Goal: Task Accomplishment & Management: Use online tool/utility

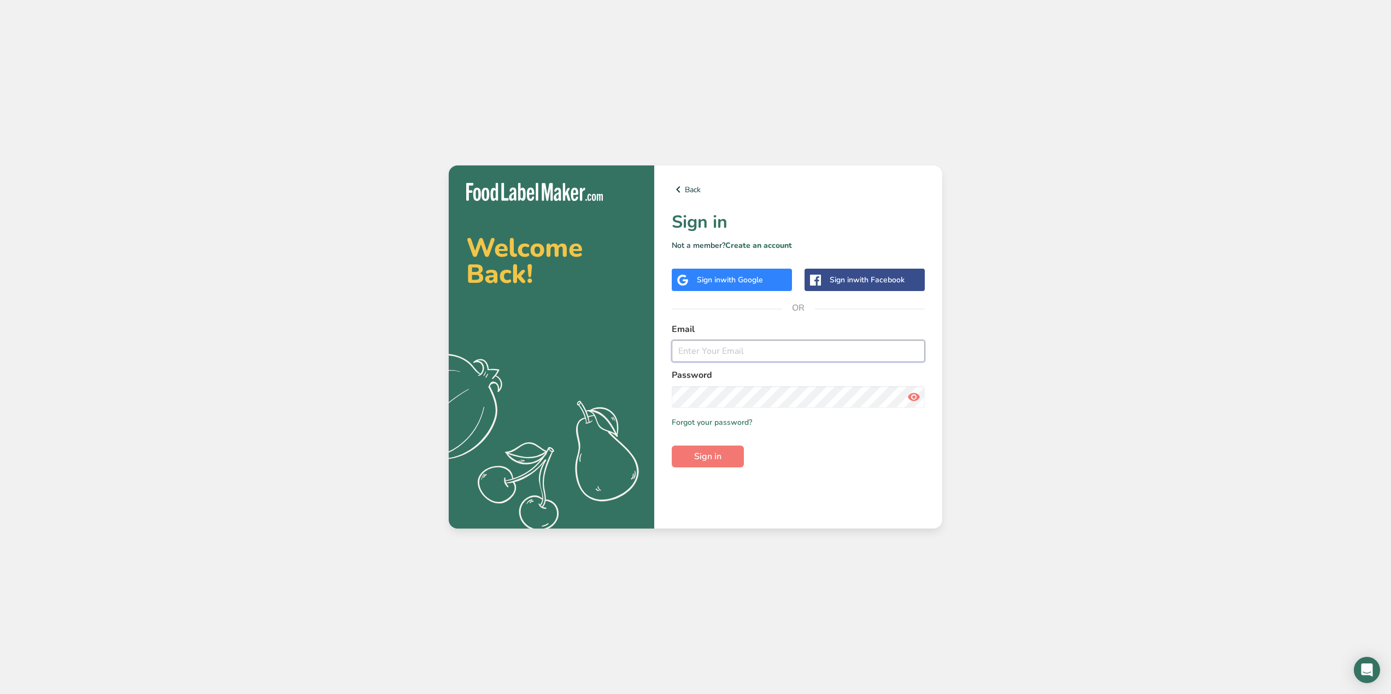
click at [725, 359] on input "email" at bounding box center [798, 351] width 253 height 22
type input "[EMAIL_ADDRESS][DOMAIN_NAME]"
click at [672, 446] on button "Sign in" at bounding box center [708, 457] width 72 height 22
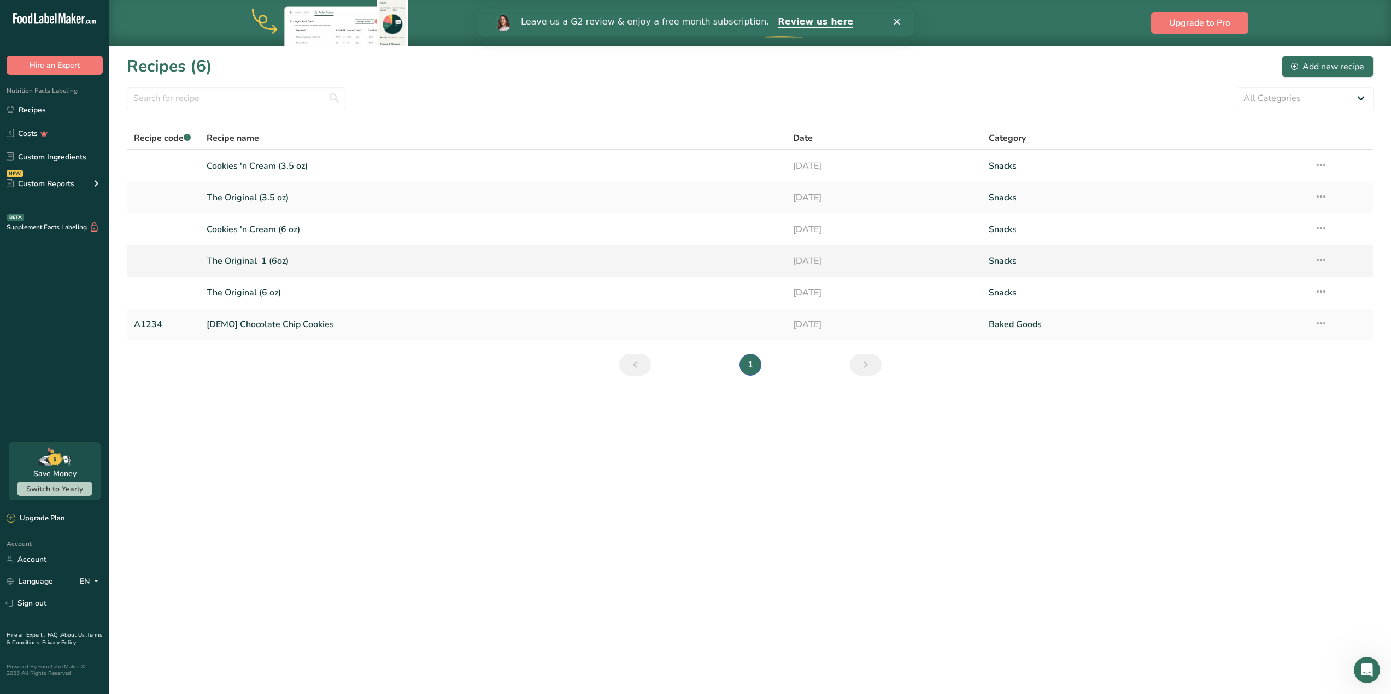
click at [257, 259] on link "The Original_1 (6oz)" at bounding box center [493, 261] width 573 height 23
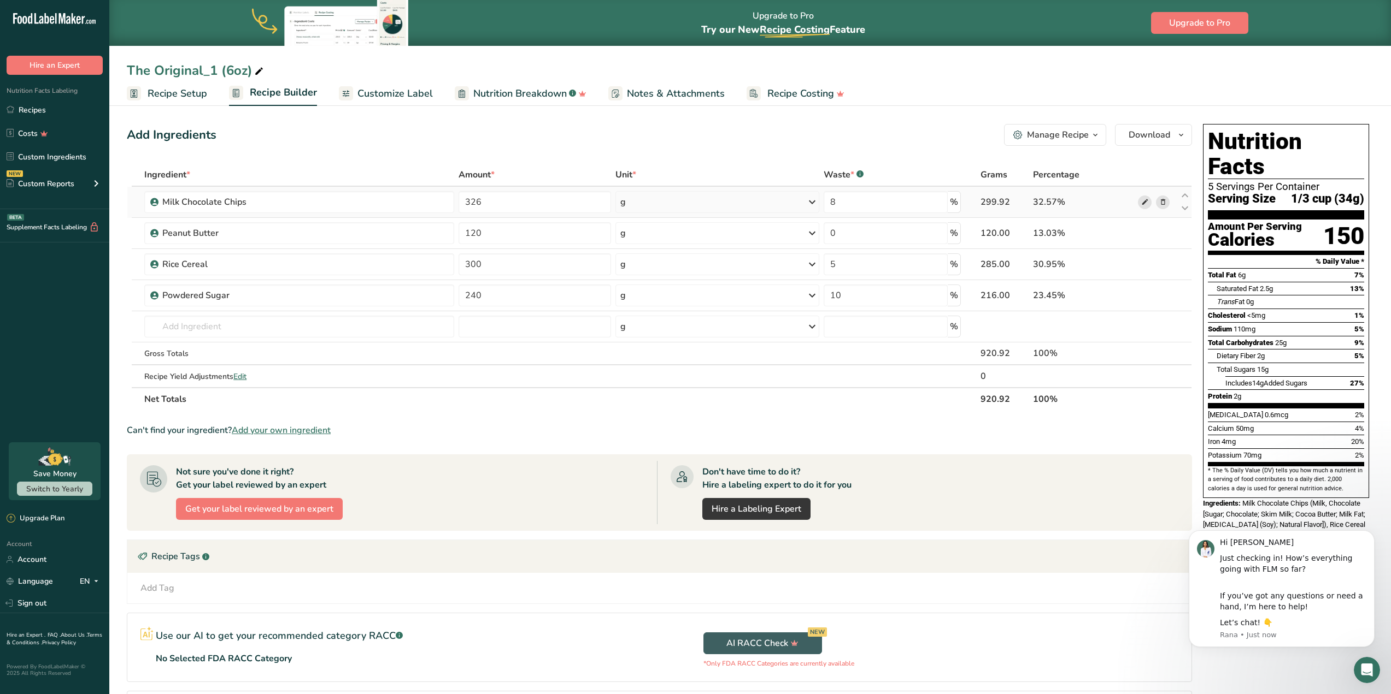
click at [1151, 200] on span at bounding box center [1144, 202] width 13 height 13
click at [46, 115] on link "Recipes" at bounding box center [54, 109] width 109 height 21
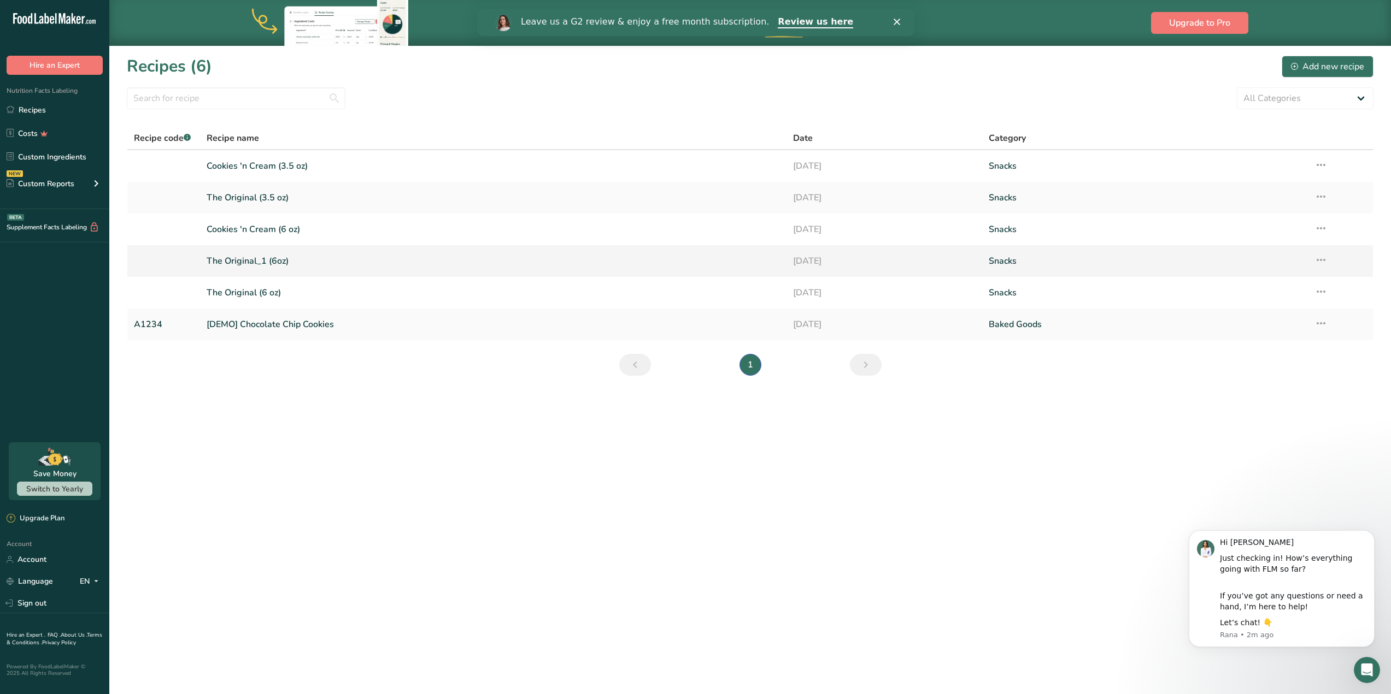
click at [257, 263] on link "The Original_1 (6oz)" at bounding box center [493, 261] width 573 height 23
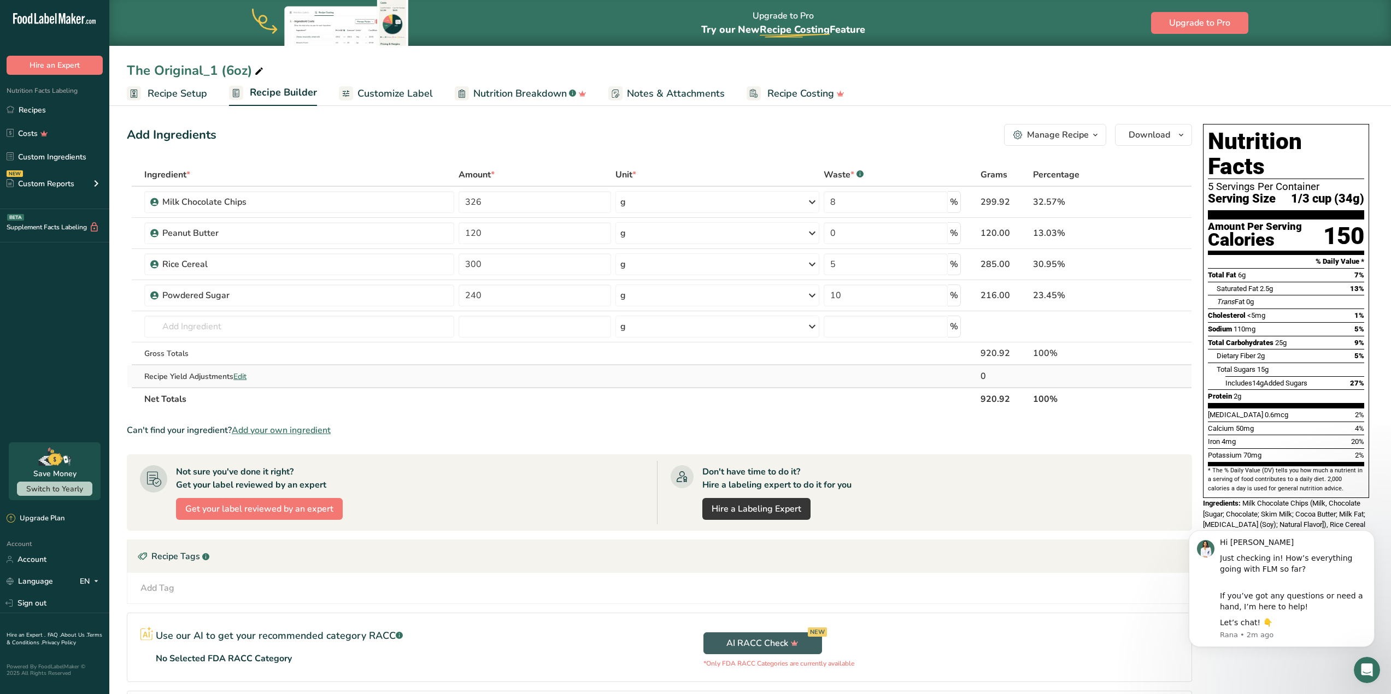
click at [244, 373] on span "Edit" at bounding box center [239, 377] width 13 height 10
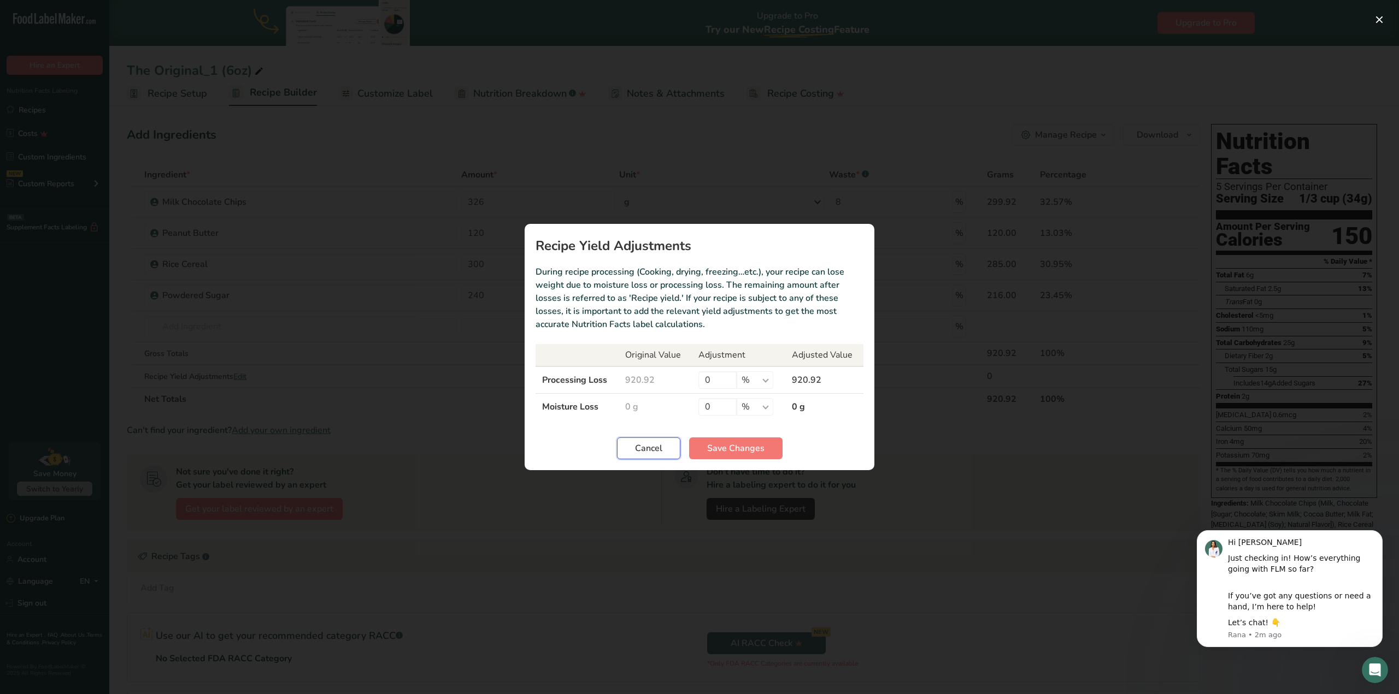
click at [664, 447] on button "Cancel" at bounding box center [648, 449] width 63 height 22
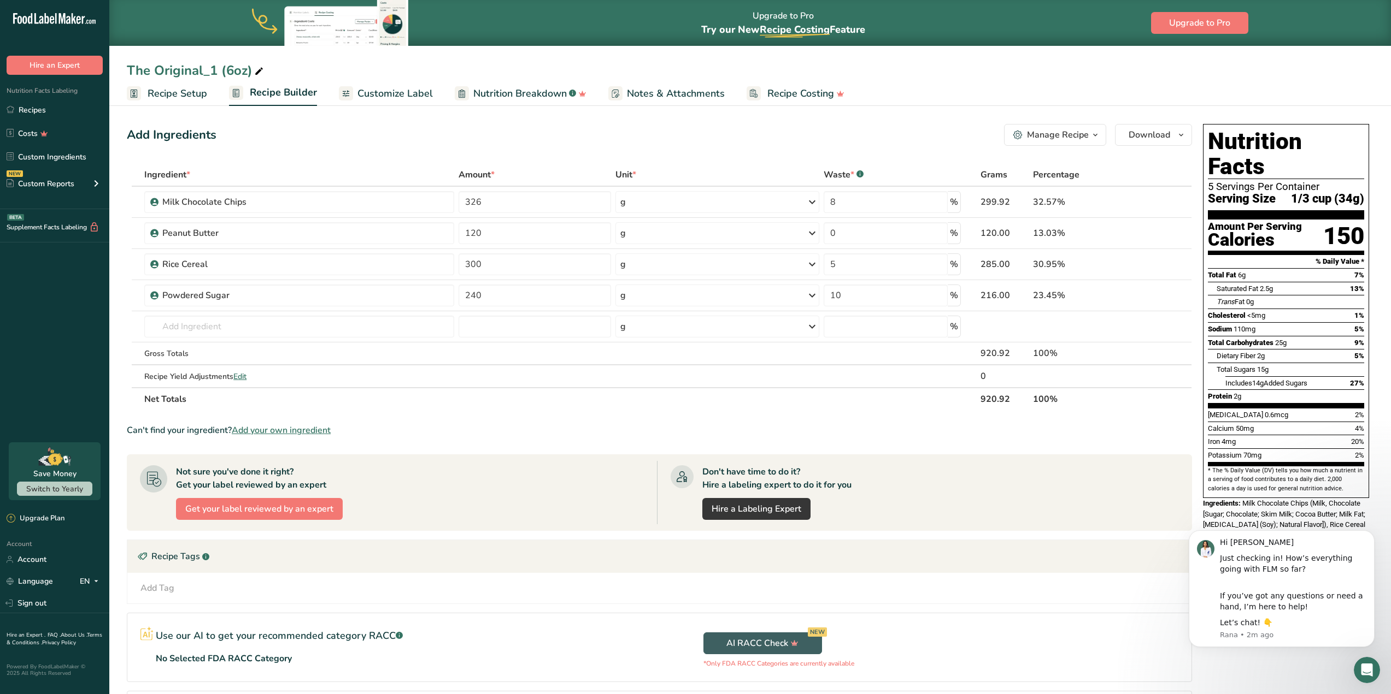
click at [168, 92] on span "Recipe Setup" at bounding box center [178, 93] width 60 height 15
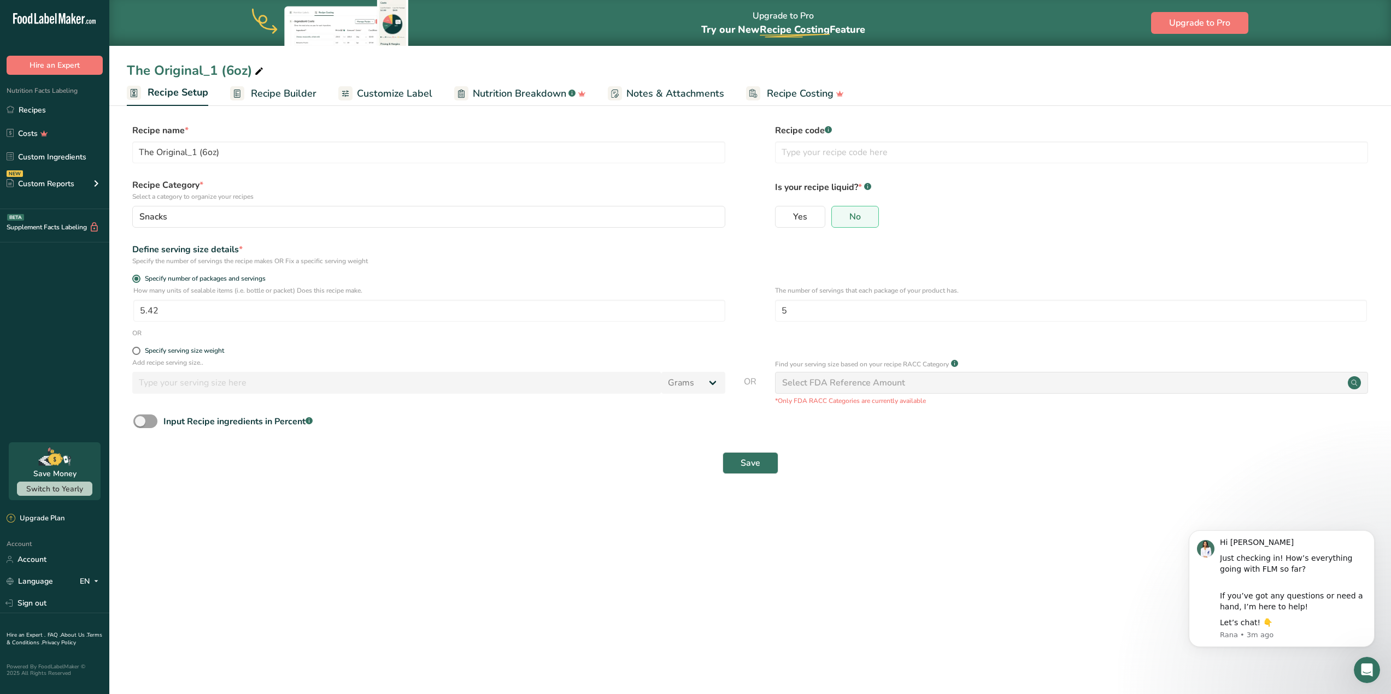
click at [297, 100] on span "Recipe Builder" at bounding box center [284, 93] width 66 height 15
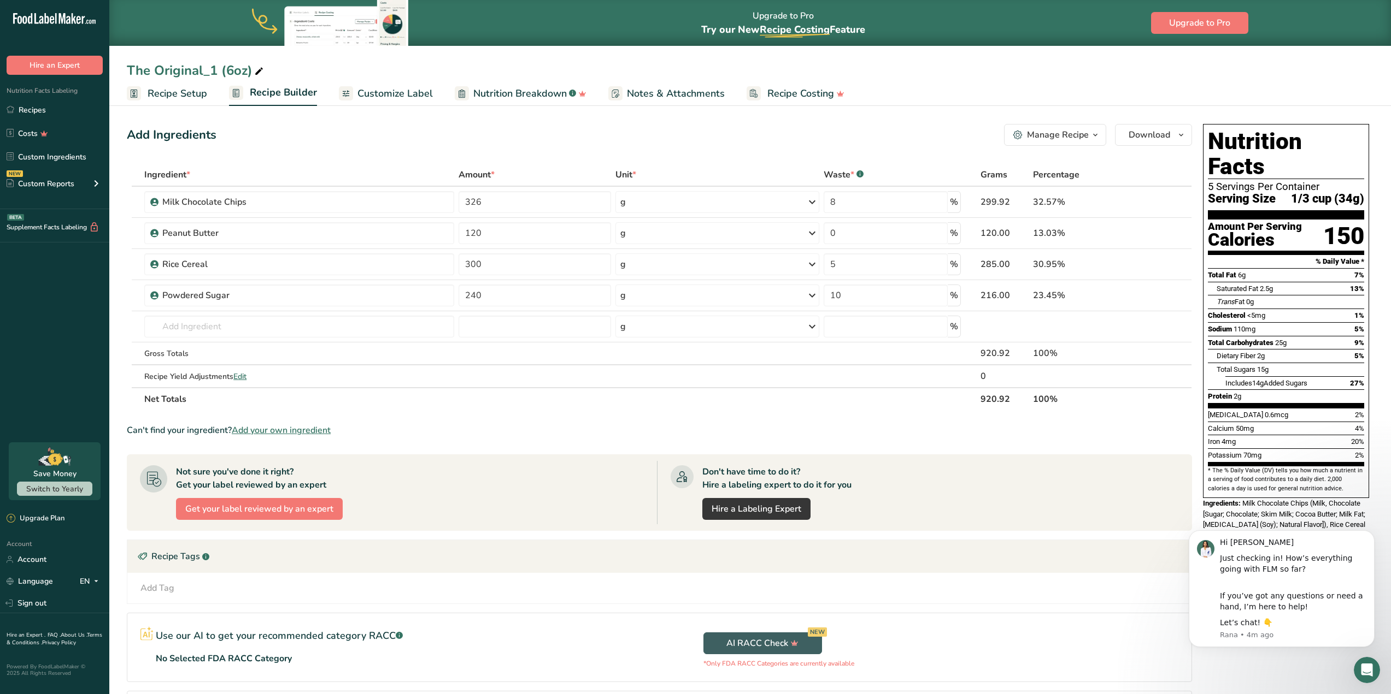
click at [162, 88] on span "Recipe Setup" at bounding box center [178, 93] width 60 height 15
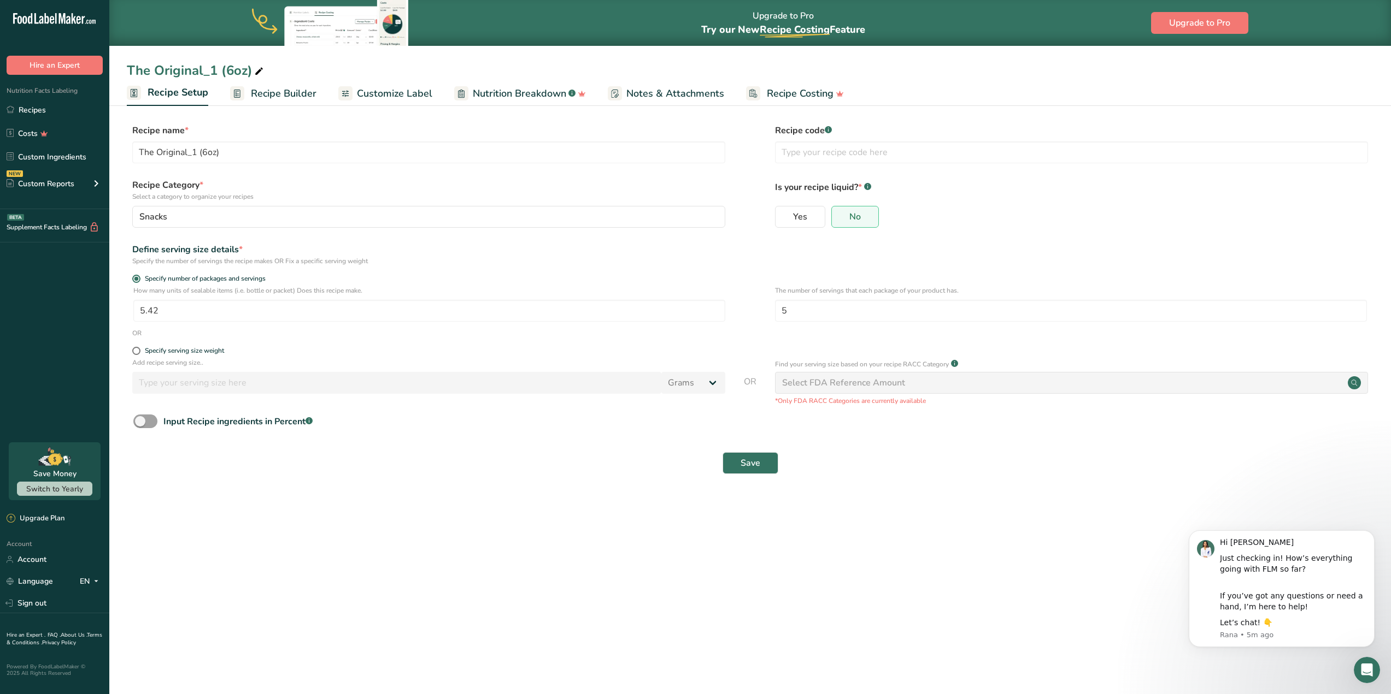
click at [259, 99] on span "Recipe Builder" at bounding box center [284, 93] width 66 height 15
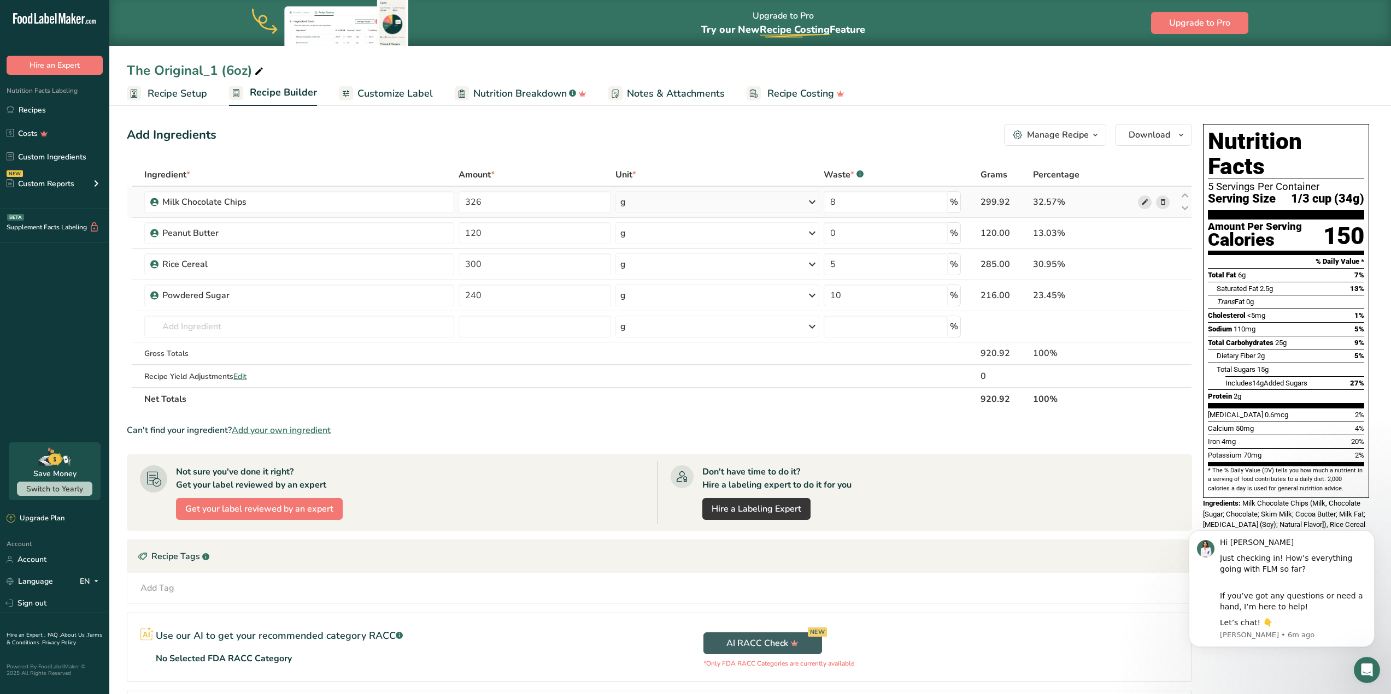
click at [1142, 202] on icon at bounding box center [1145, 202] width 8 height 11
click at [1144, 235] on icon at bounding box center [1145, 233] width 8 height 11
click at [1146, 270] on icon at bounding box center [1145, 264] width 8 height 11
click at [1147, 294] on icon at bounding box center [1145, 295] width 8 height 11
click at [54, 103] on link "Recipes" at bounding box center [54, 109] width 109 height 21
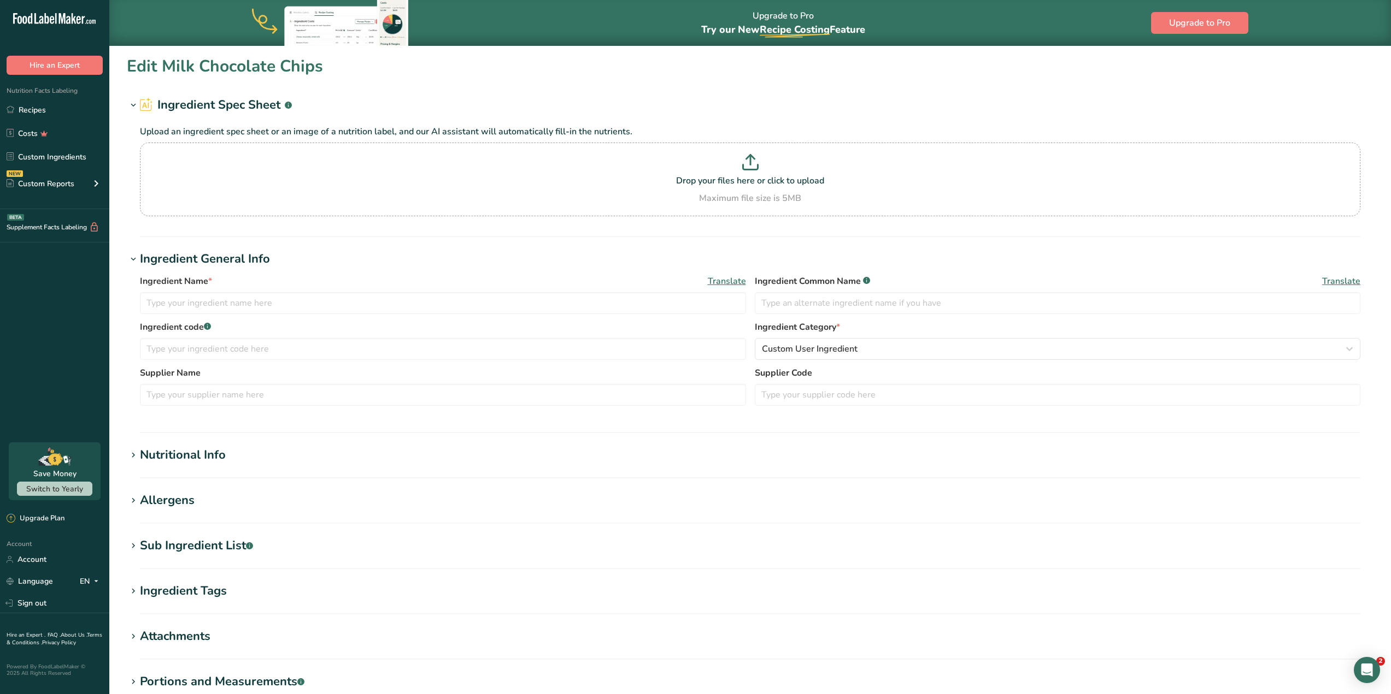
type input "Milk Chocolate Chips"
type input "Hershey"
type input "15"
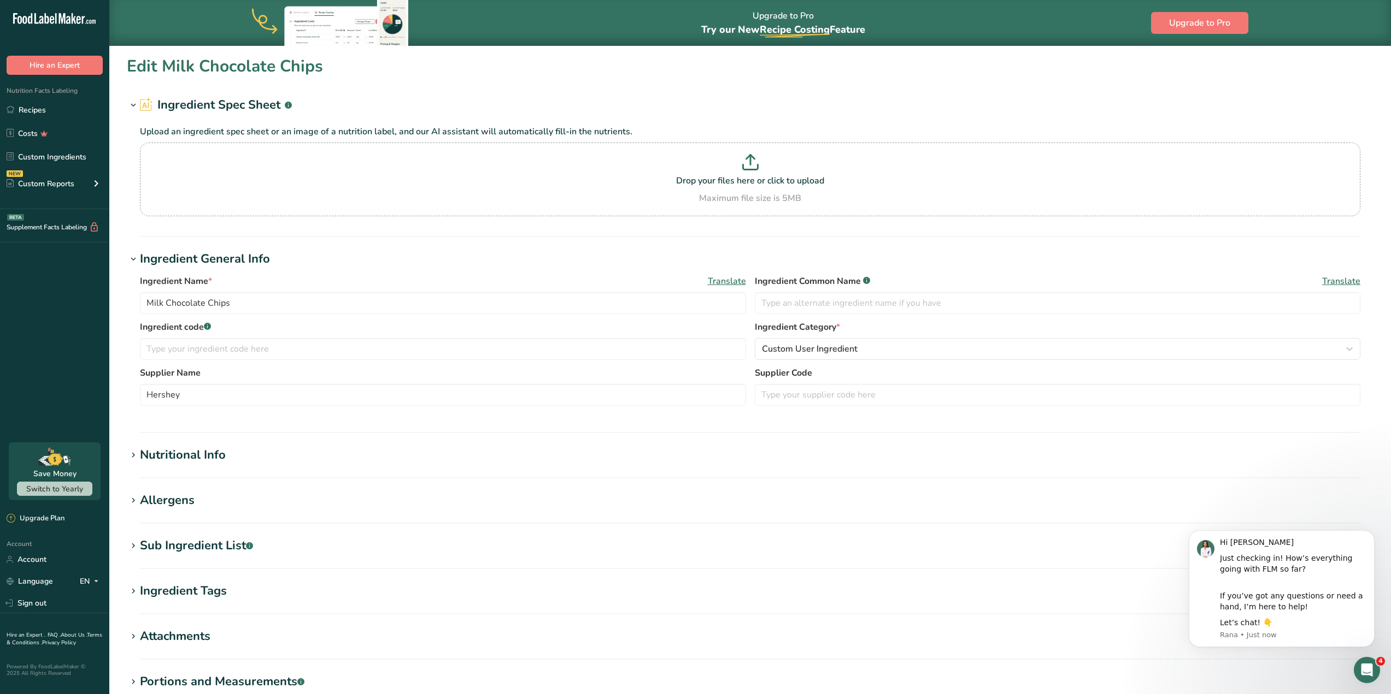
click at [141, 457] on div "Nutritional Info" at bounding box center [183, 455] width 86 height 18
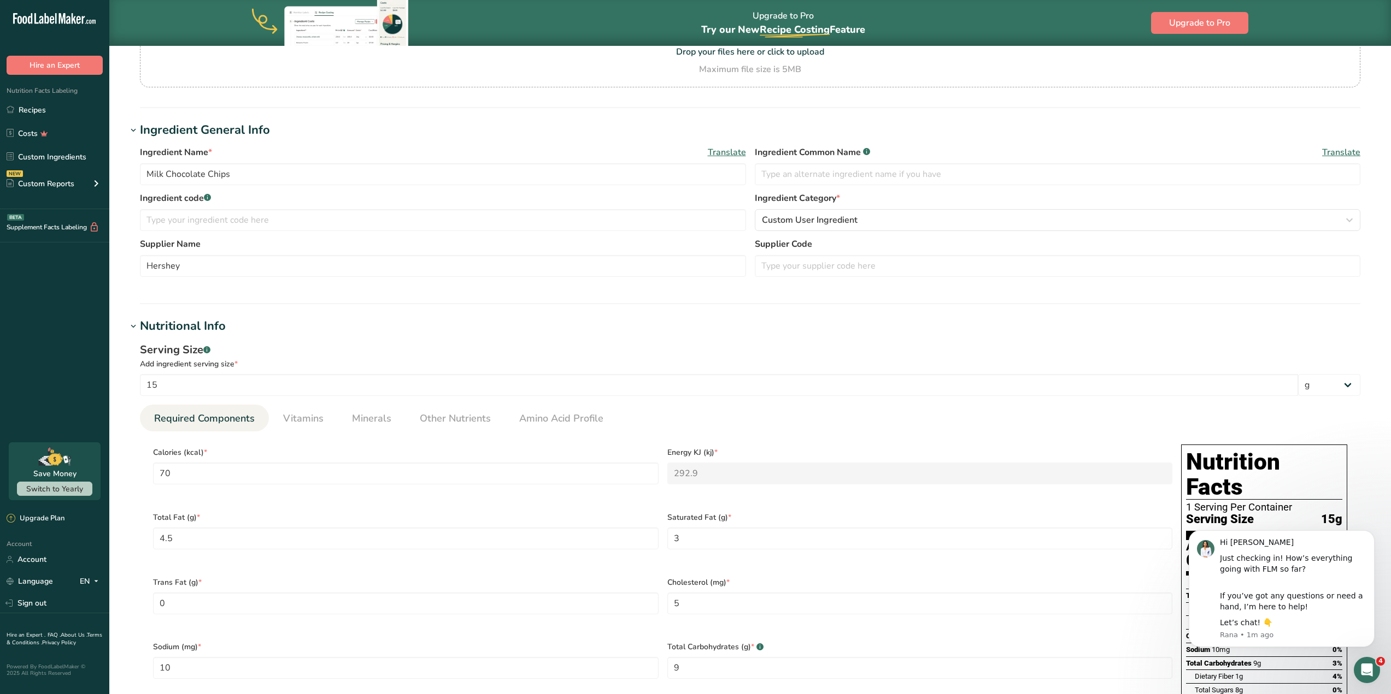
scroll to position [55, 0]
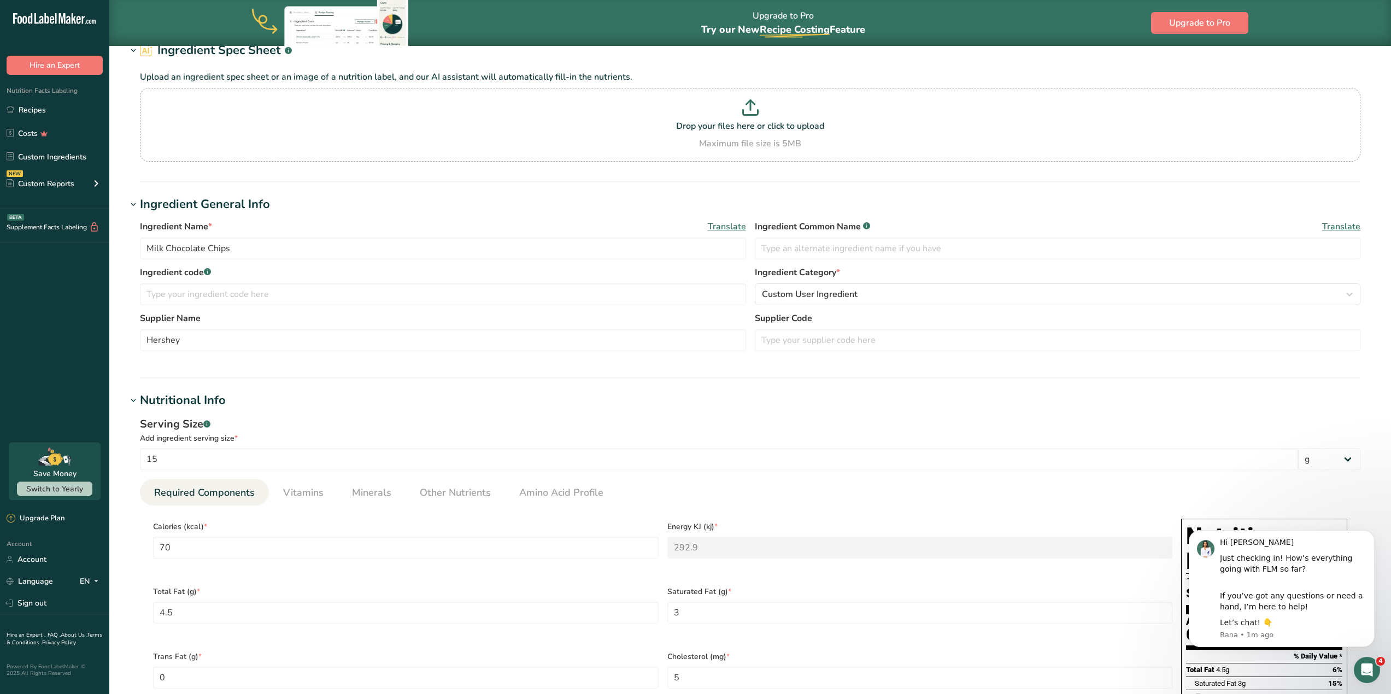
click at [859, 435] on div "Add ingredient serving size *" at bounding box center [750, 438] width 1220 height 11
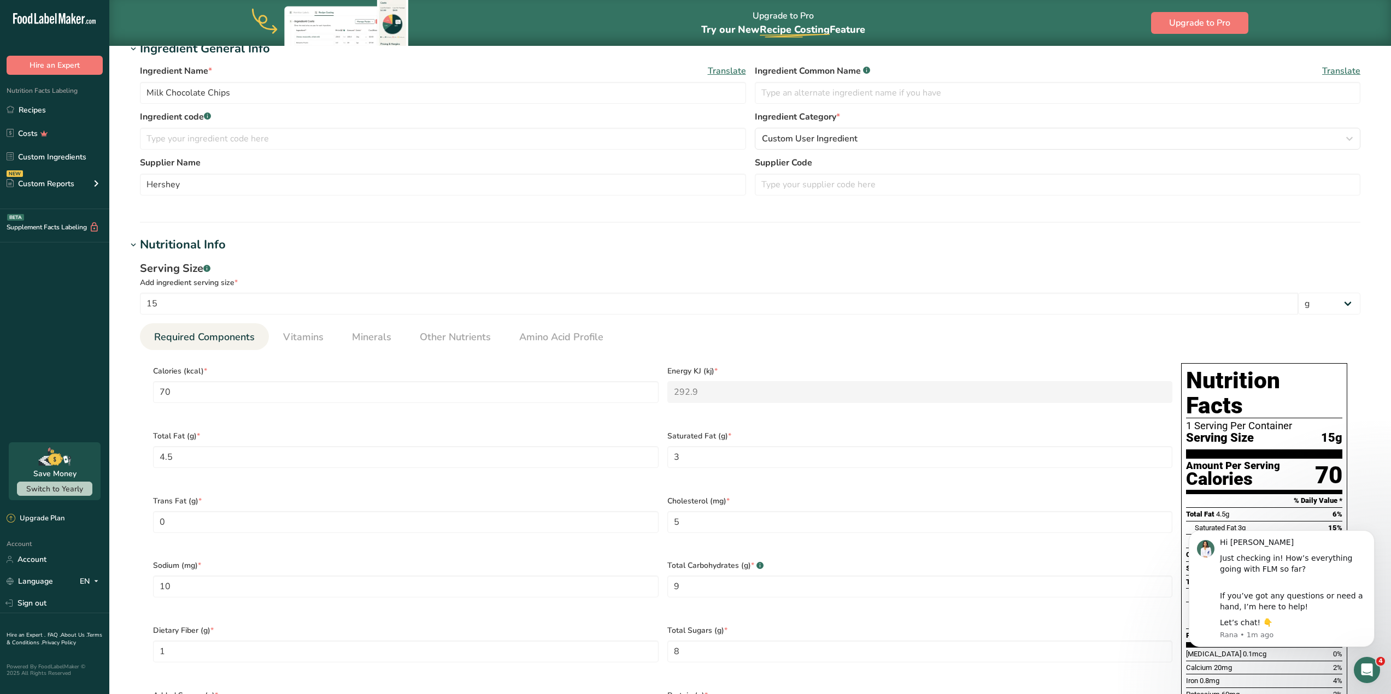
scroll to position [273, 0]
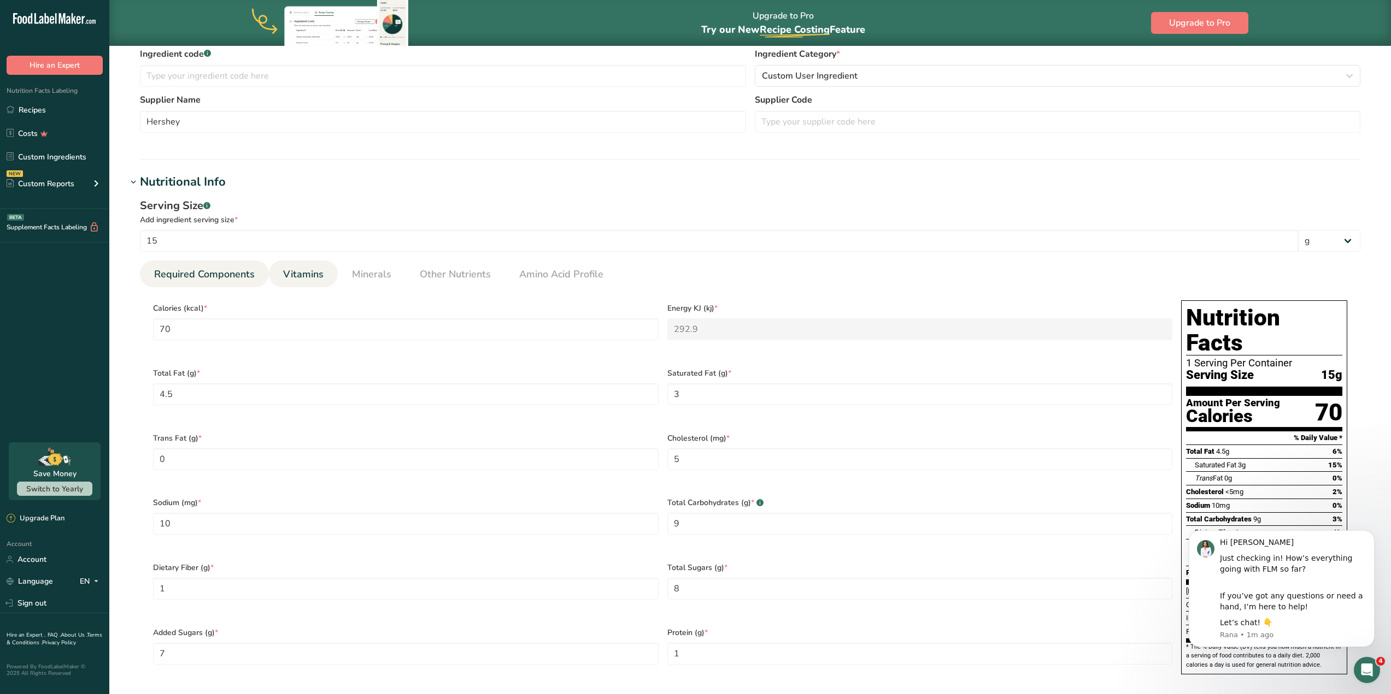
click at [316, 269] on span "Vitamins" at bounding box center [303, 274] width 40 height 15
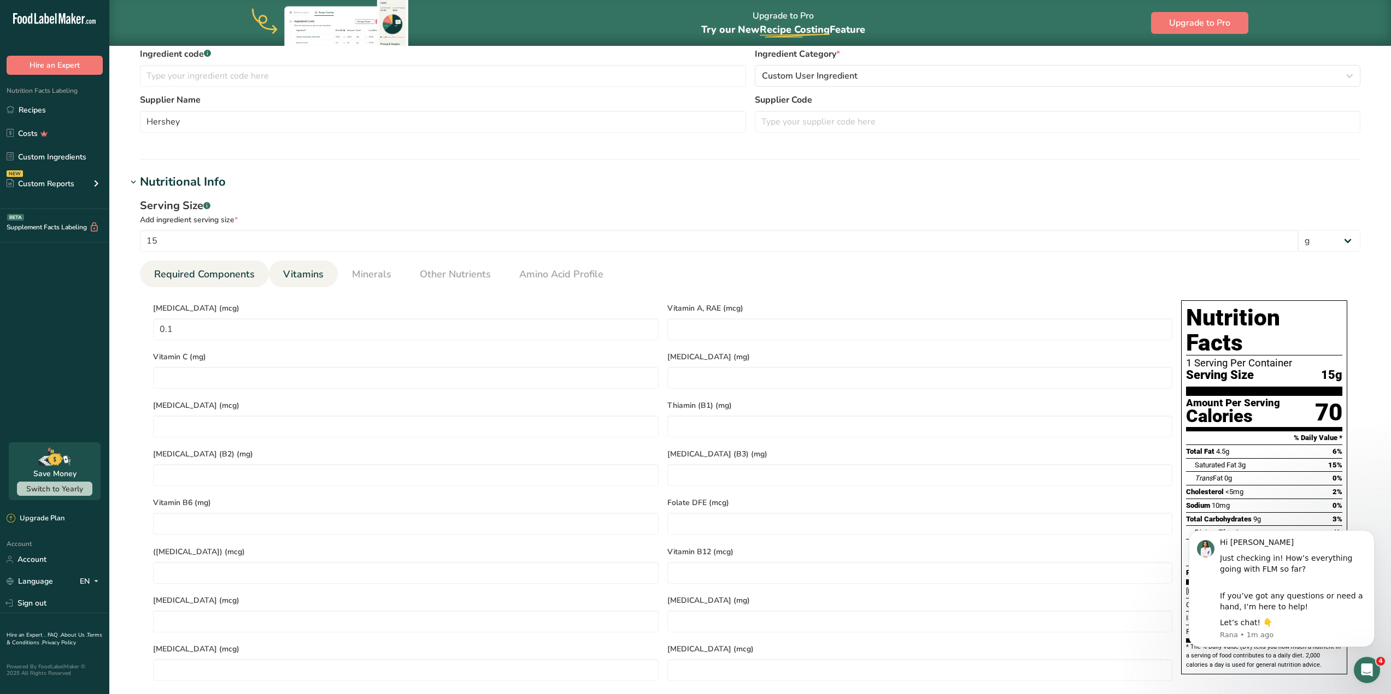
click at [236, 282] on link "Required Components" at bounding box center [204, 275] width 109 height 28
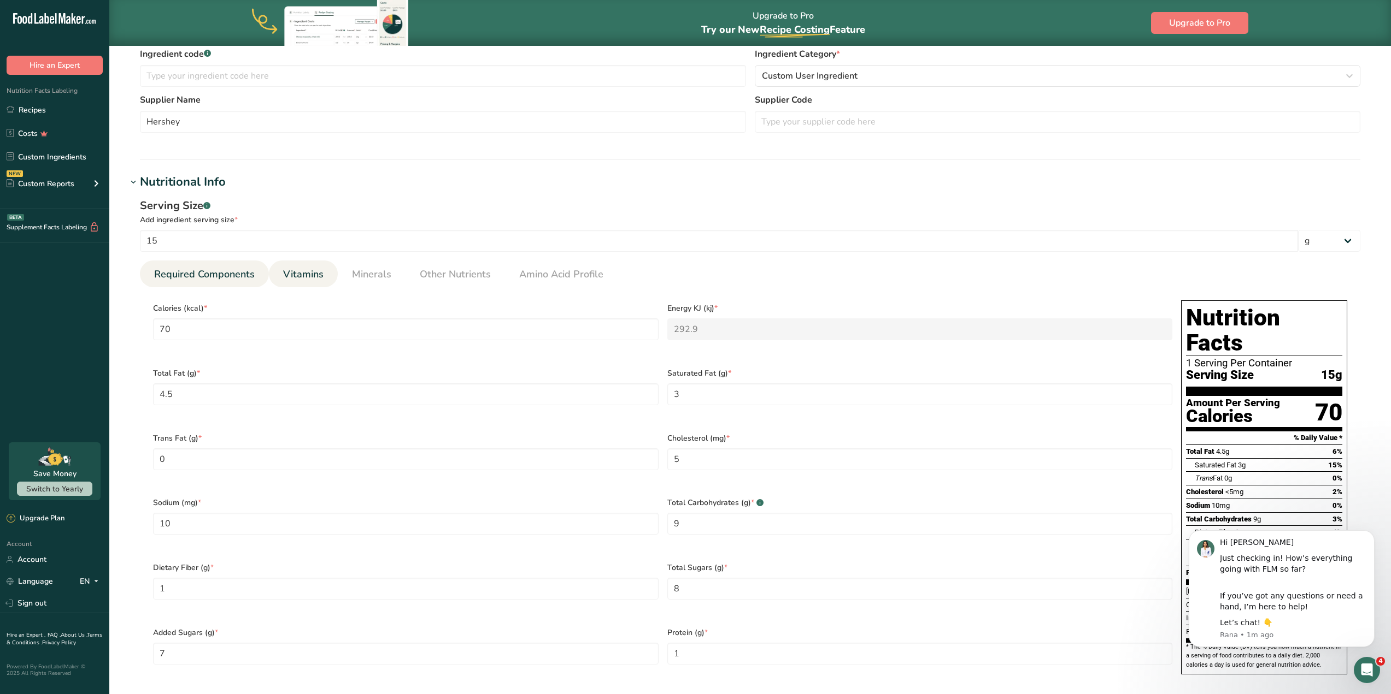
click at [298, 279] on span "Vitamins" at bounding box center [303, 274] width 40 height 15
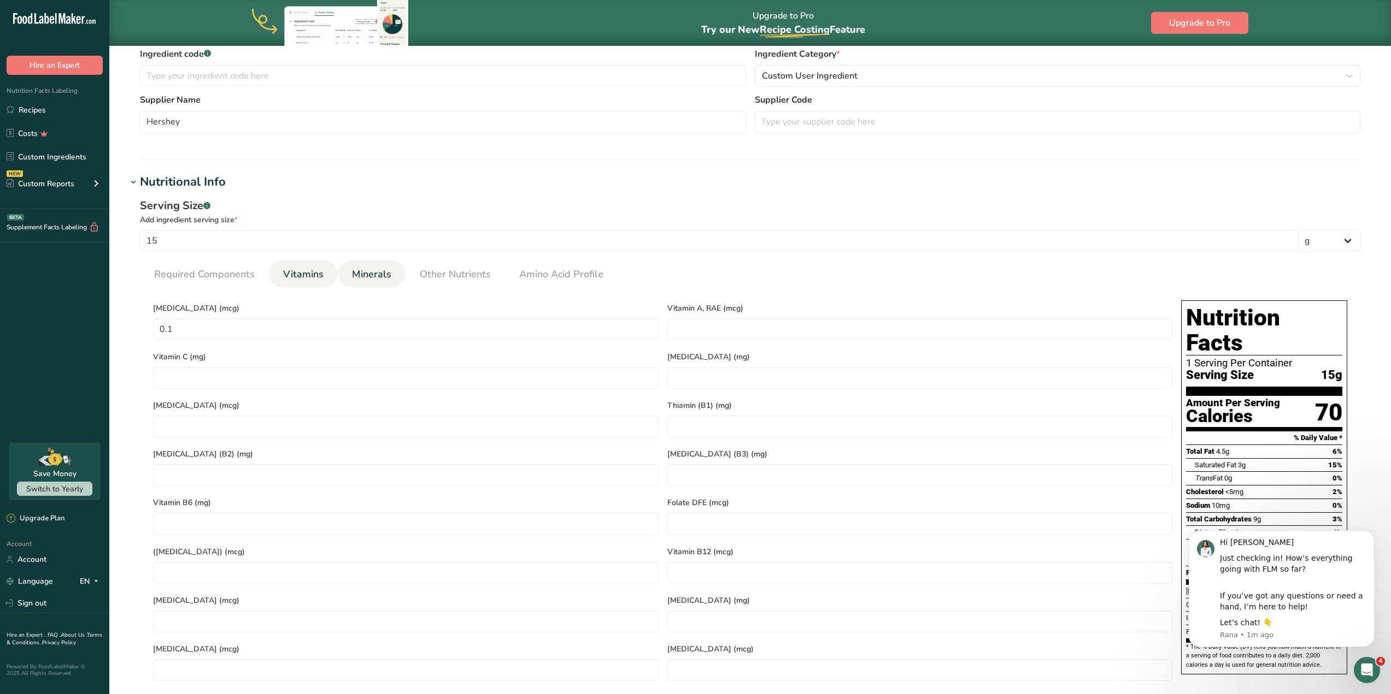
click at [355, 279] on span "Minerals" at bounding box center [371, 274] width 39 height 15
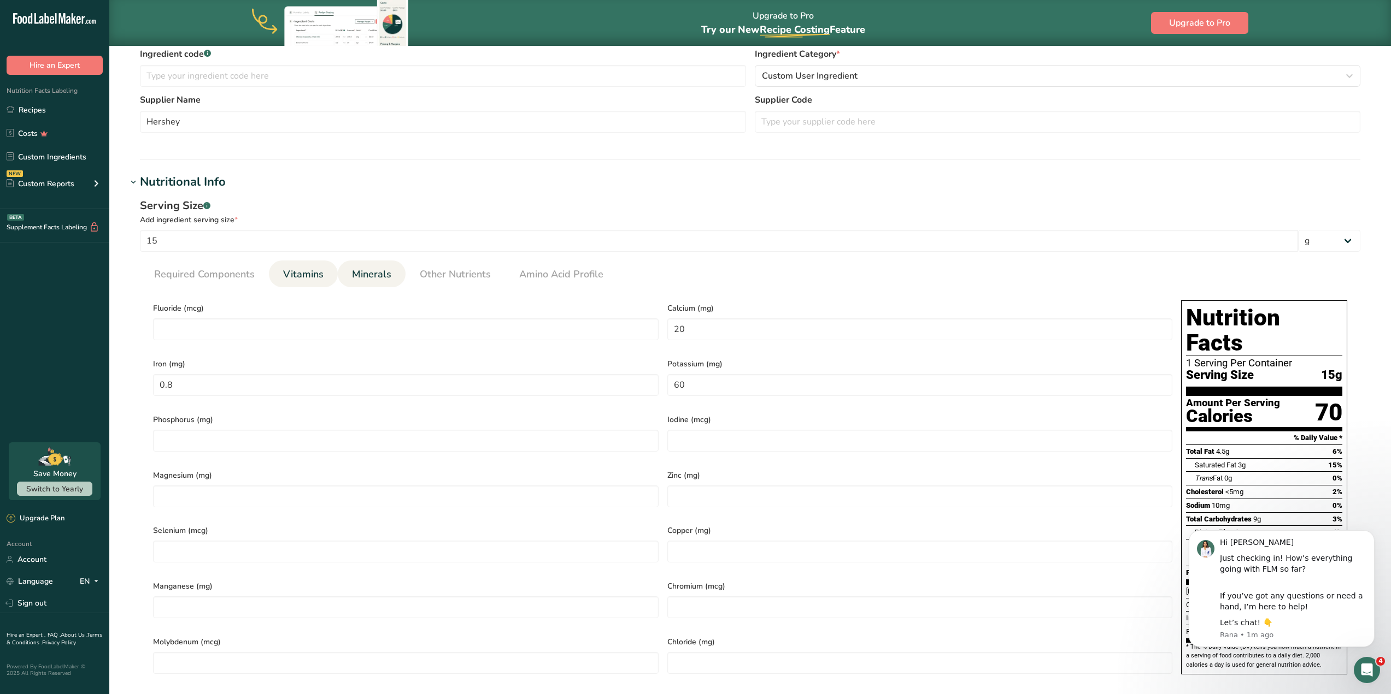
click at [321, 279] on span "Vitamins" at bounding box center [303, 274] width 40 height 15
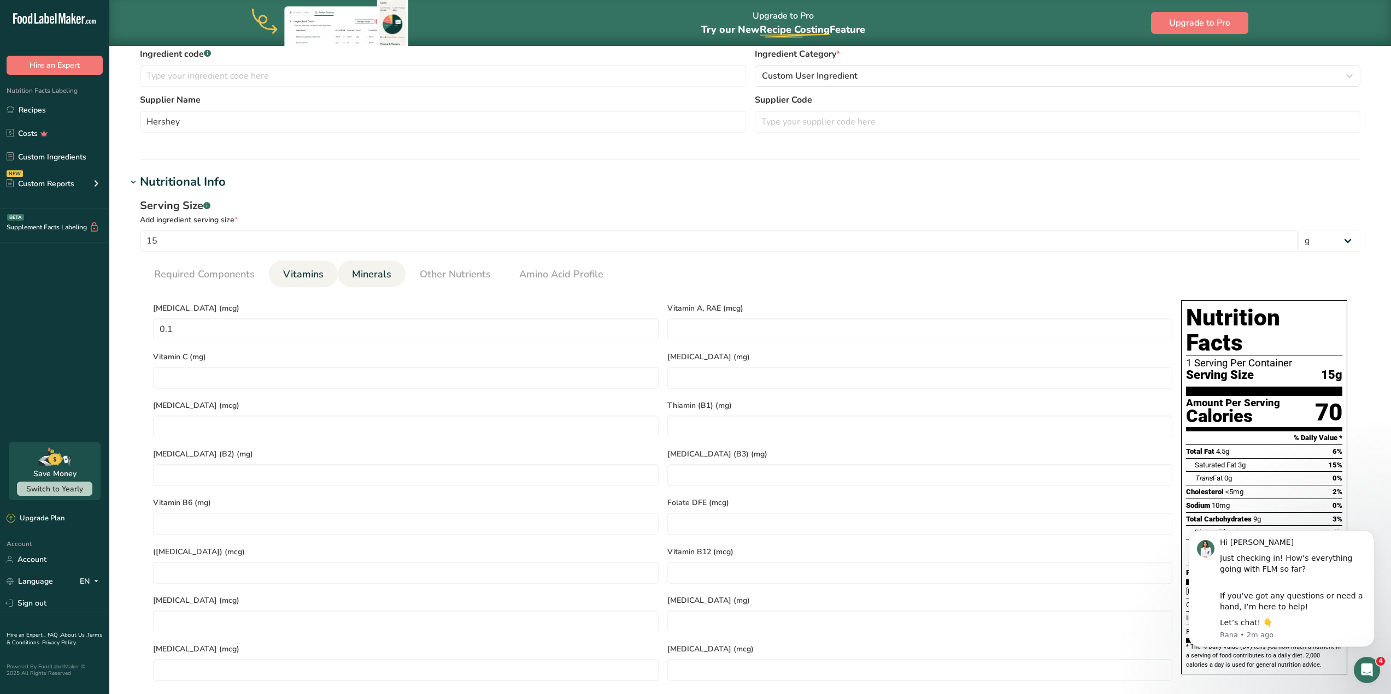
click at [375, 284] on link "Minerals" at bounding box center [372, 275] width 48 height 28
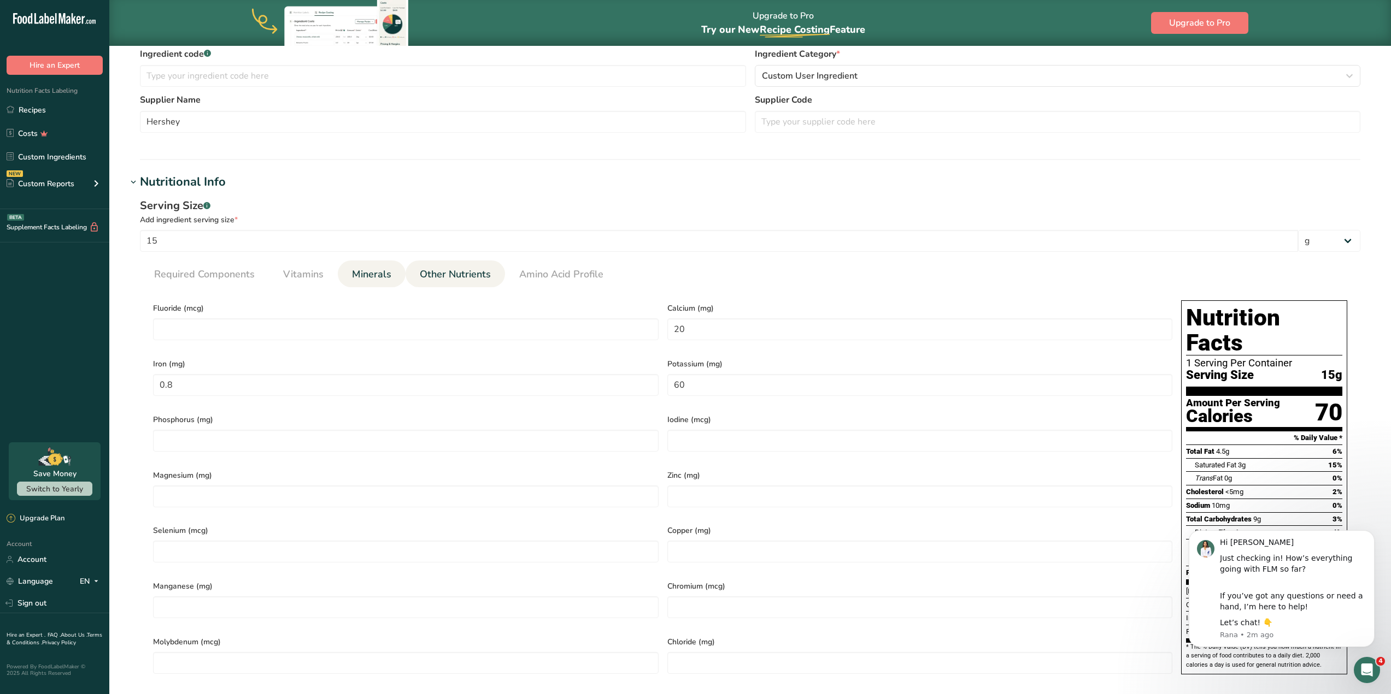
click at [457, 286] on link "Other Nutrients" at bounding box center [455, 275] width 80 height 28
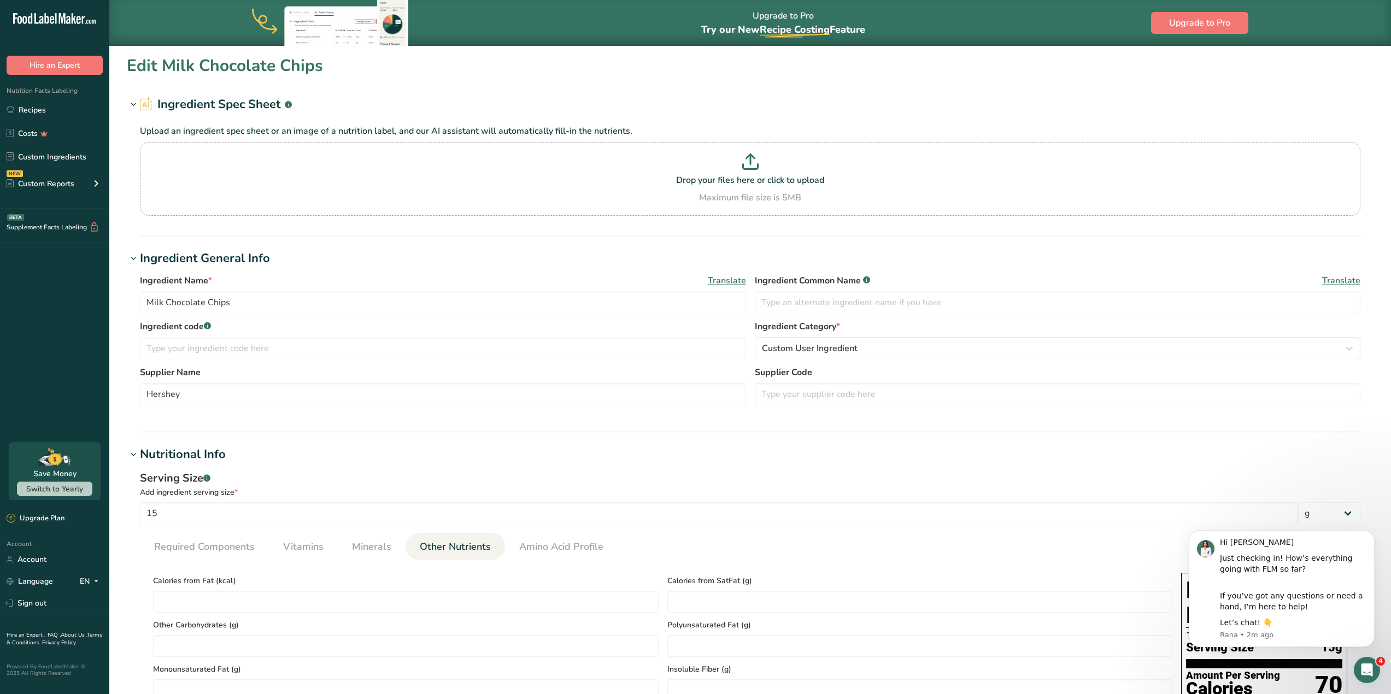
scroll to position [0, 0]
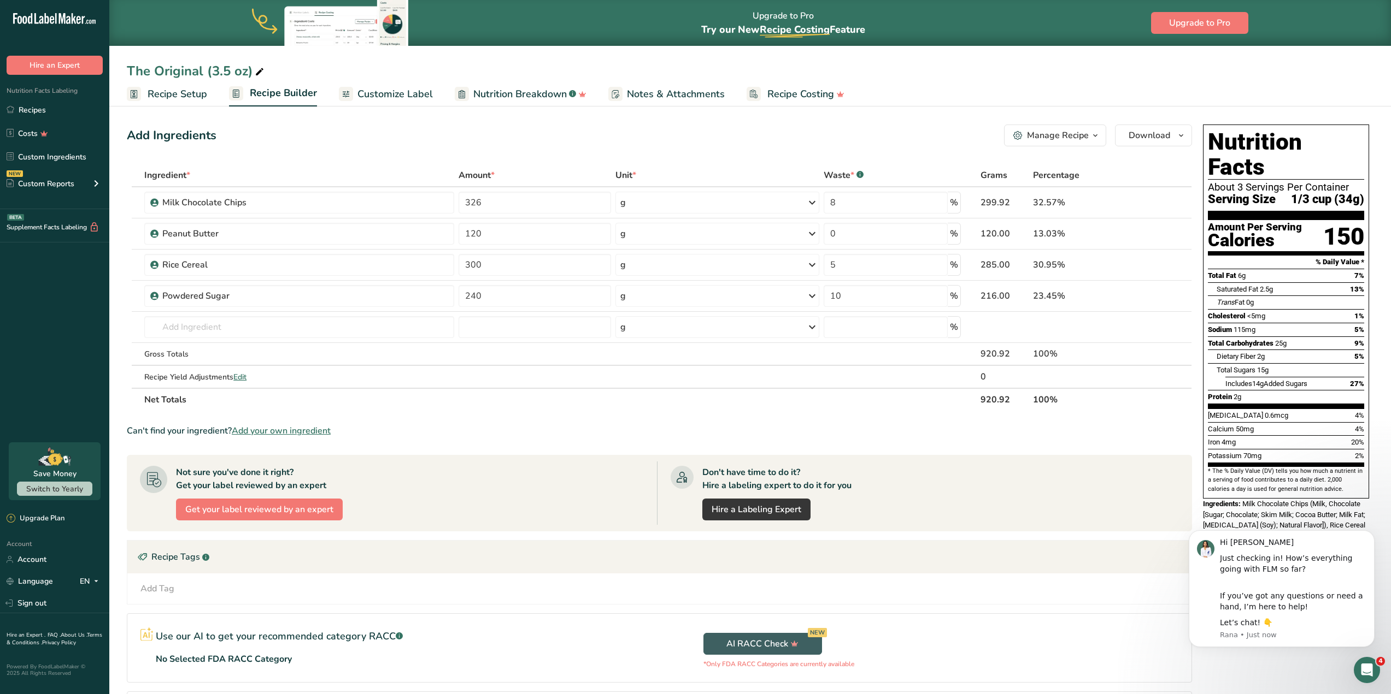
click at [185, 101] on span "Recipe Setup" at bounding box center [178, 94] width 60 height 15
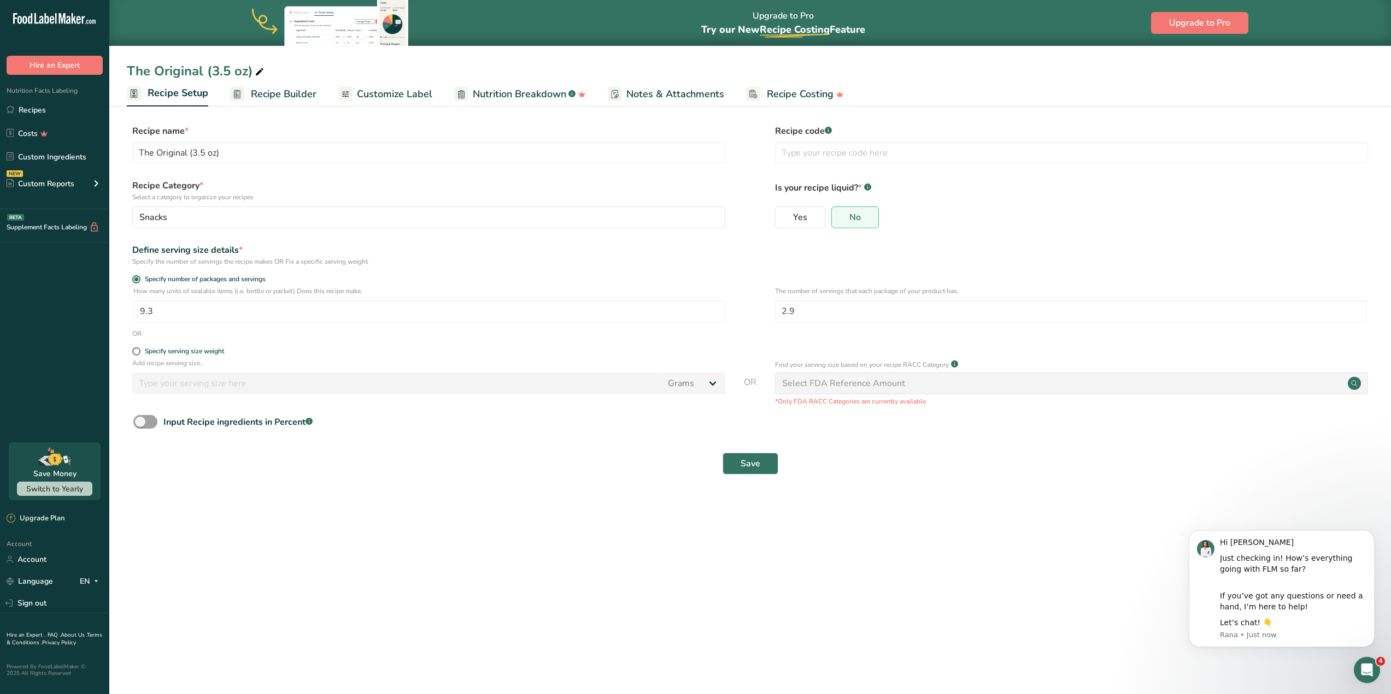
click at [544, 97] on span "Nutrition Breakdown" at bounding box center [519, 94] width 93 height 15
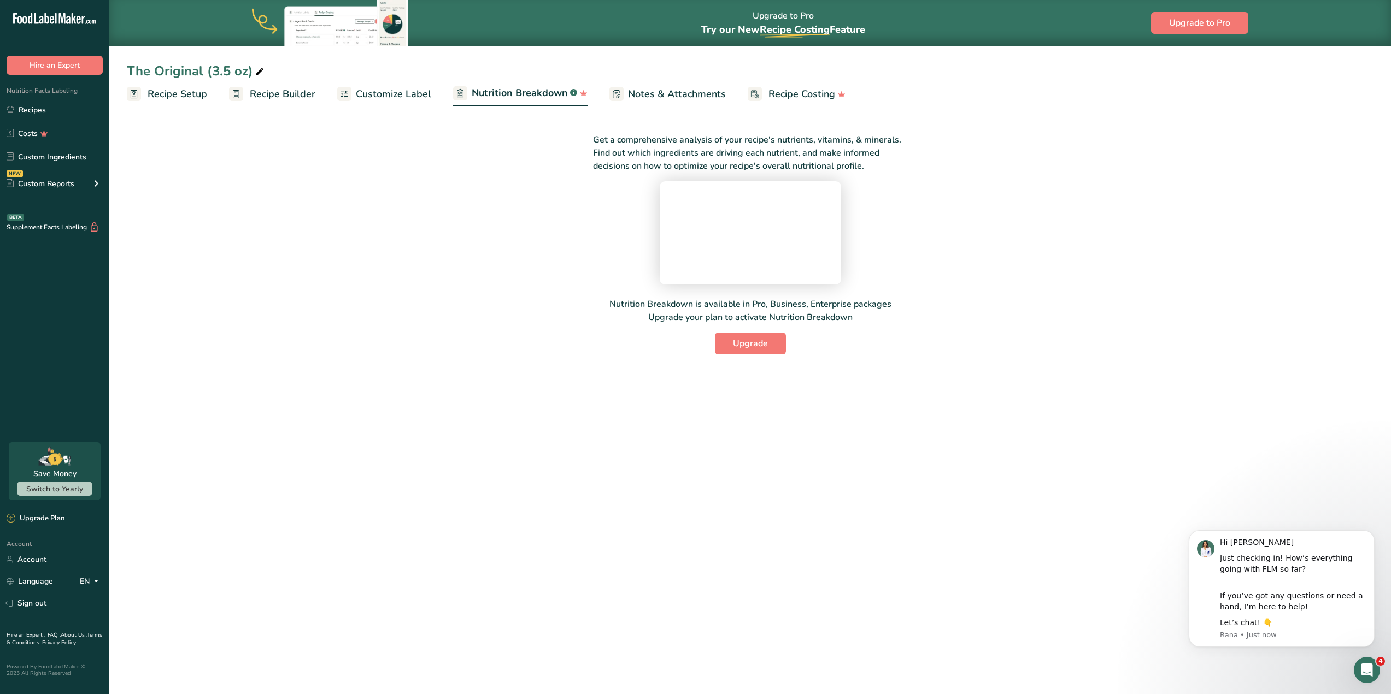
click at [188, 94] on span "Recipe Setup" at bounding box center [178, 94] width 60 height 15
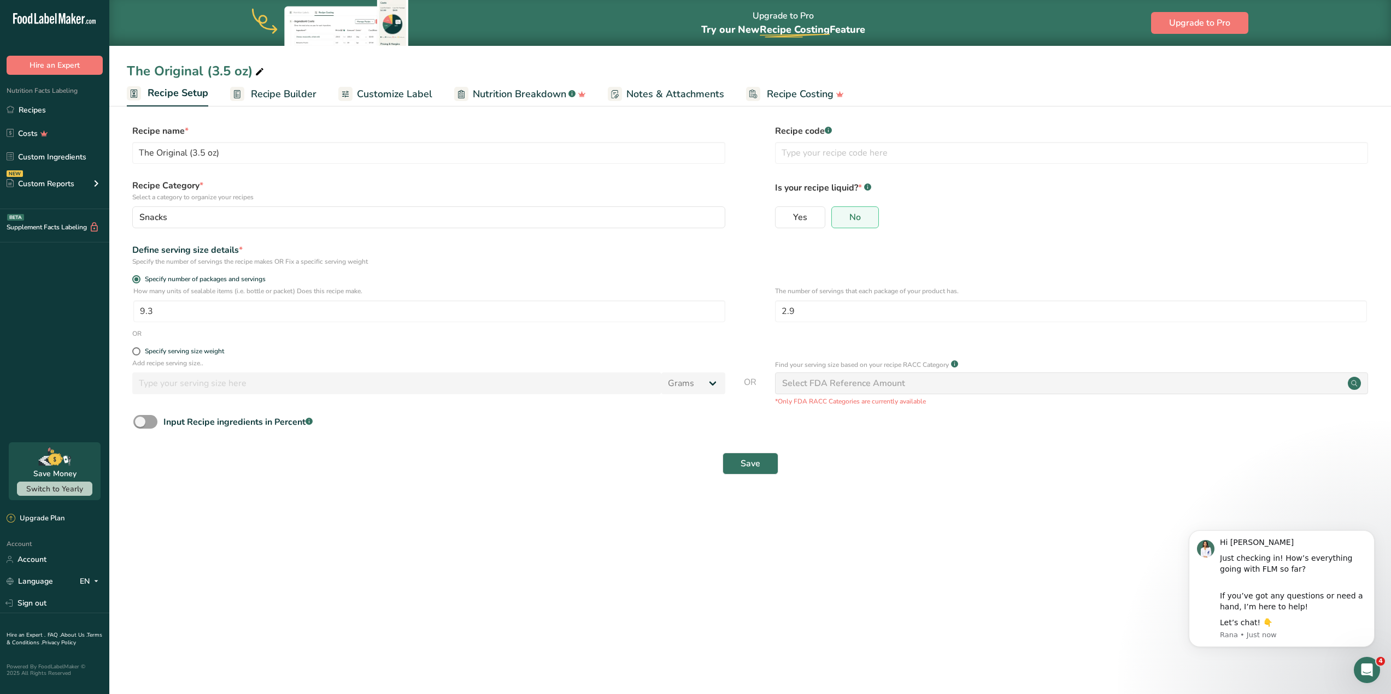
click at [283, 95] on span "Recipe Builder" at bounding box center [284, 94] width 66 height 15
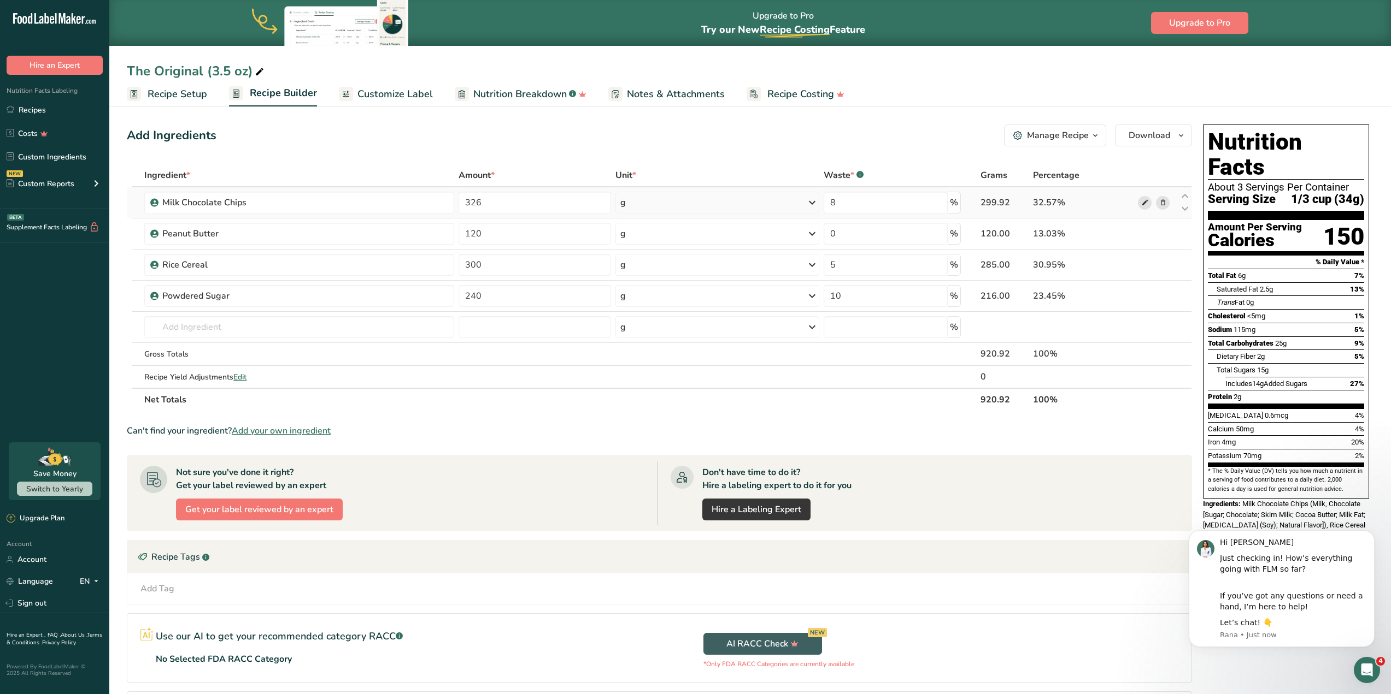
click at [1147, 205] on icon at bounding box center [1145, 202] width 8 height 11
click at [182, 92] on span "Recipe Setup" at bounding box center [178, 94] width 60 height 15
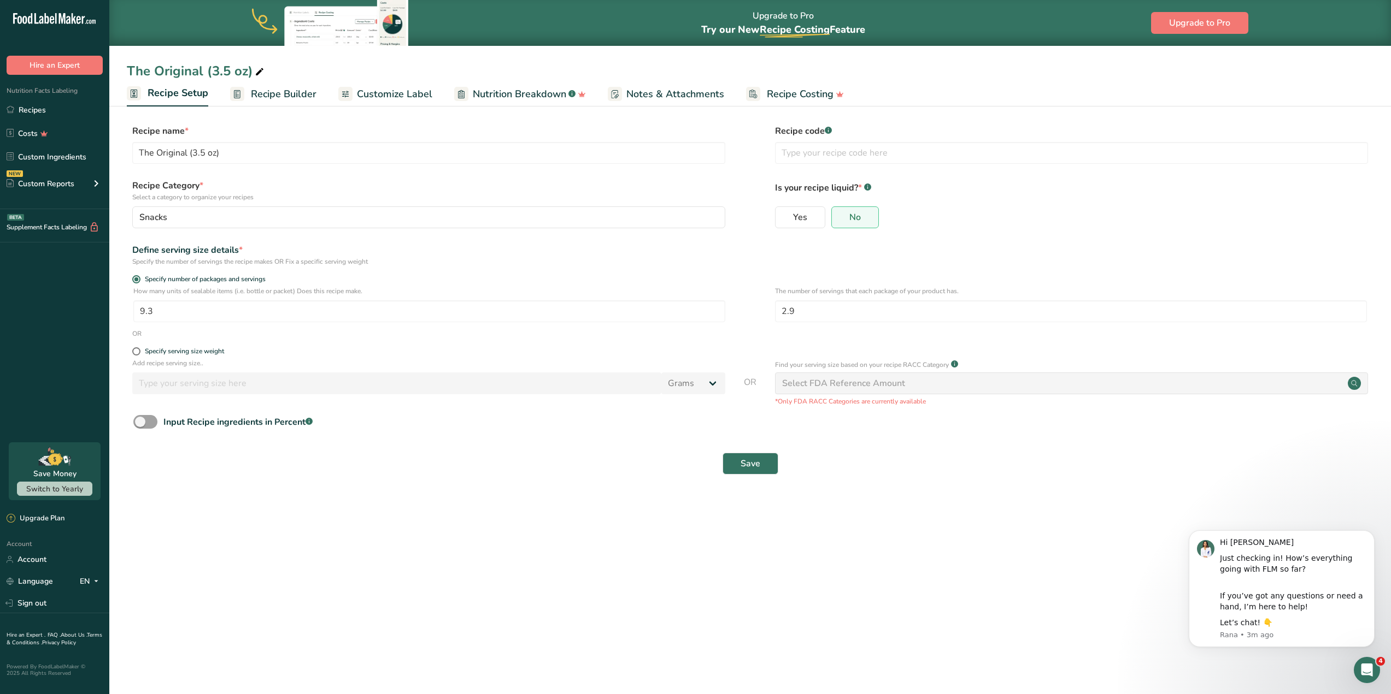
click at [260, 95] on span "Recipe Builder" at bounding box center [284, 94] width 66 height 15
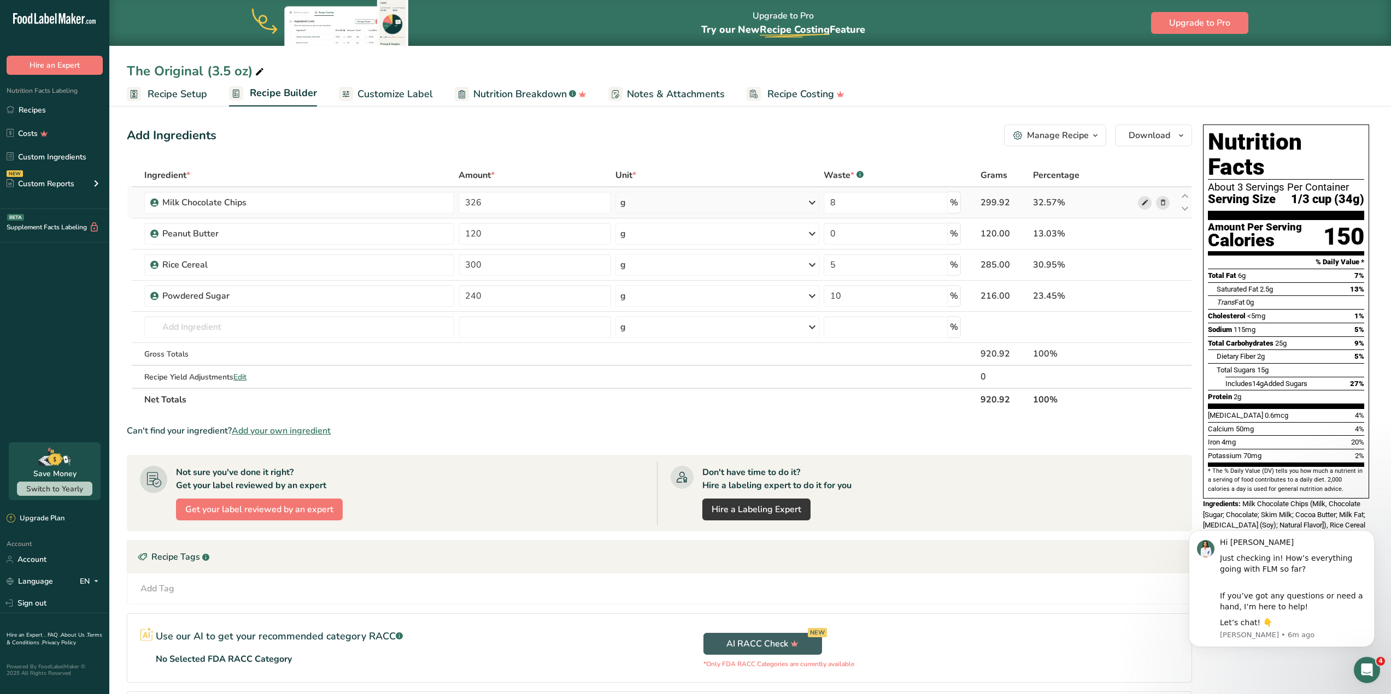
click at [1148, 199] on icon at bounding box center [1145, 202] width 8 height 11
click at [1138, 236] on span at bounding box center [1144, 233] width 13 height 13
click at [1145, 268] on icon at bounding box center [1145, 265] width 8 height 11
click at [1148, 297] on icon at bounding box center [1145, 296] width 8 height 11
click at [1150, 203] on span at bounding box center [1144, 202] width 13 height 13
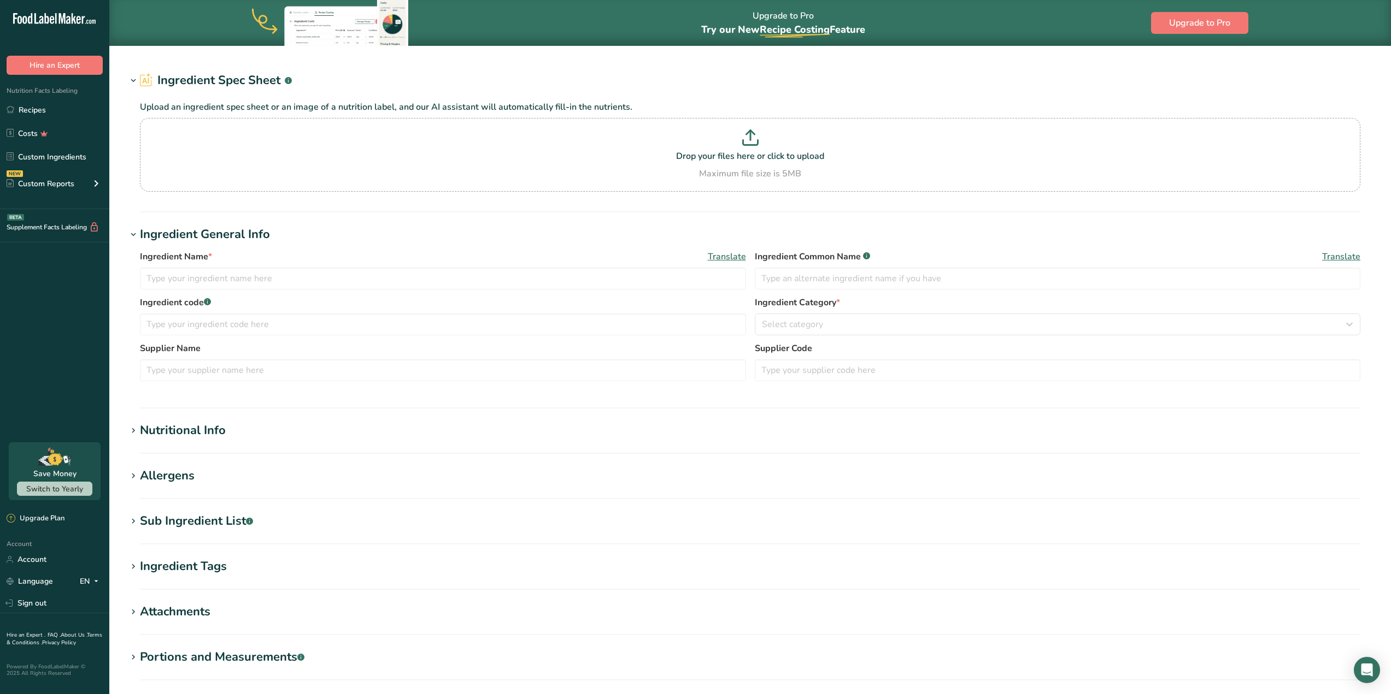
type input "Milk Chocolate Chips"
type input "Hershey"
type input "15"
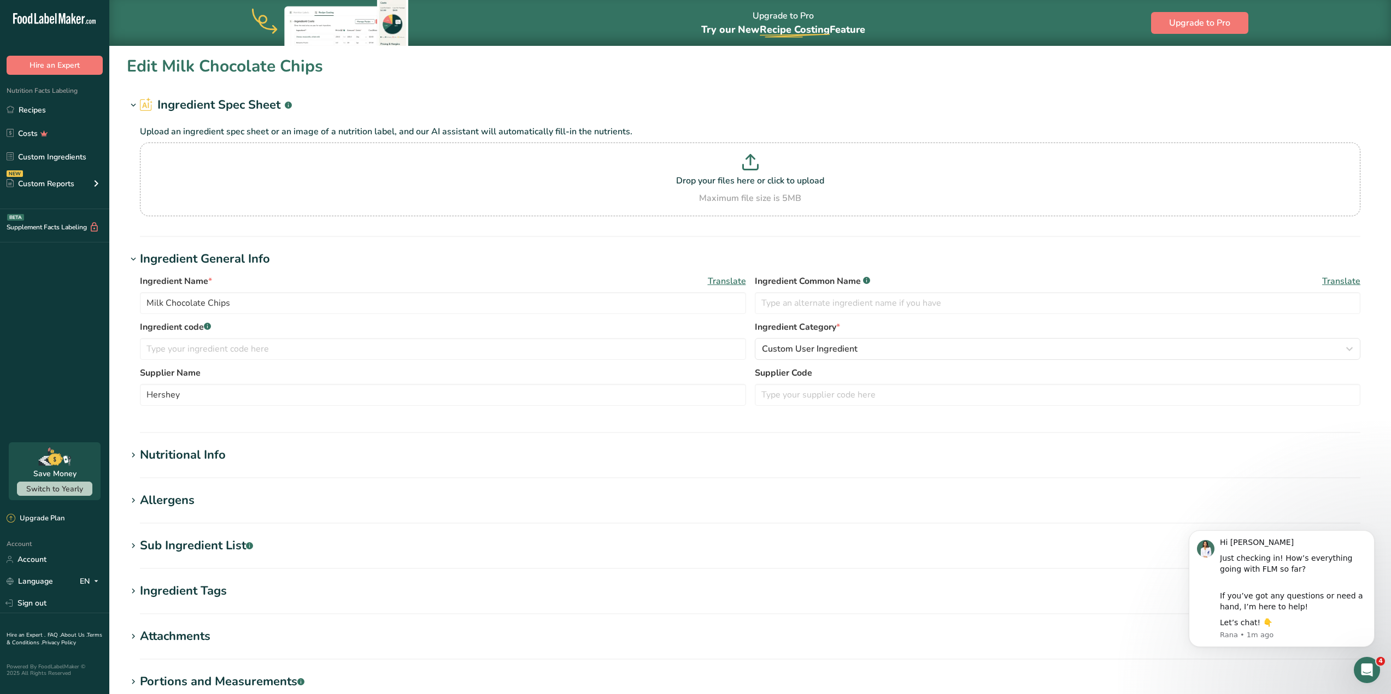
click at [201, 452] on div "Nutritional Info" at bounding box center [183, 455] width 86 height 18
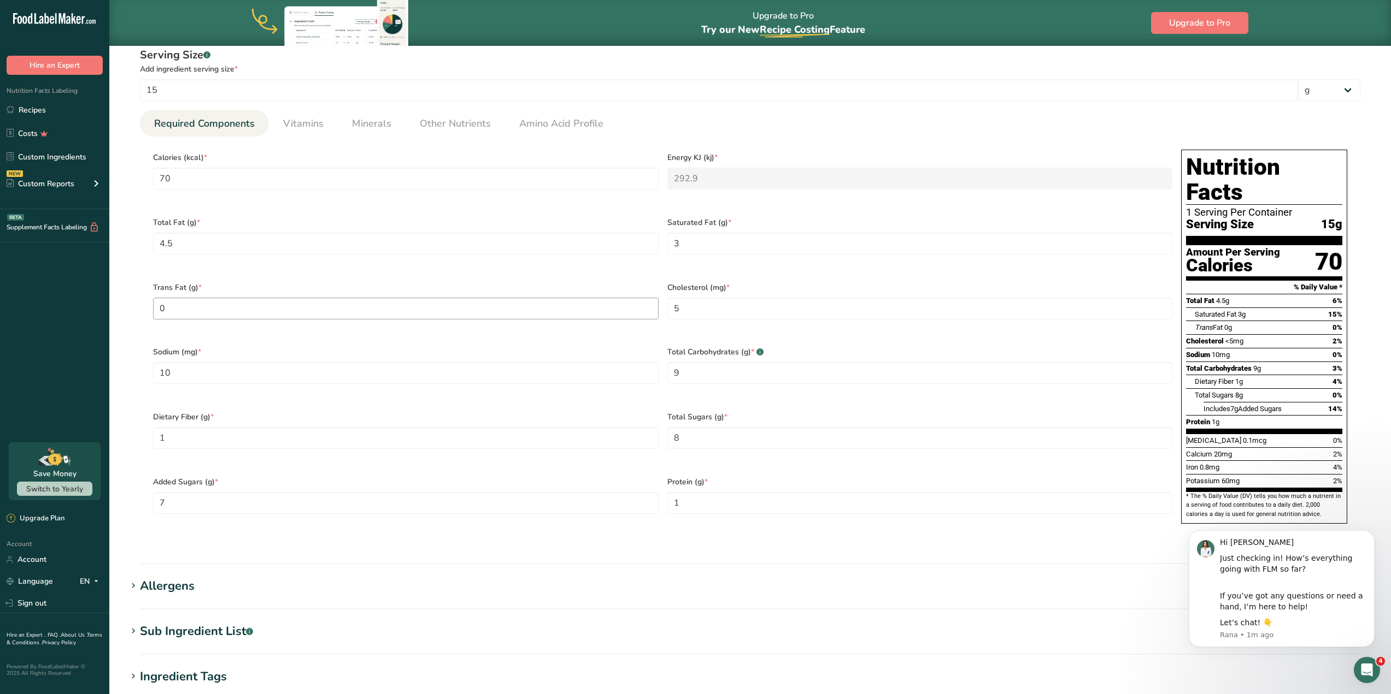
scroll to position [437, 0]
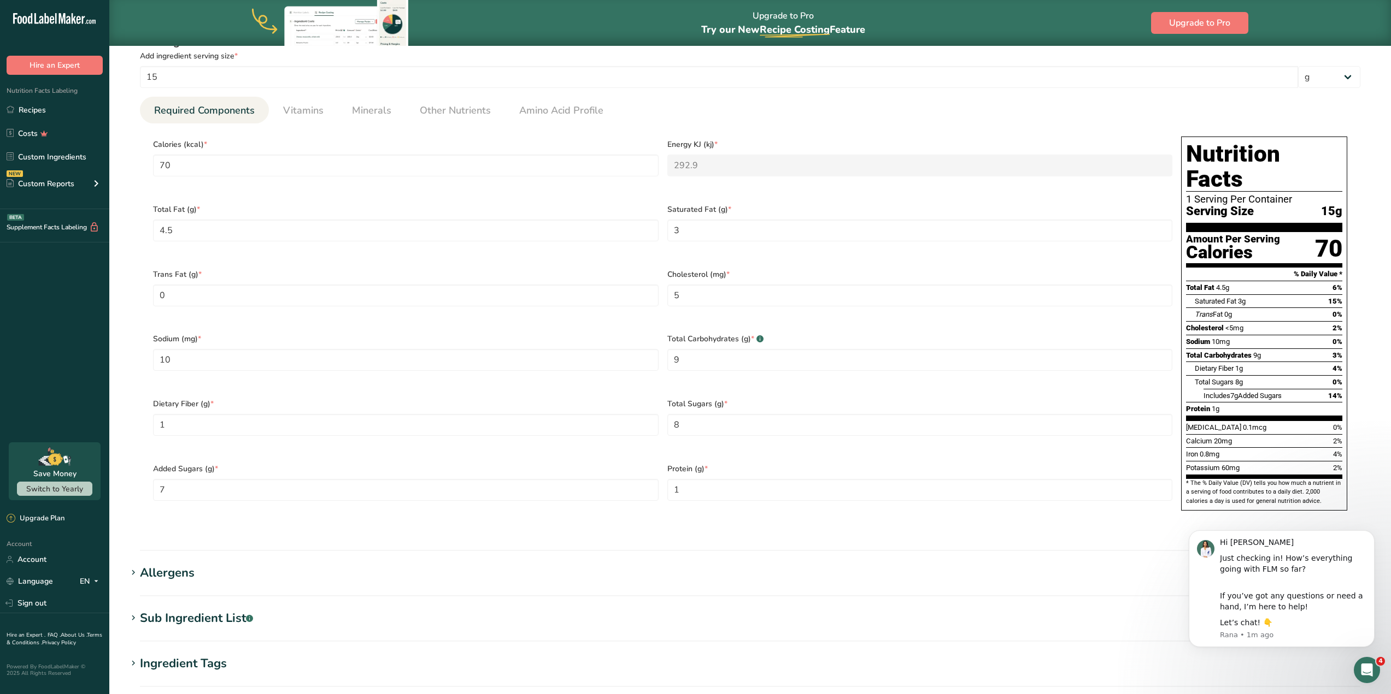
click at [173, 610] on div "Sub Ingredient List .a-a{fill:#347362;}.b-a{fill:#fff;}" at bounding box center [196, 619] width 113 height 18
click at [305, 99] on link "Vitamins" at bounding box center [303, 111] width 49 height 28
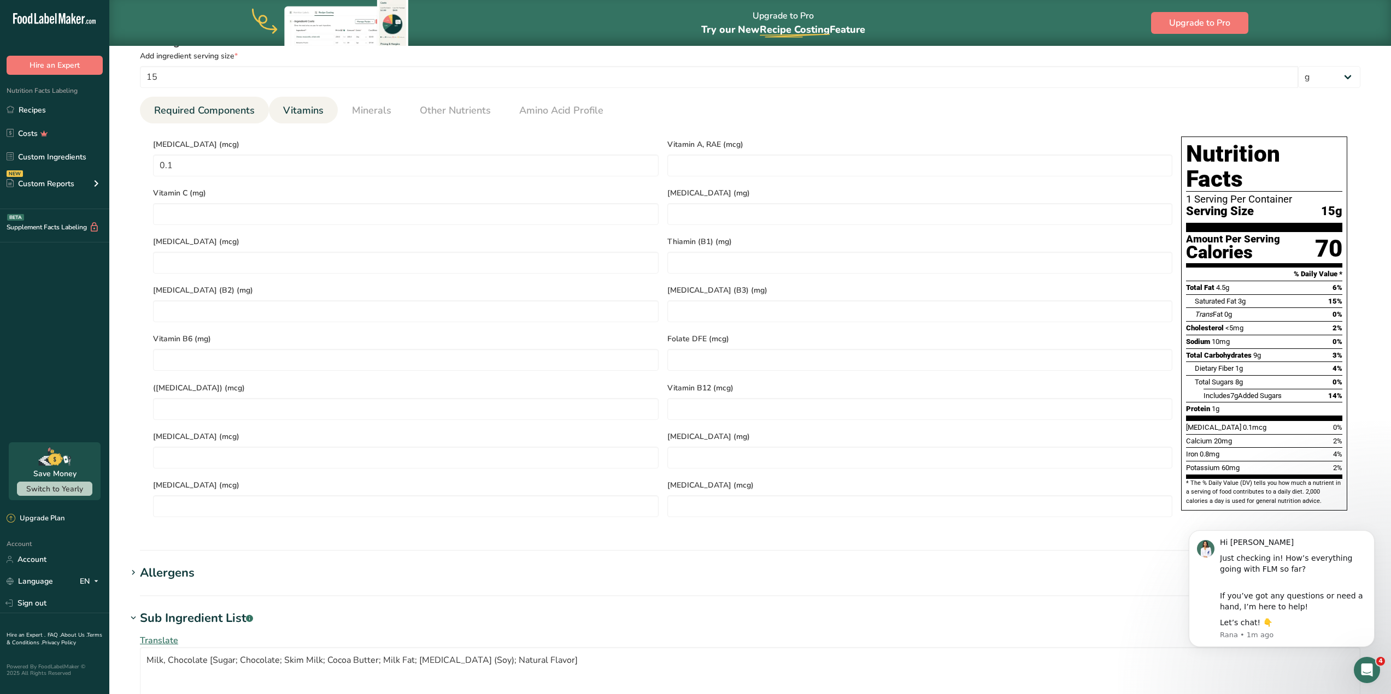
click at [196, 115] on span "Required Components" at bounding box center [204, 110] width 101 height 15
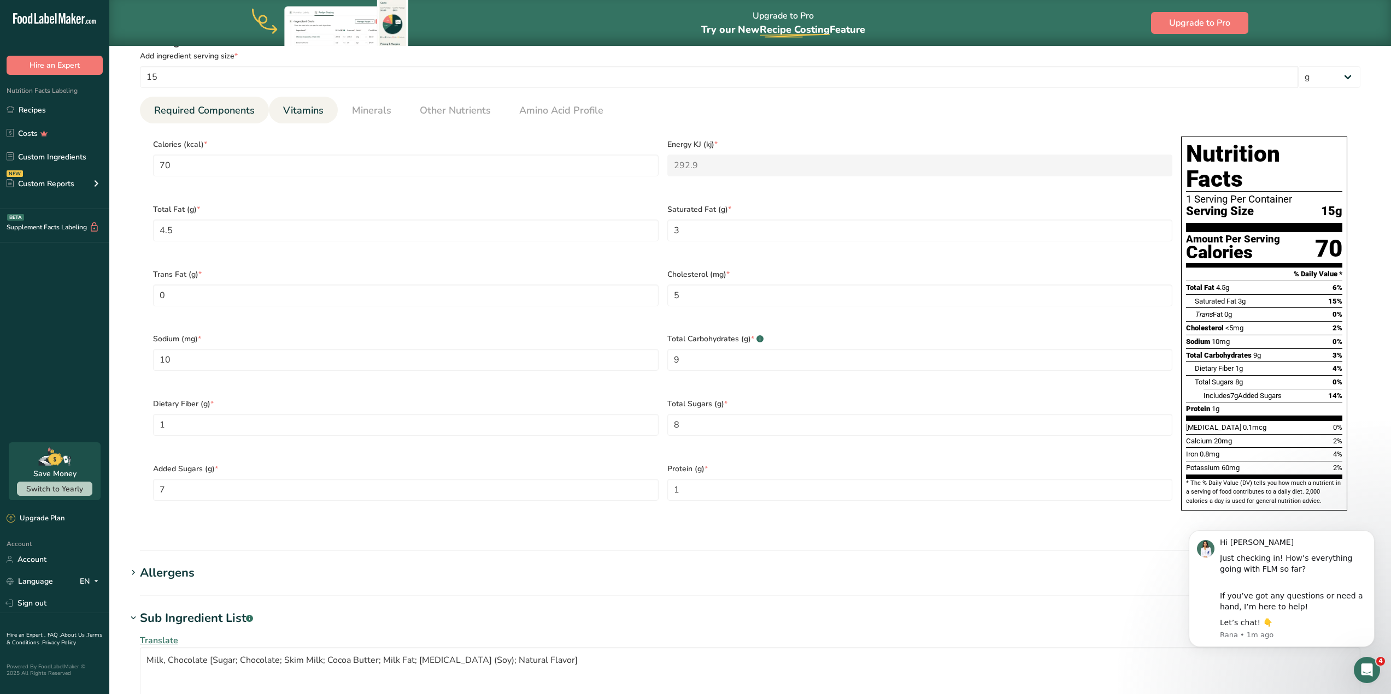
click at [295, 114] on span "Vitamins" at bounding box center [303, 110] width 40 height 15
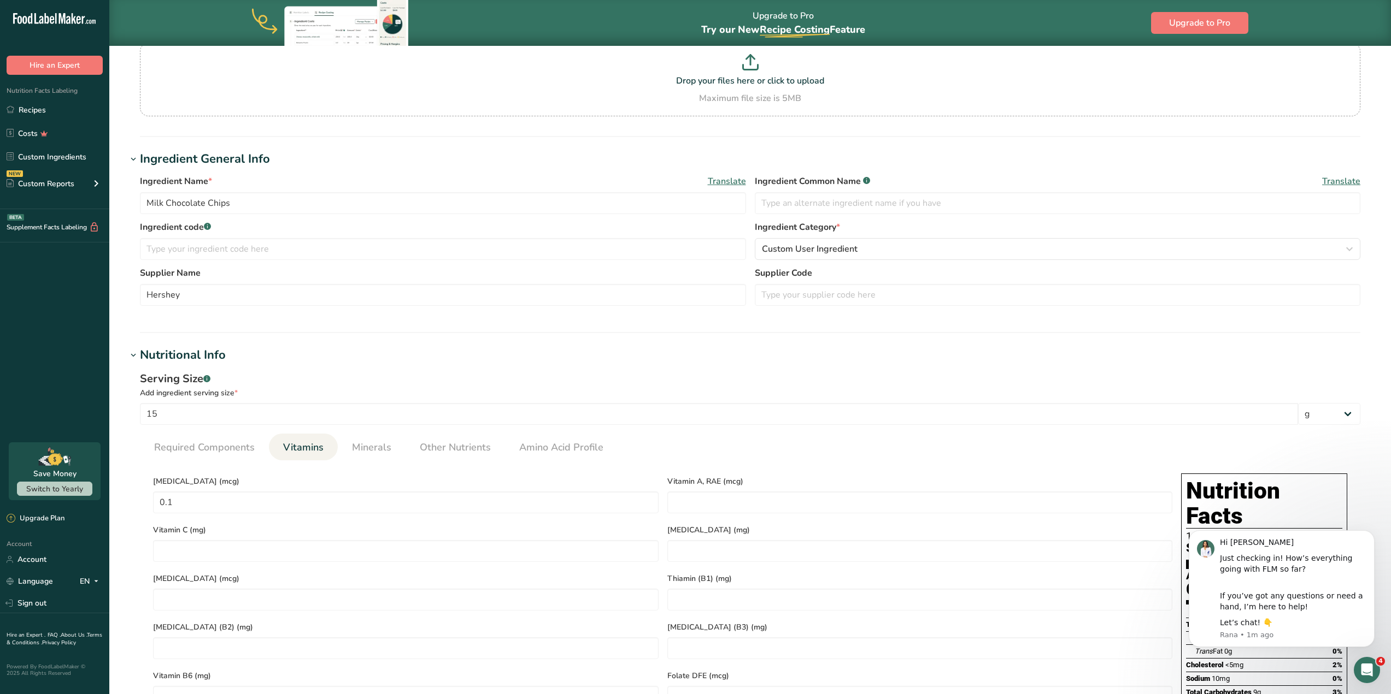
scroll to position [0, 0]
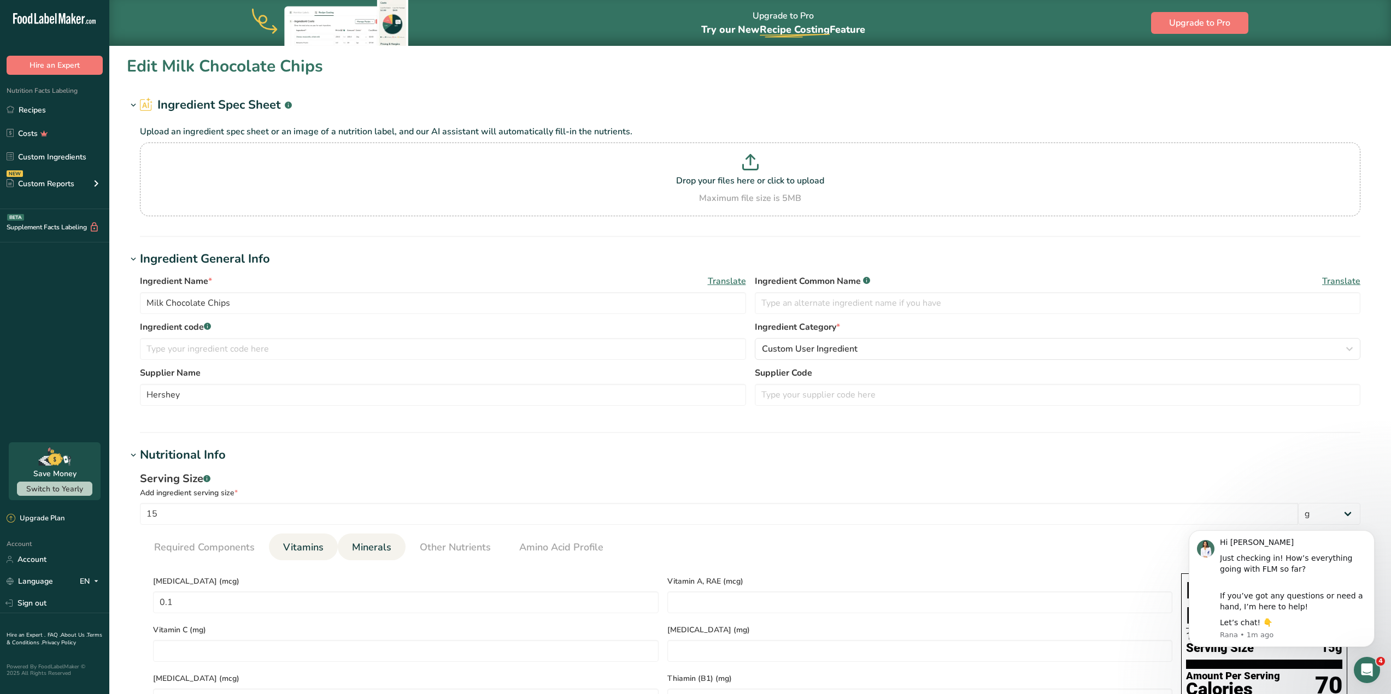
click at [358, 549] on span "Minerals" at bounding box center [371, 547] width 39 height 15
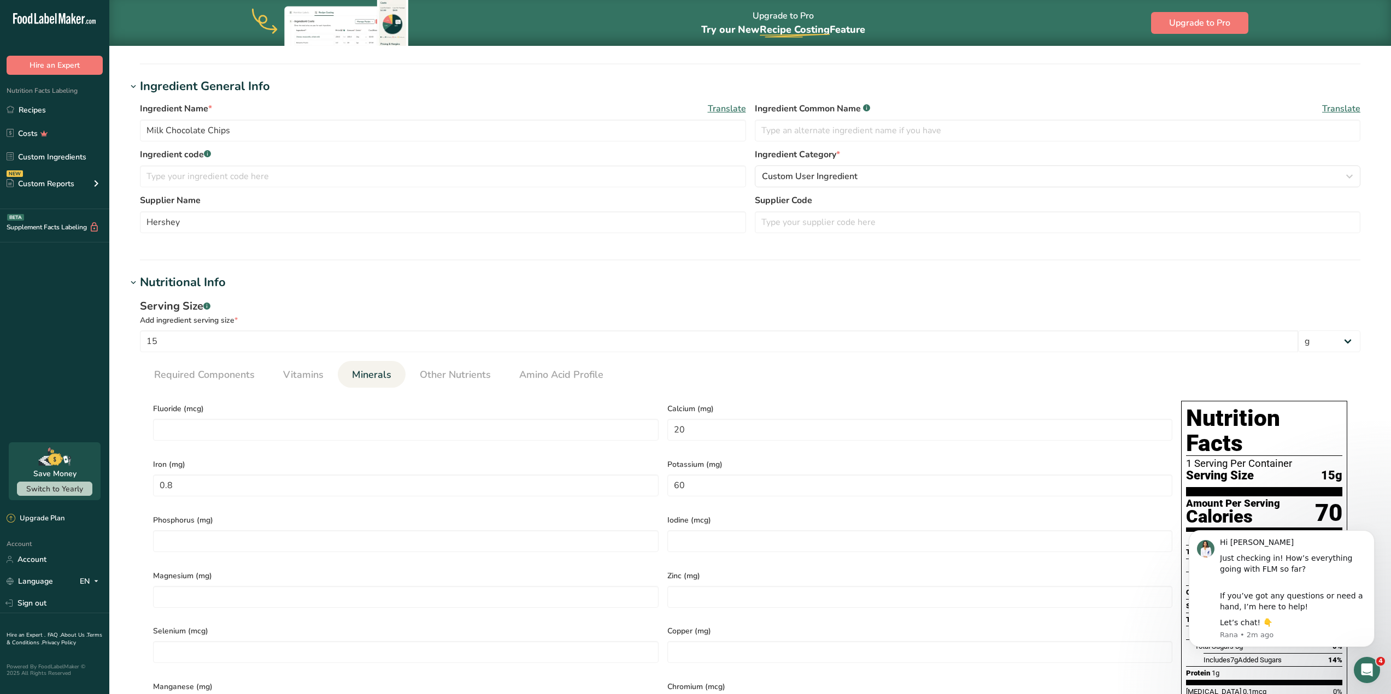
scroll to position [219, 0]
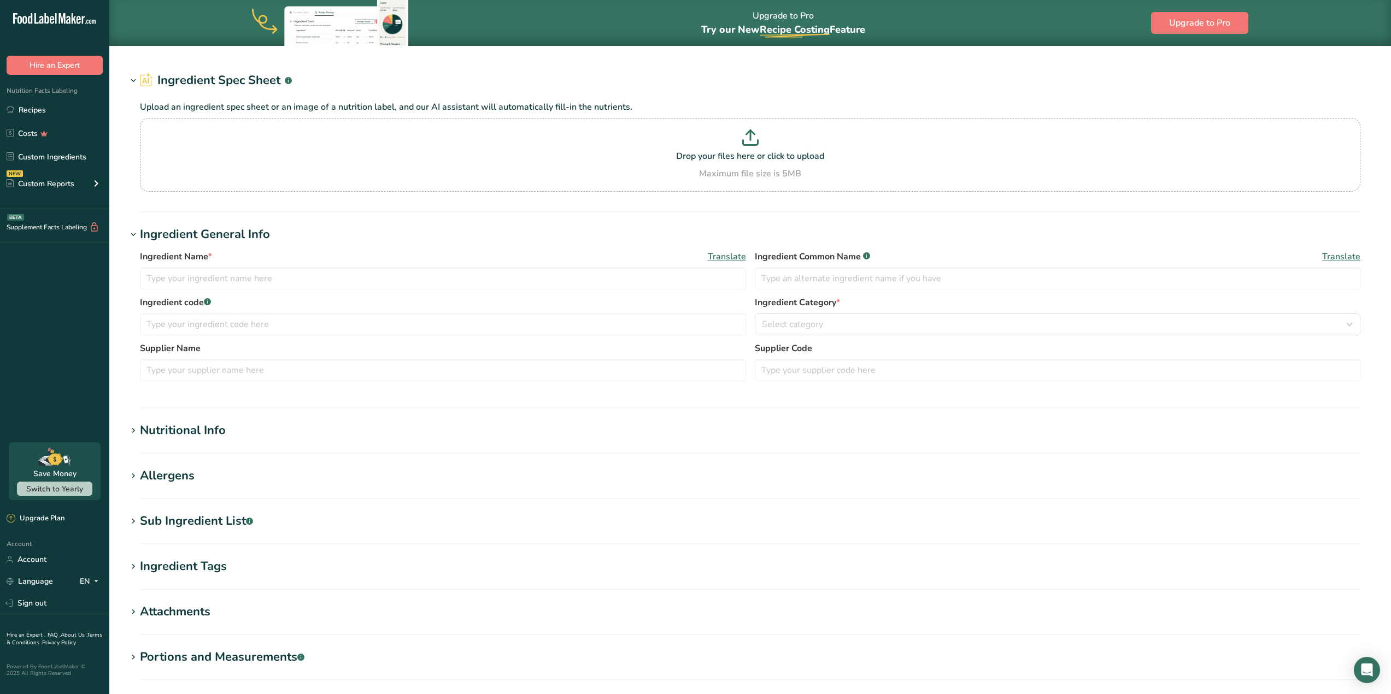
type input "Milk Chocolate Chips"
type input "Hershey"
type input "15"
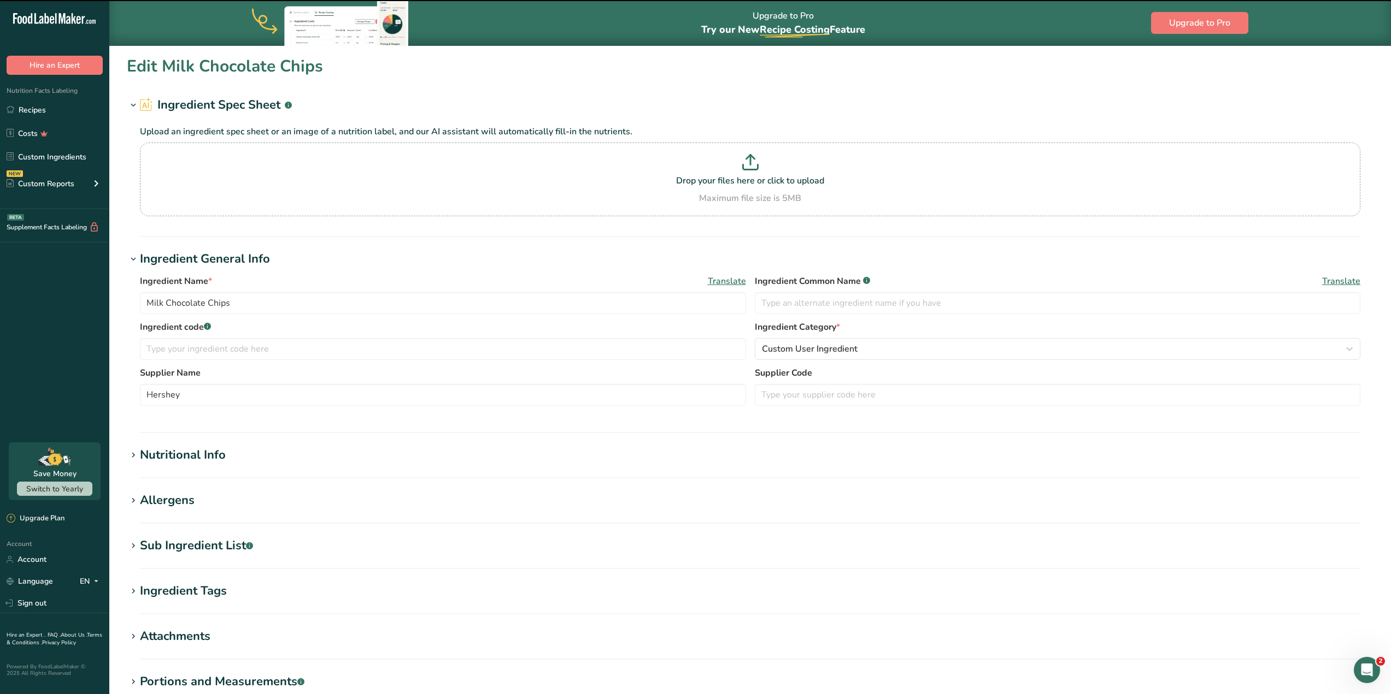
click at [157, 454] on div "Nutritional Info" at bounding box center [183, 455] width 86 height 18
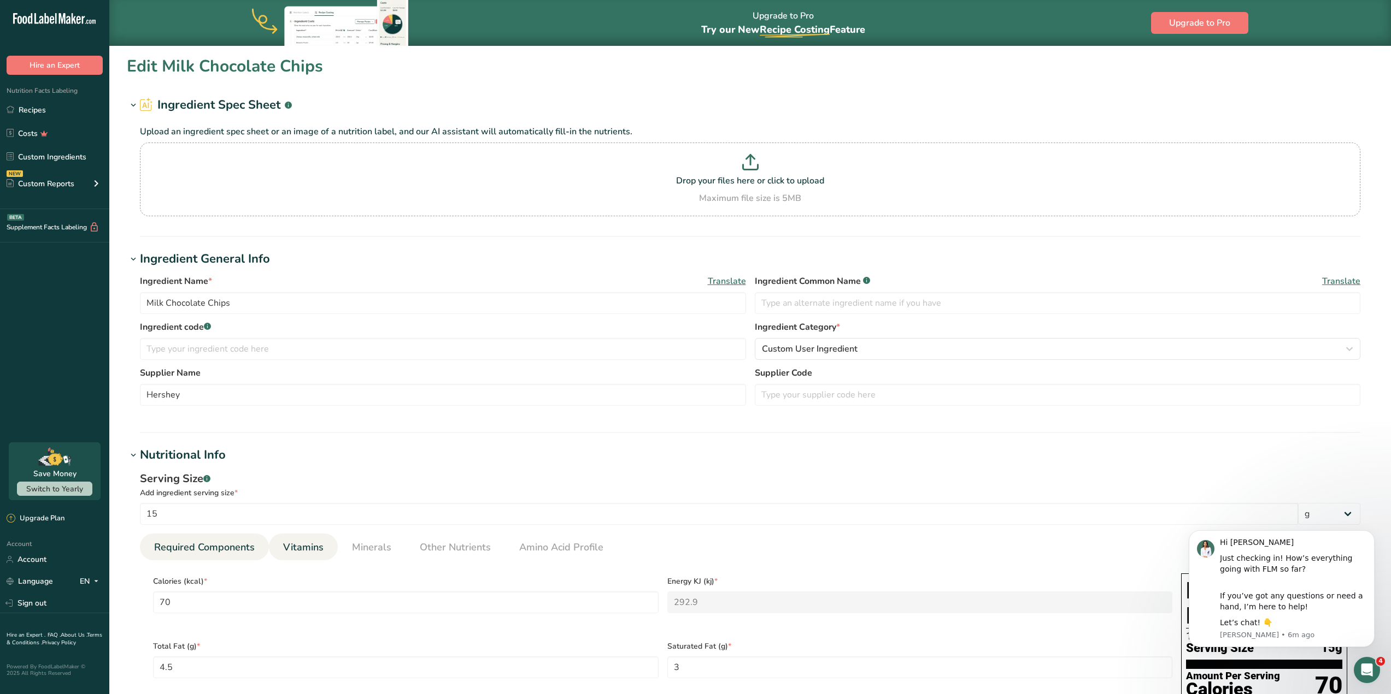
click at [306, 556] on link "Vitamins" at bounding box center [303, 548] width 49 height 28
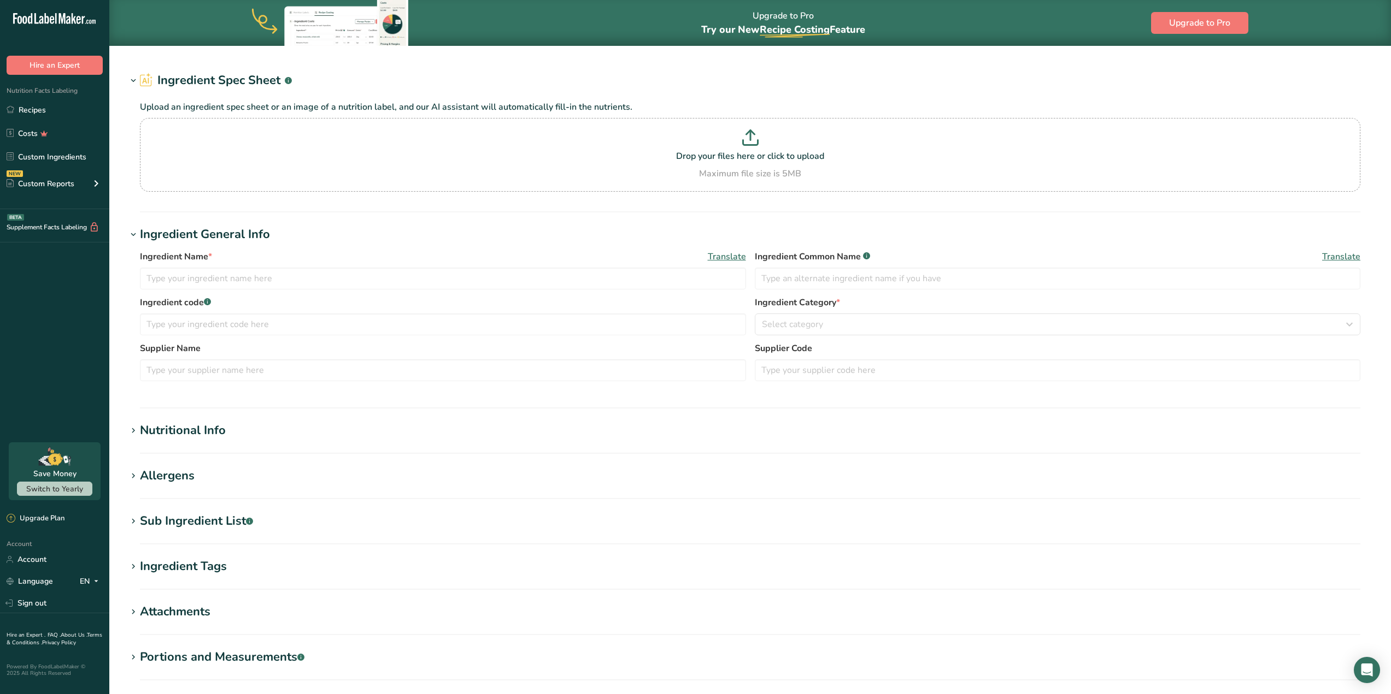
type input "Milk Chocolate Chips"
type input "Hershey"
type input "15"
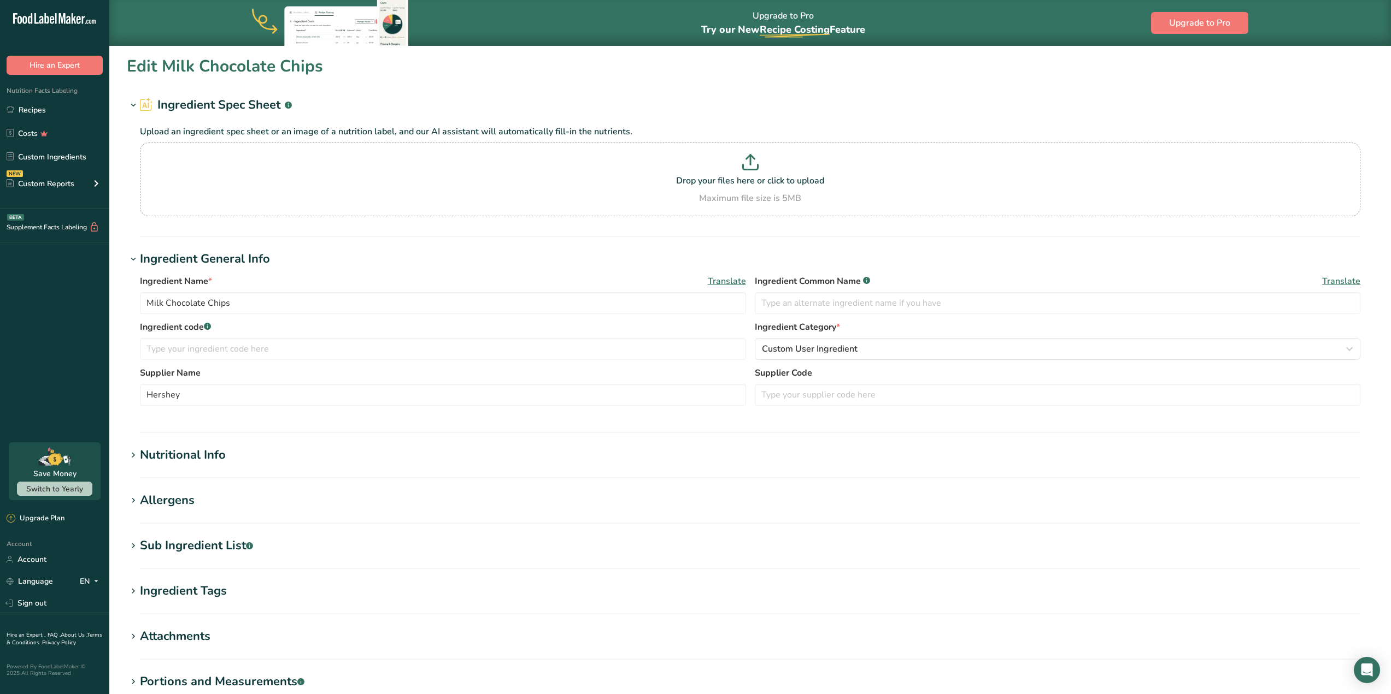
type D "0.1"
click at [242, 465] on section "Nutritional Info Serving Size .a-a{fill:#347362;}.b-a{fill:#fff;} Add ingredien…" at bounding box center [750, 462] width 1246 height 32
click at [190, 454] on div "Nutritional Info" at bounding box center [183, 455] width 86 height 18
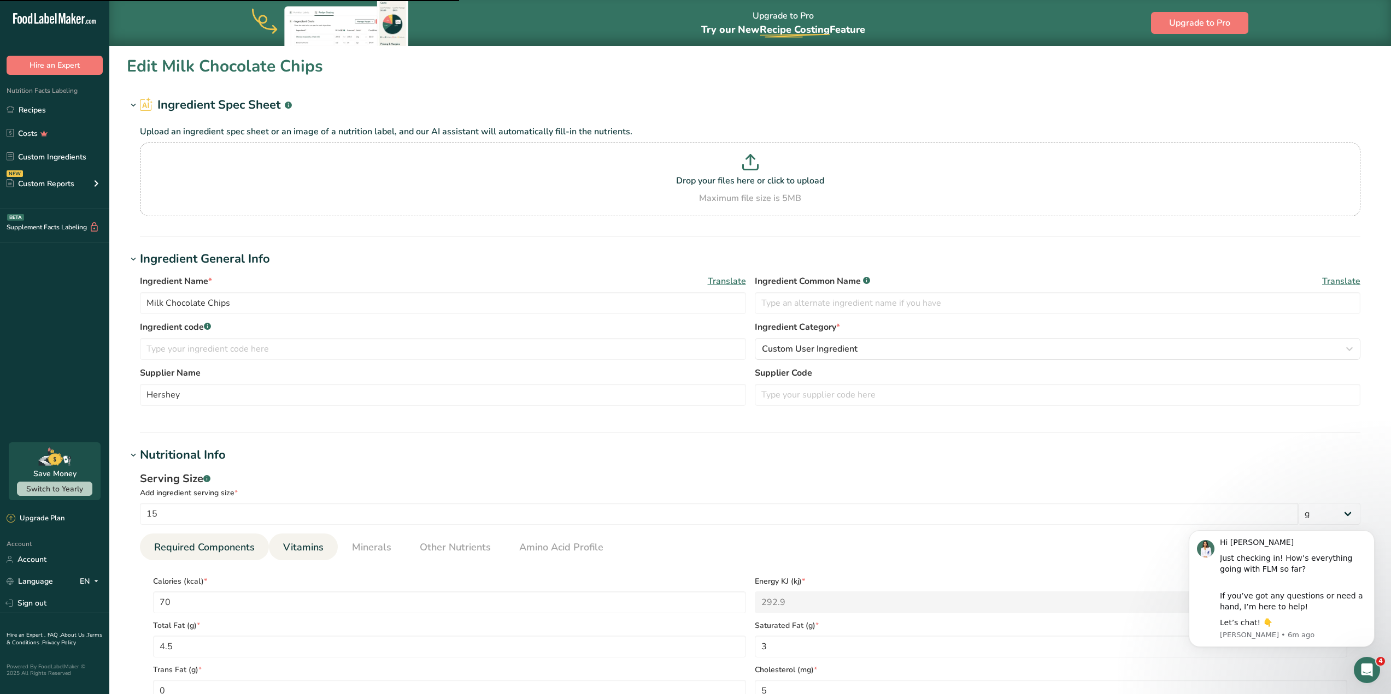
click at [298, 551] on span "Vitamins" at bounding box center [303, 547] width 40 height 15
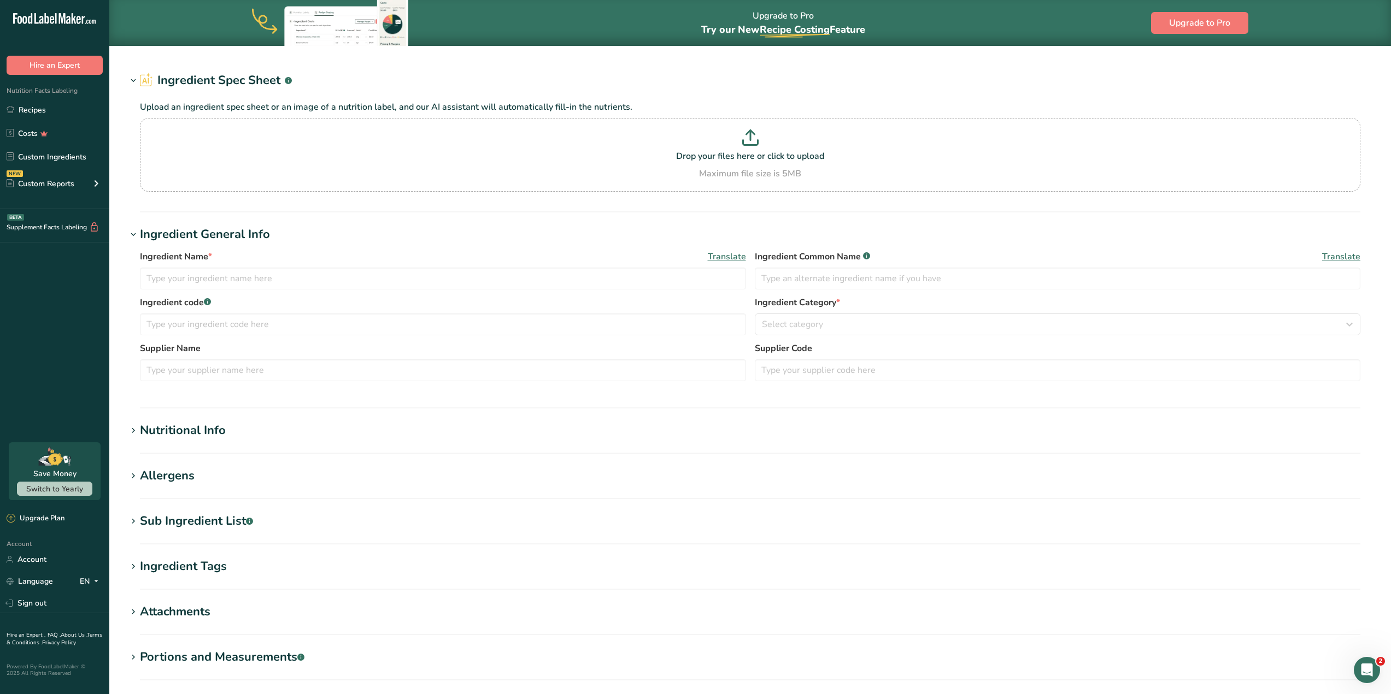
click at [339, 445] on section "Nutritional Info Serving Size .a-a{fill:#347362;}.b-a{fill:#fff;} Add ingredien…" at bounding box center [750, 438] width 1246 height 32
click at [148, 437] on div "Nutritional Info" at bounding box center [183, 431] width 86 height 18
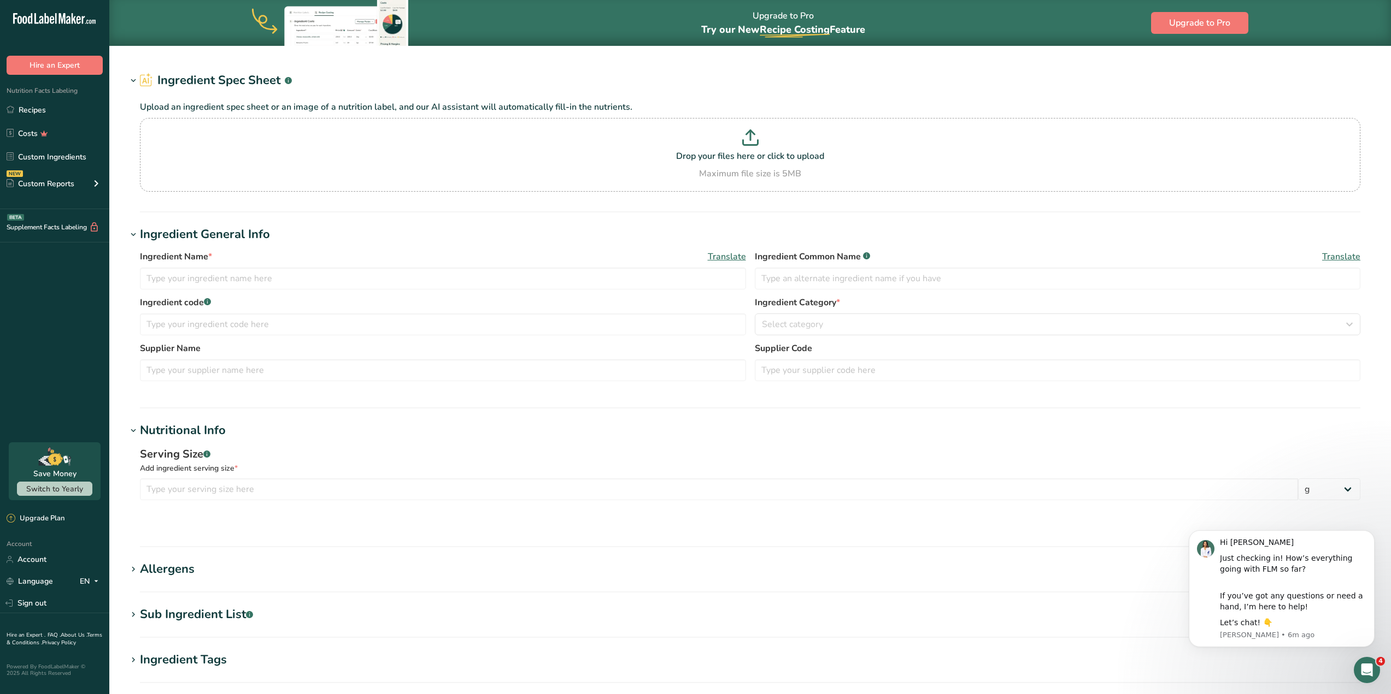
type input "Peanut Butter"
type input "Jif"
type input "33"
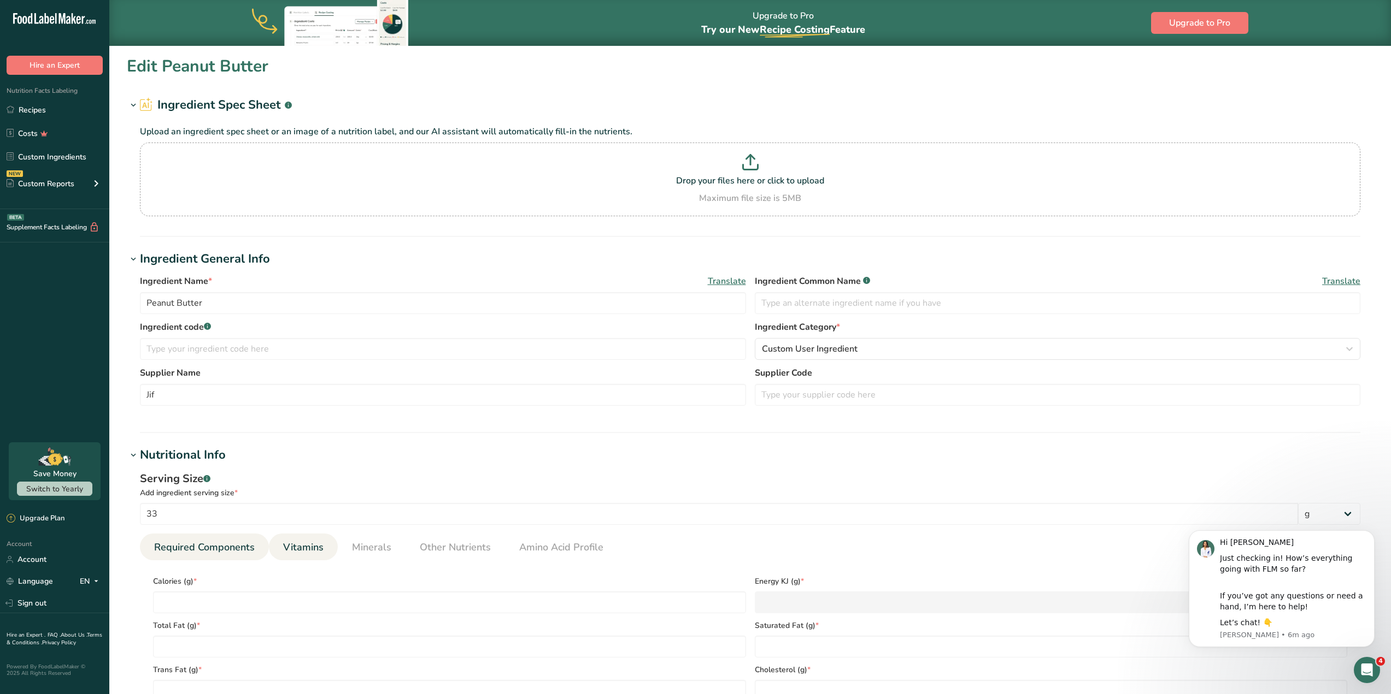
click at [296, 547] on span "Vitamins" at bounding box center [303, 547] width 40 height 15
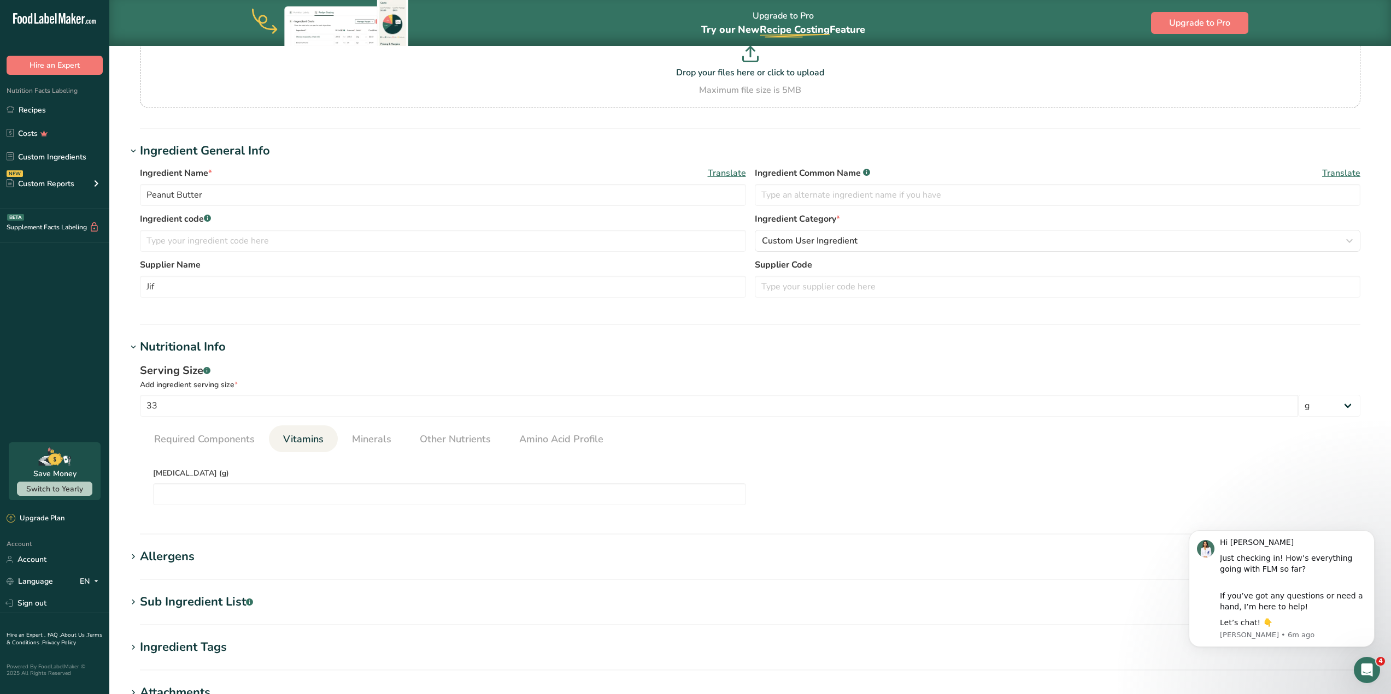
scroll to position [109, 0]
type D "0"
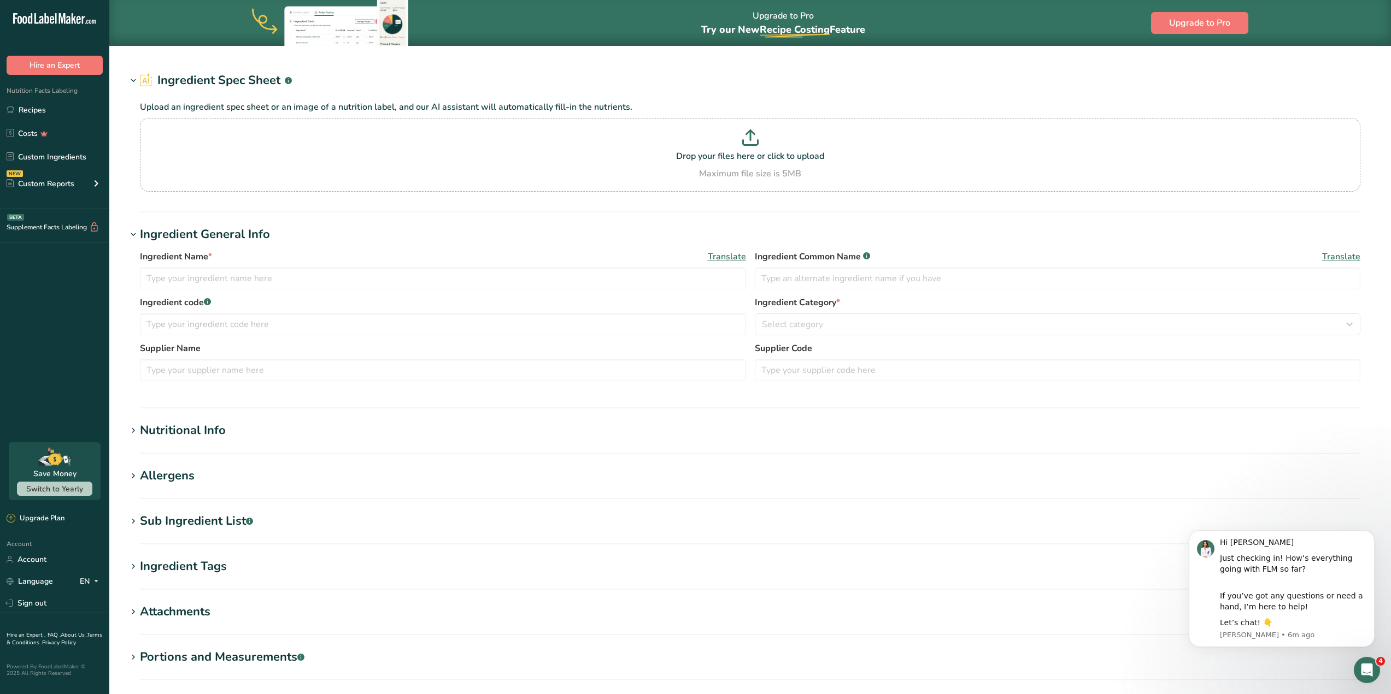
click at [148, 434] on div "Nutritional Info" at bounding box center [183, 431] width 86 height 18
type input "Peanut Butter"
type input "Jif"
type input "33"
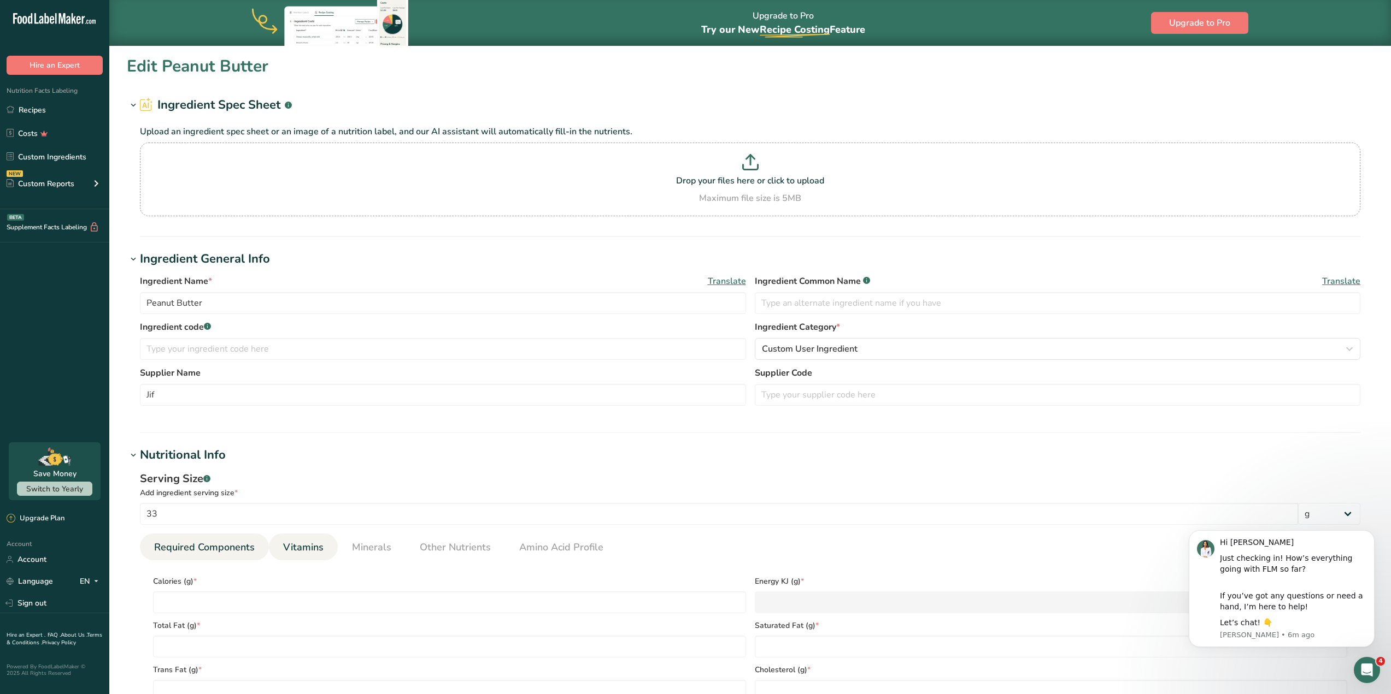
click at [313, 551] on span "Vitamins" at bounding box center [303, 547] width 40 height 15
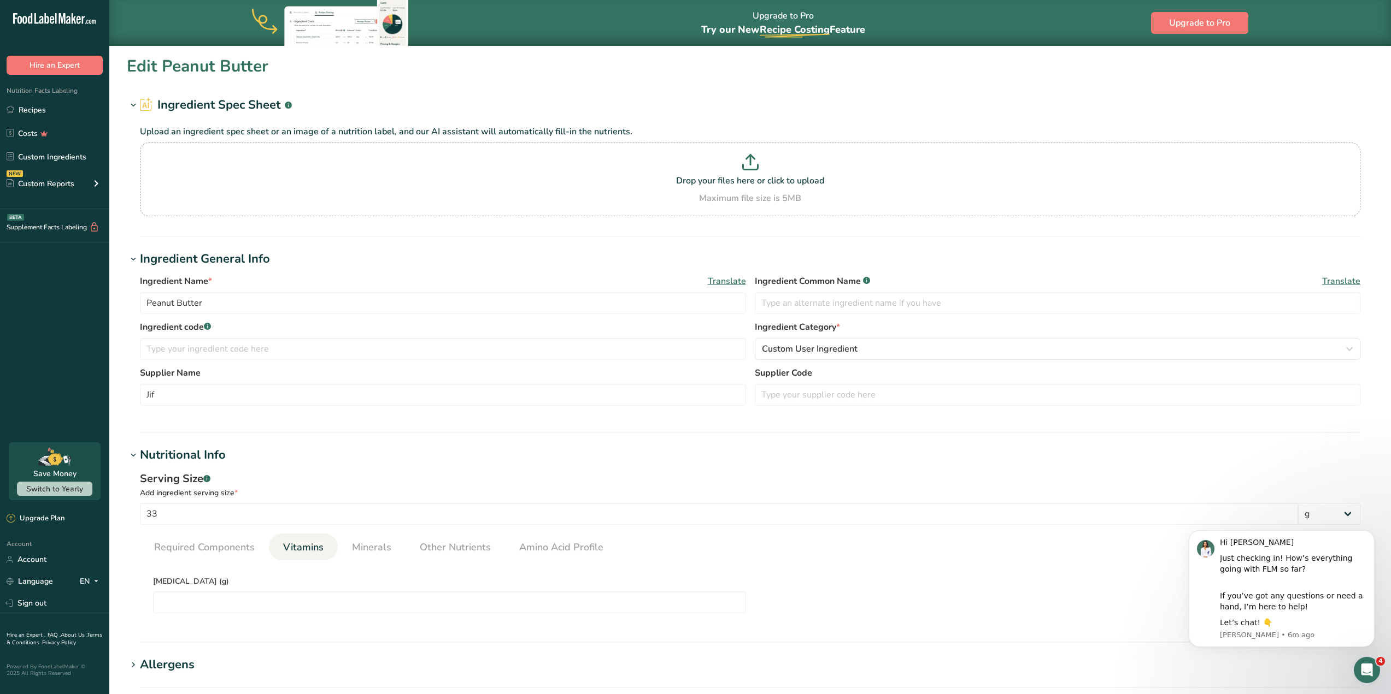
type D "0"
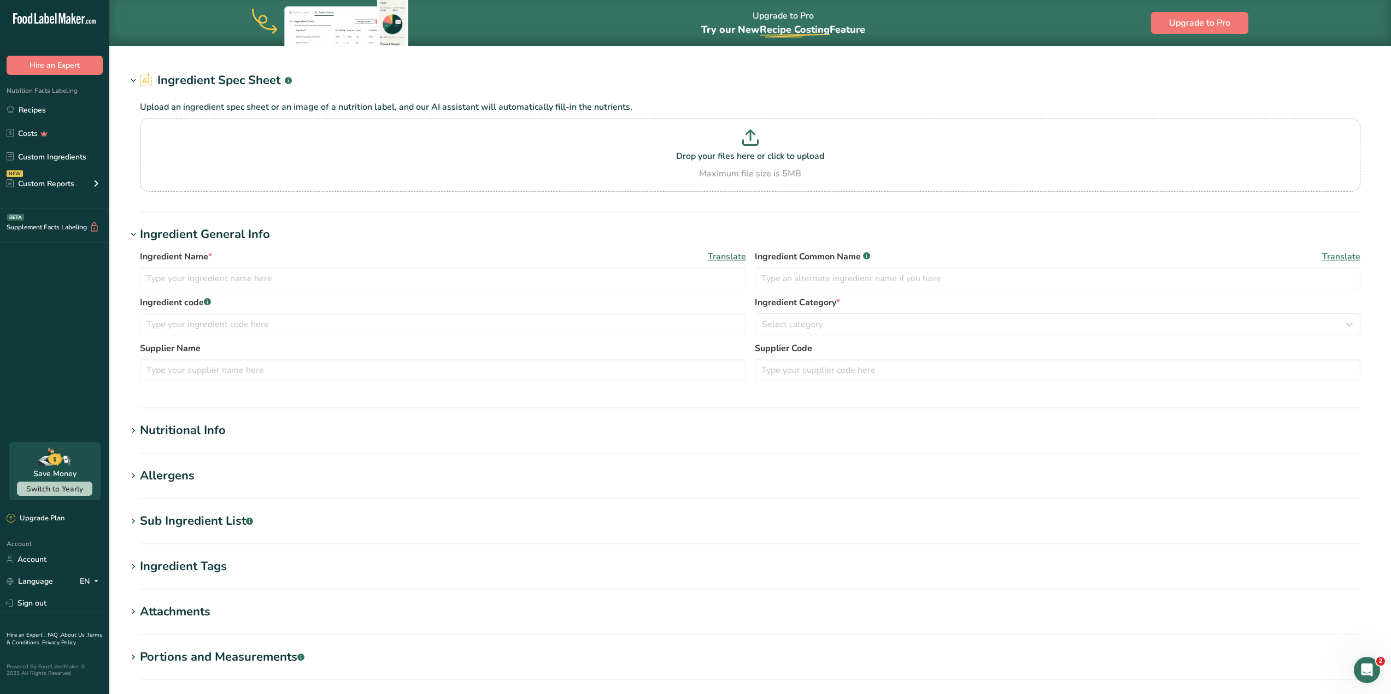
click at [168, 423] on div "Nutritional Info" at bounding box center [183, 431] width 86 height 18
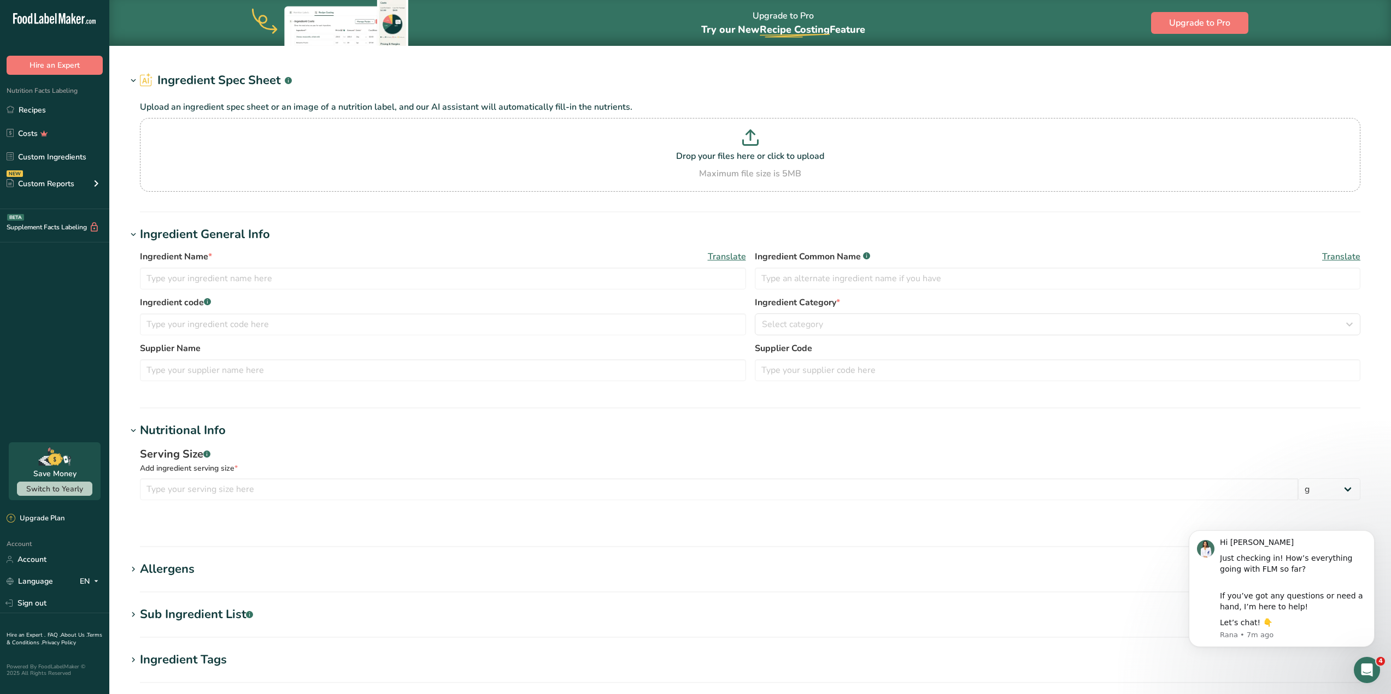
type input "Rice Cereal"
type input "Chex"
type input "40"
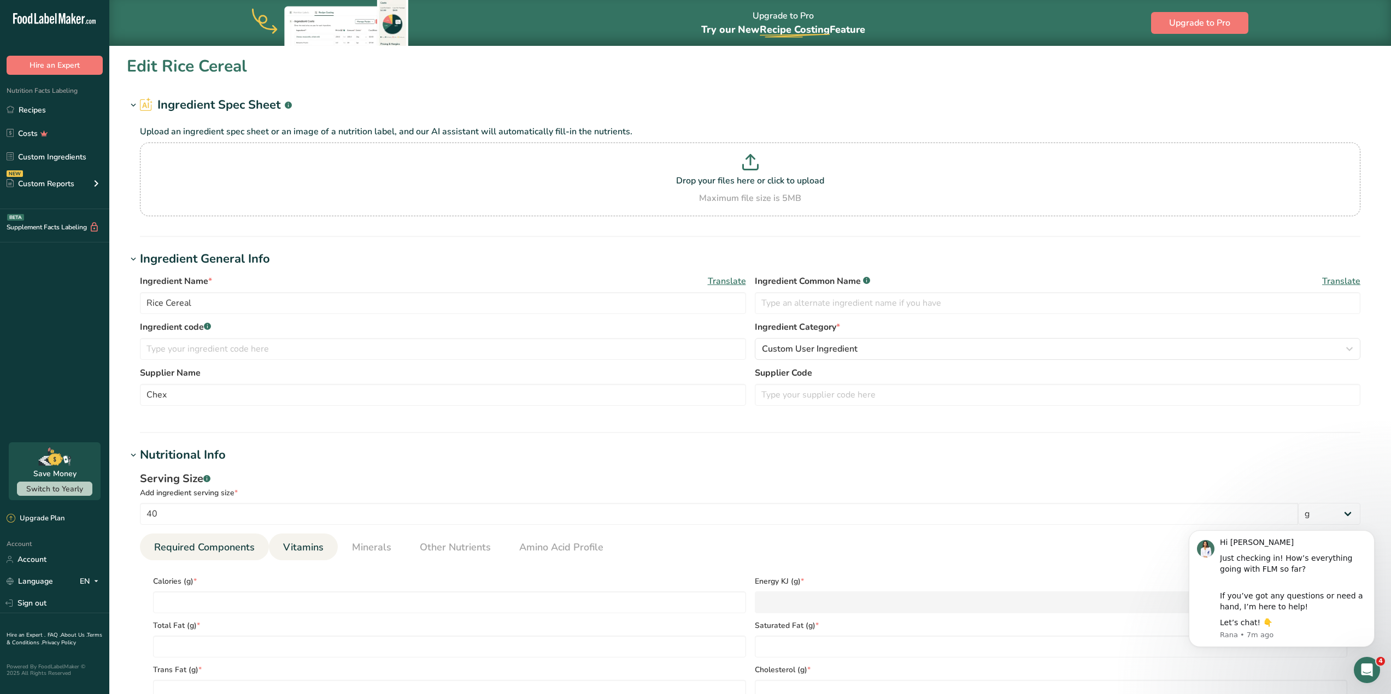
click at [304, 553] on span "Vitamins" at bounding box center [303, 547] width 40 height 15
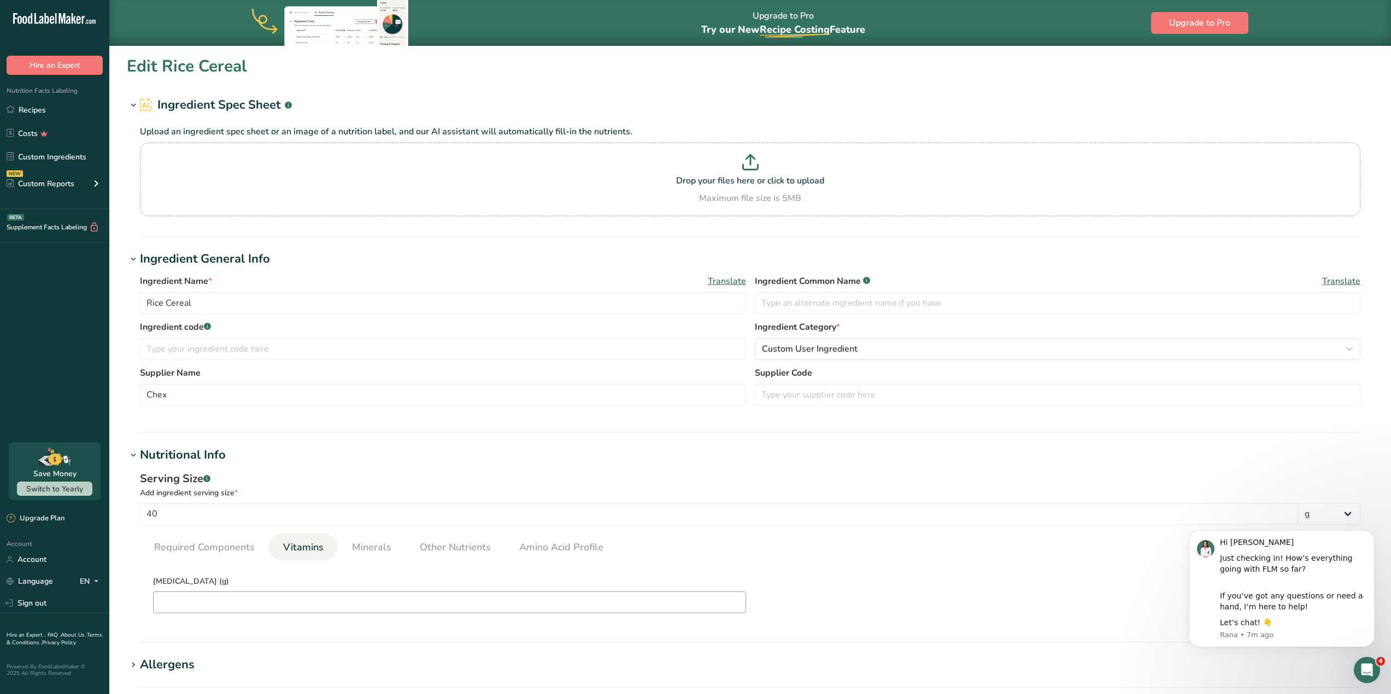
scroll to position [55, 0]
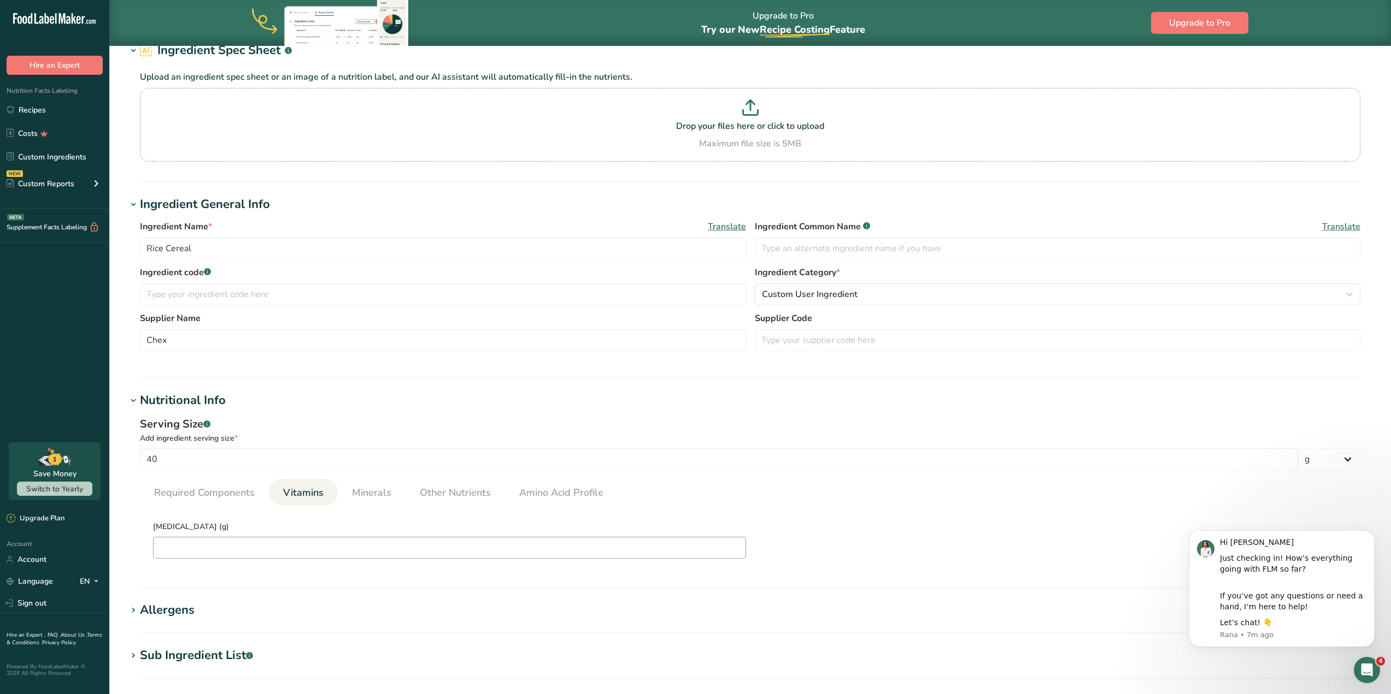
type D "2"
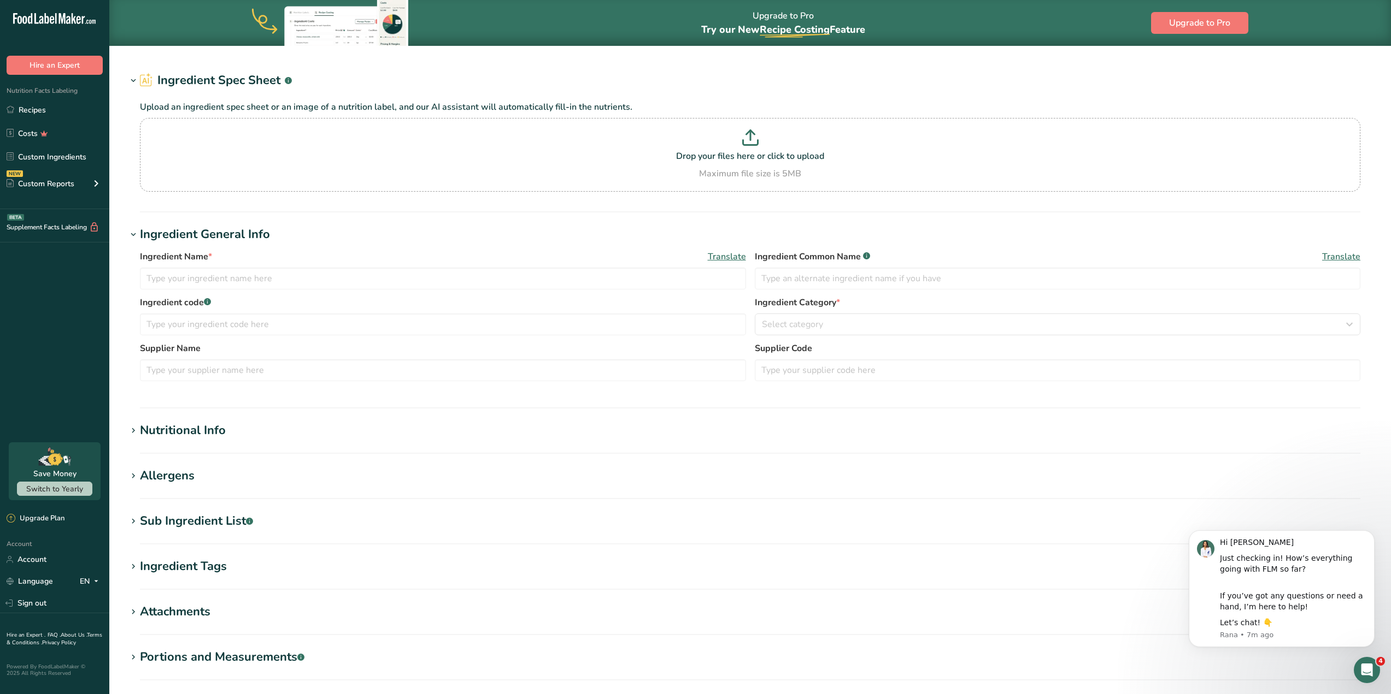
click at [198, 437] on div "Nutritional Info" at bounding box center [183, 431] width 86 height 18
type input "Rice Cereal"
type input "Chex"
type input "40"
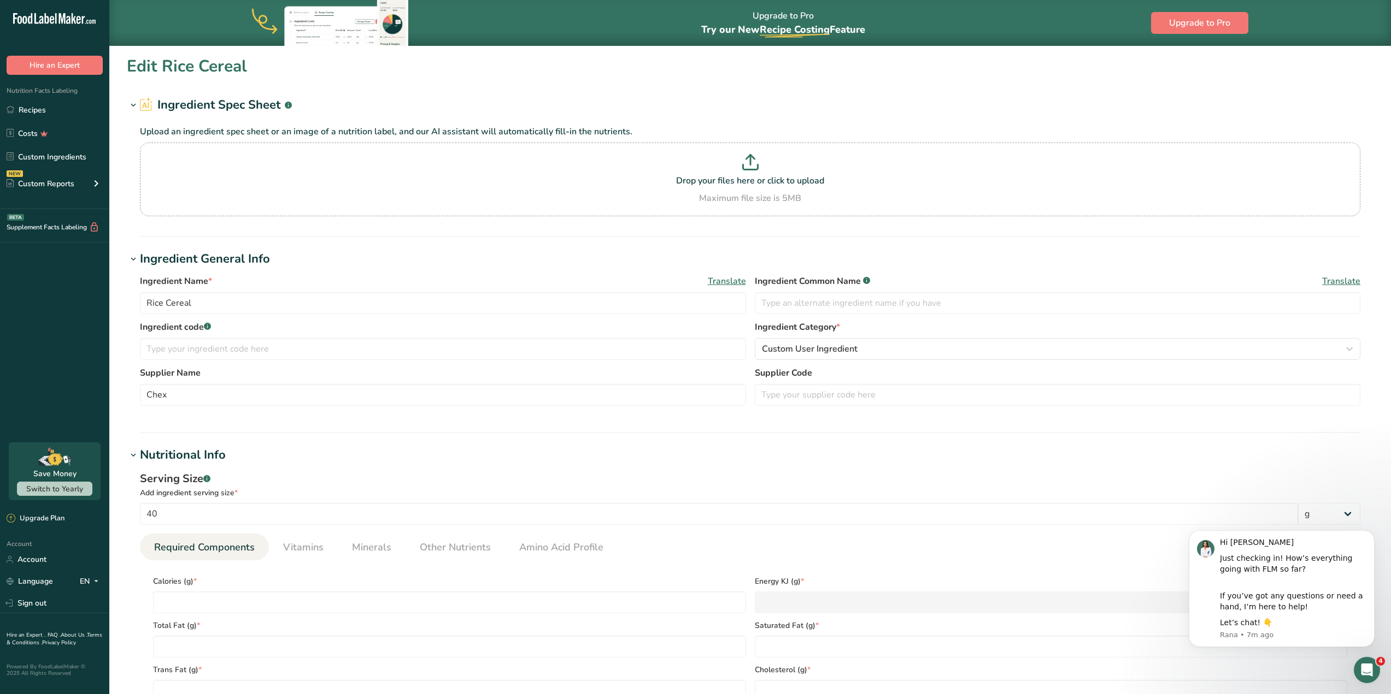
type input "160"
type KJ "669.4"
type Fat "1"
type Fat "0"
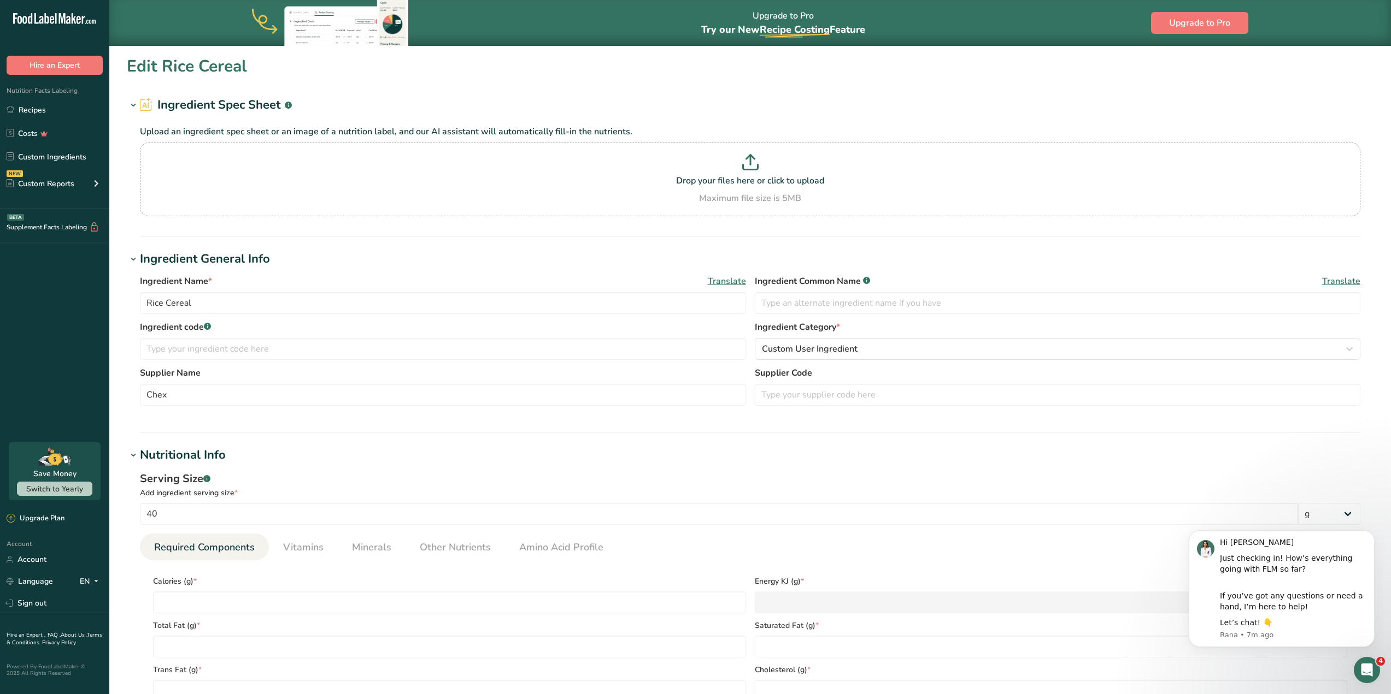
type input "0"
type input "330"
type Carbohydrates "35"
type Fiber "2"
type Sugars "3"
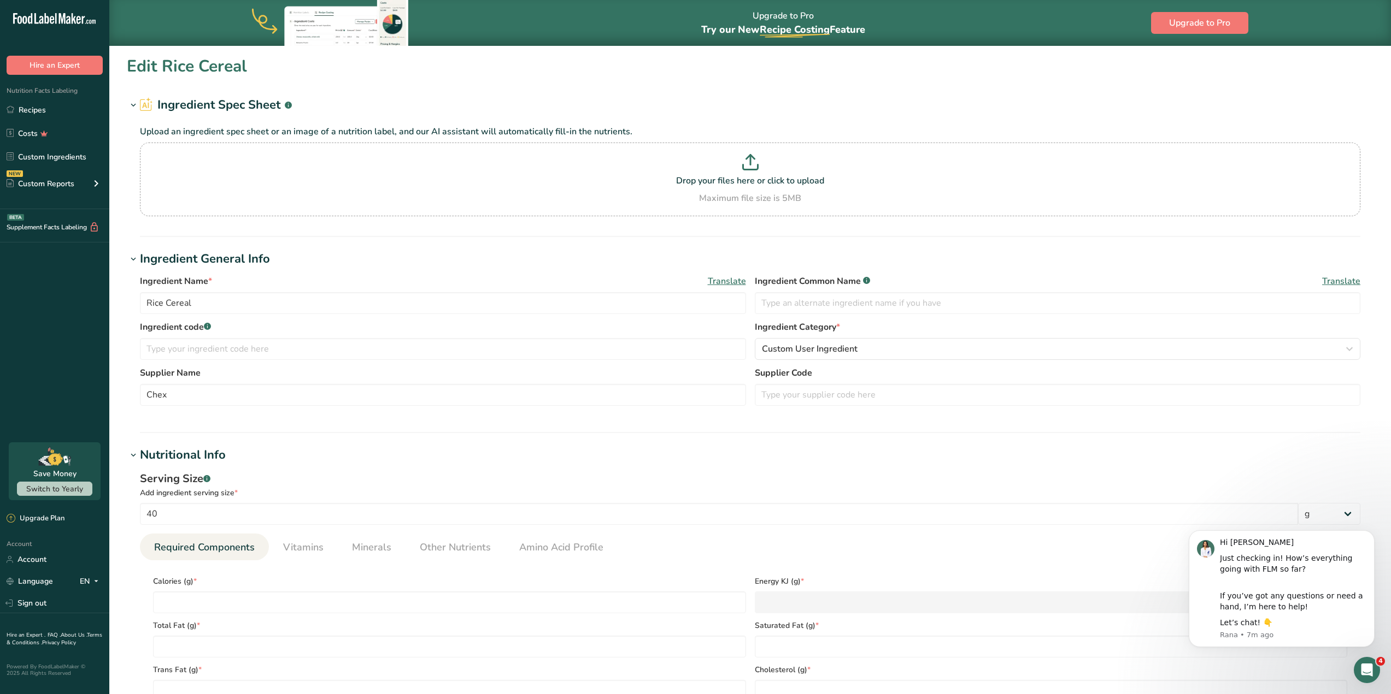
type Sugars "3"
type input "3"
type D "2"
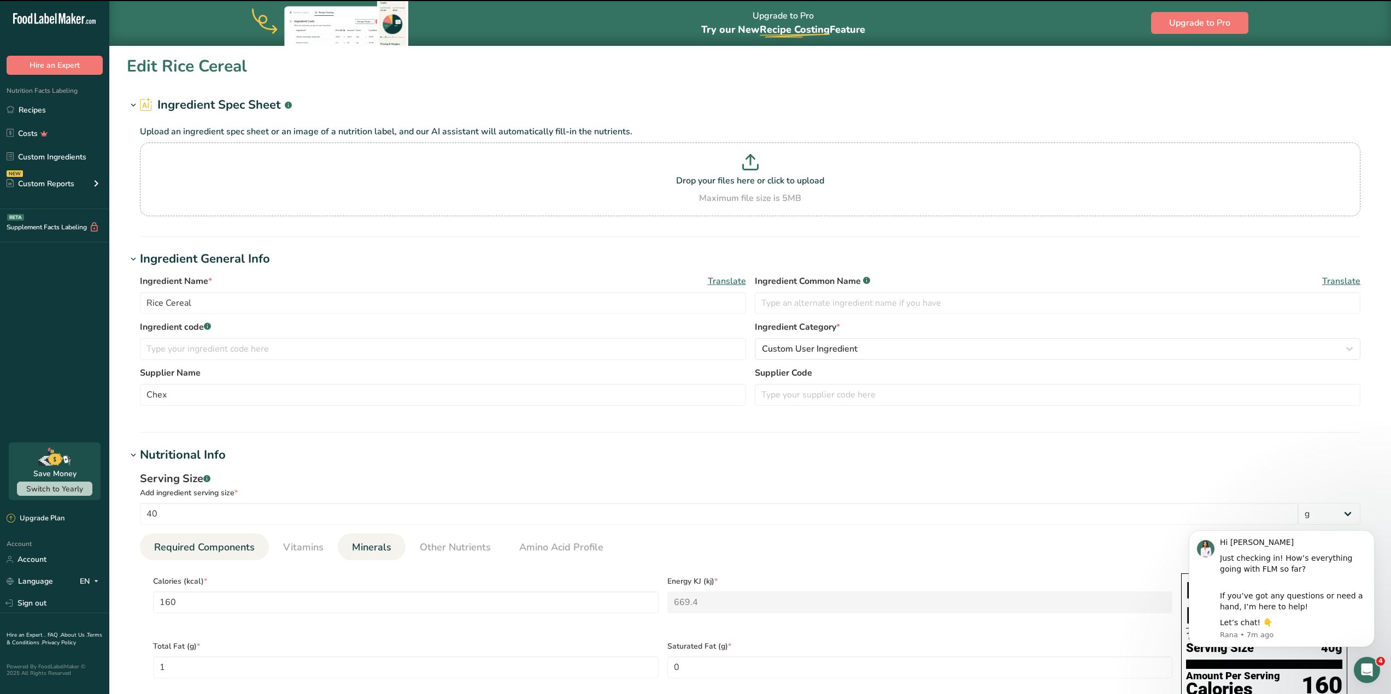
click at [340, 541] on li "Minerals" at bounding box center [372, 547] width 68 height 27
click at [325, 545] on link "Vitamins" at bounding box center [303, 548] width 49 height 28
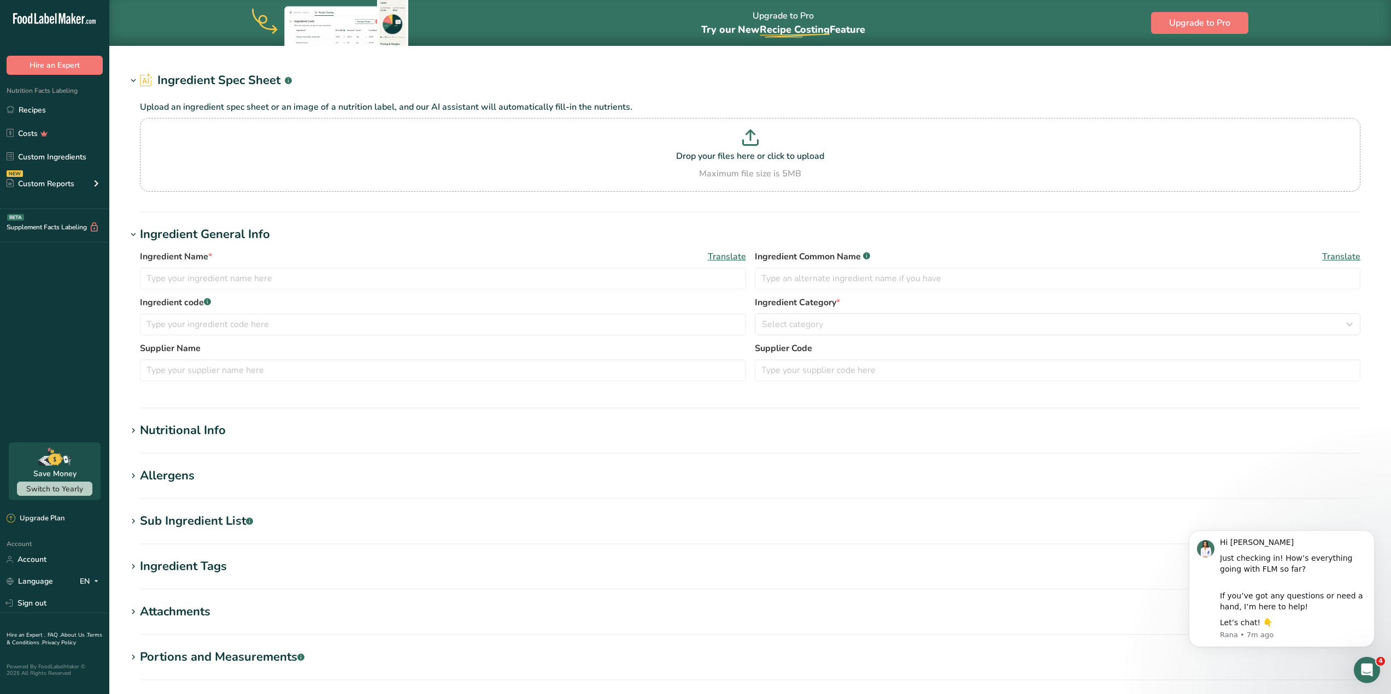
type input "Powdered Sugar"
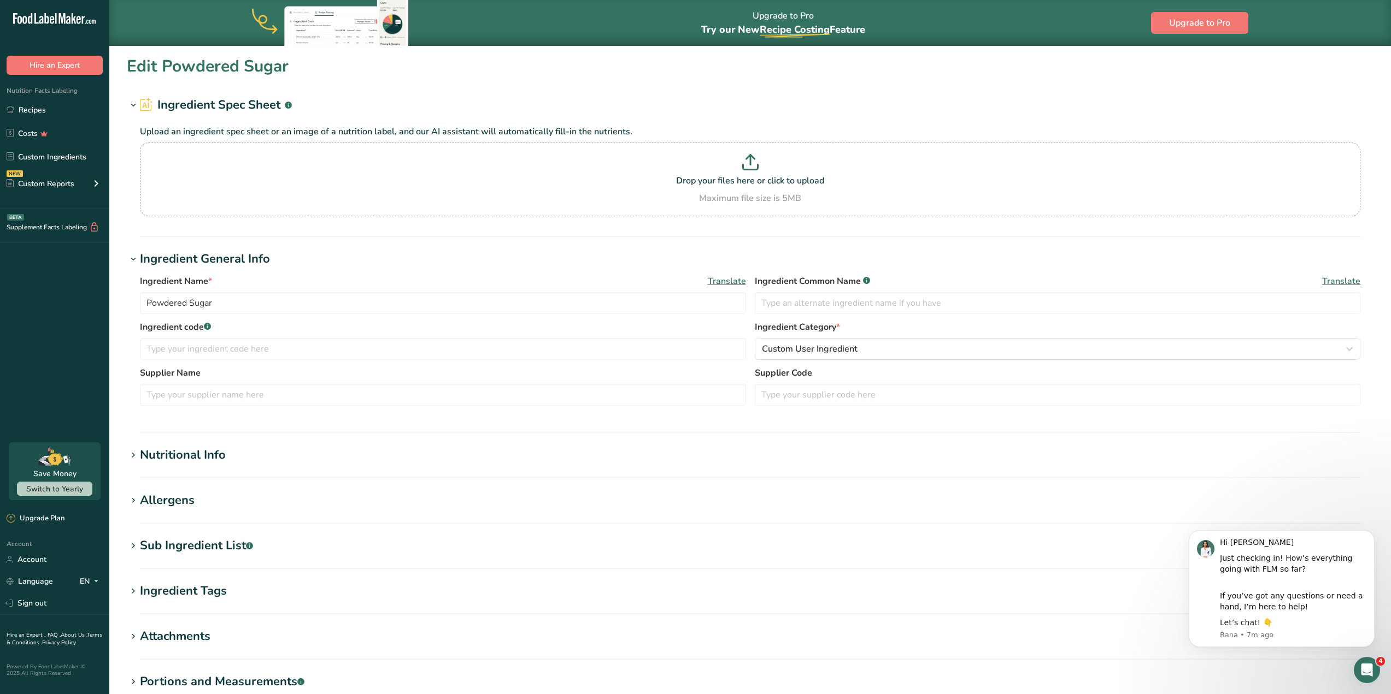
click at [251, 452] on h1 "Nutritional Info" at bounding box center [750, 455] width 1246 height 18
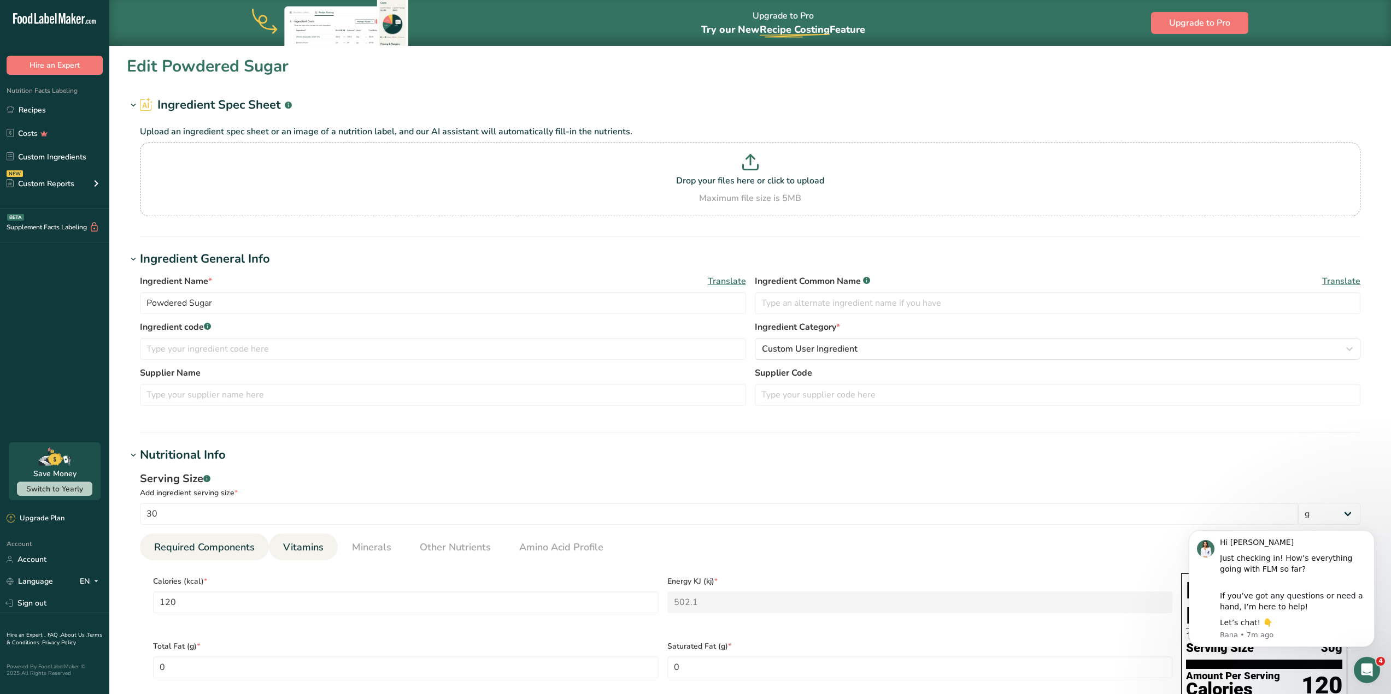
click at [291, 546] on span "Vitamins" at bounding box center [303, 547] width 40 height 15
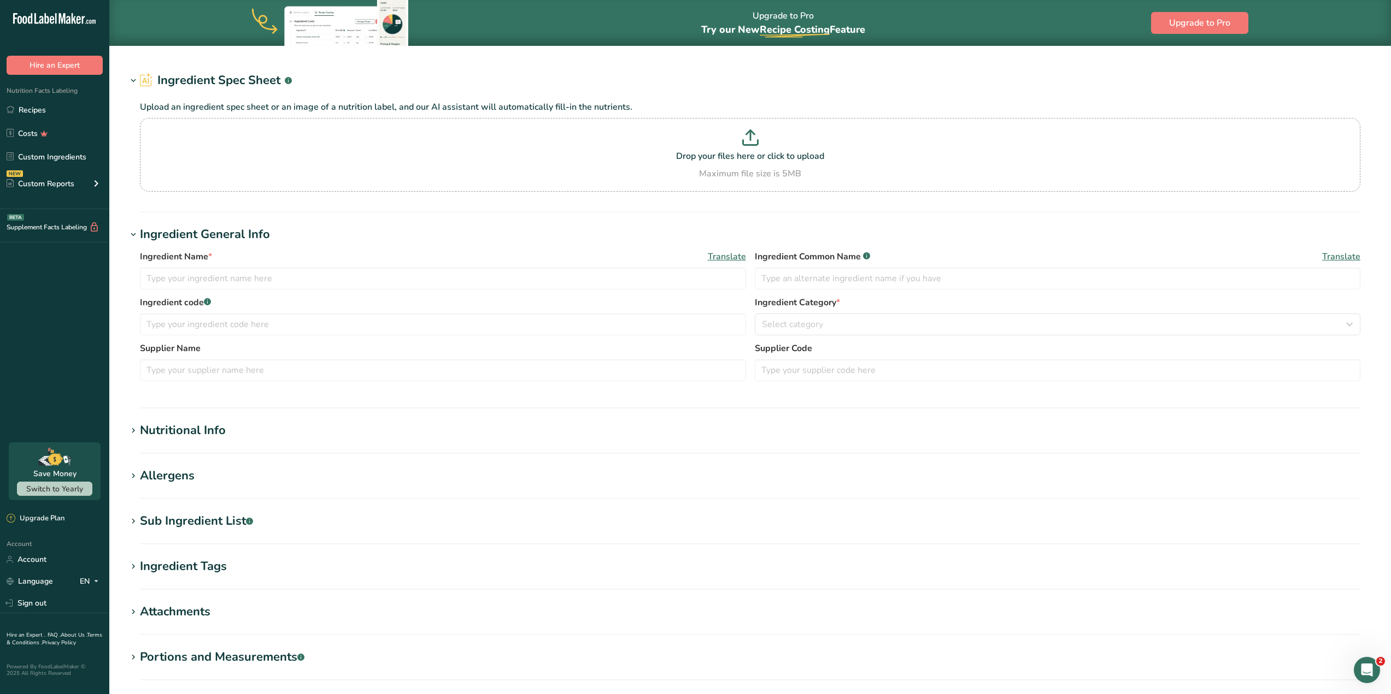
click at [237, 431] on h1 "Nutritional Info" at bounding box center [750, 431] width 1246 height 18
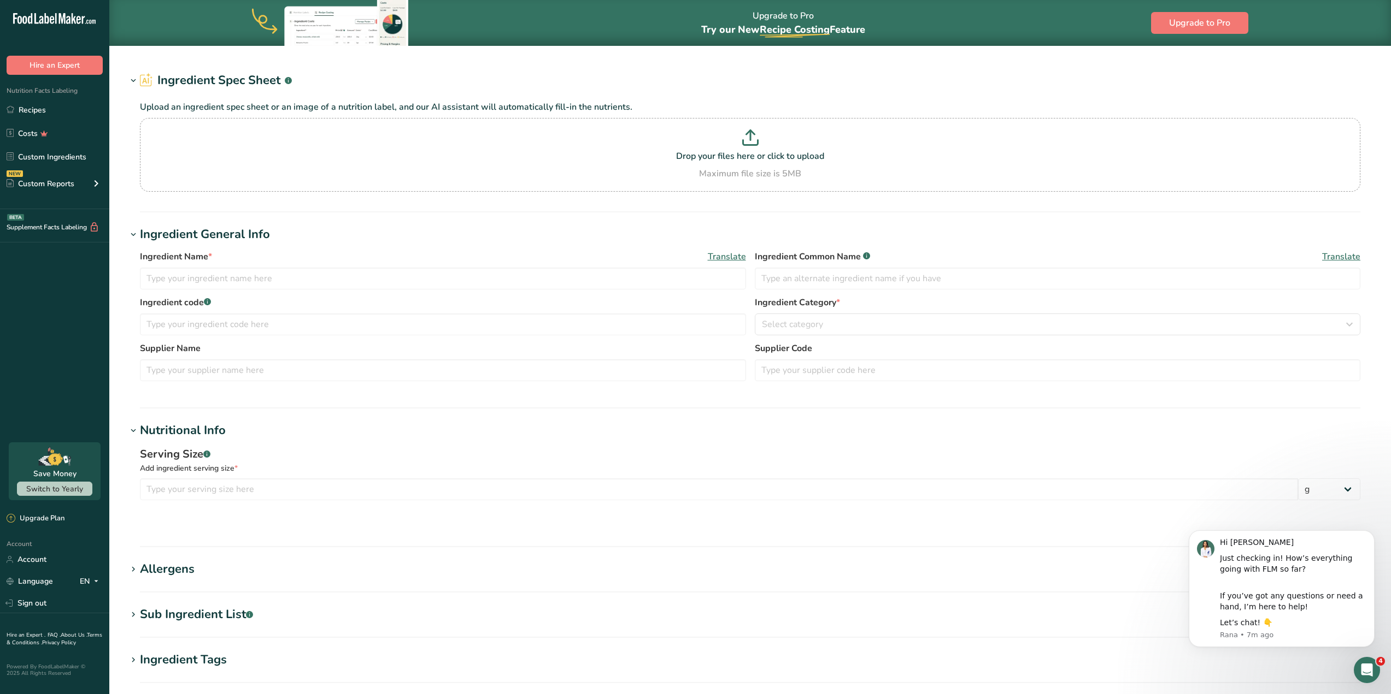
type input "Powdered Sugar"
type input "30"
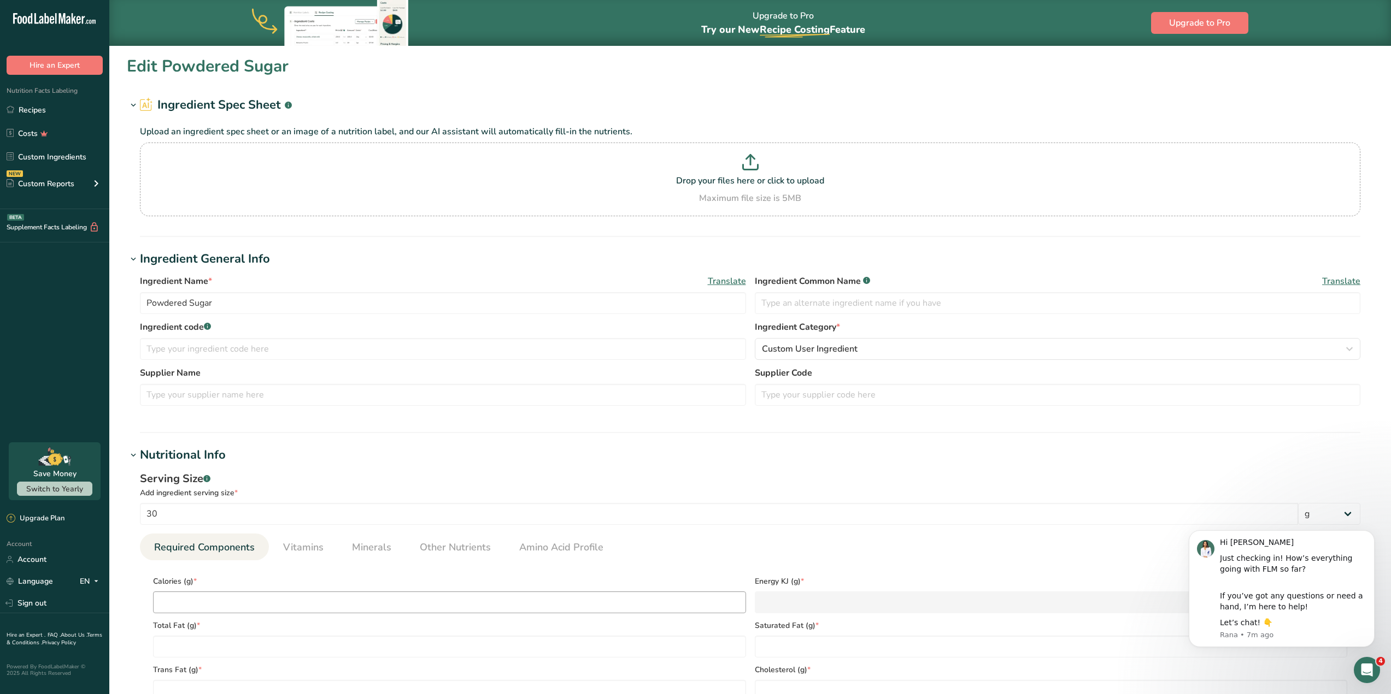
type input "120"
type KJ "502.1"
type Fat "0"
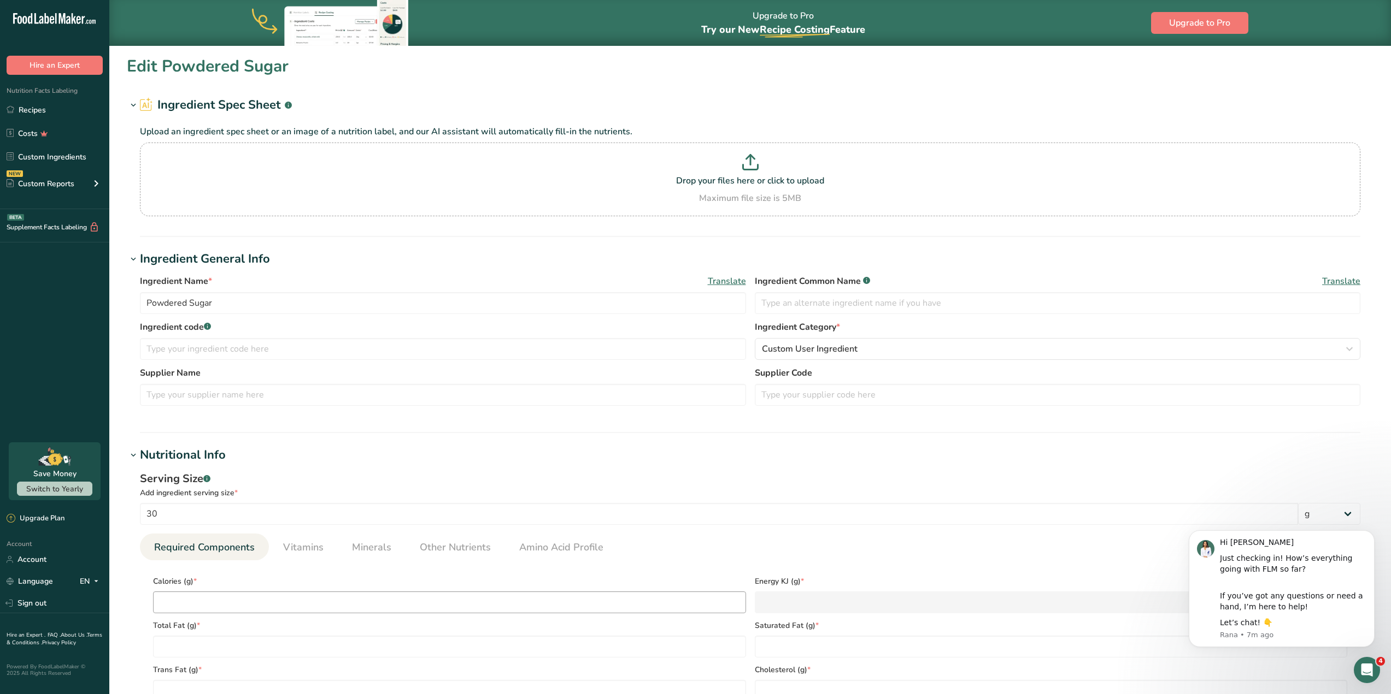
type input "0"
type Carbohydrates "30"
type Fiber "0"
type Sugars "29"
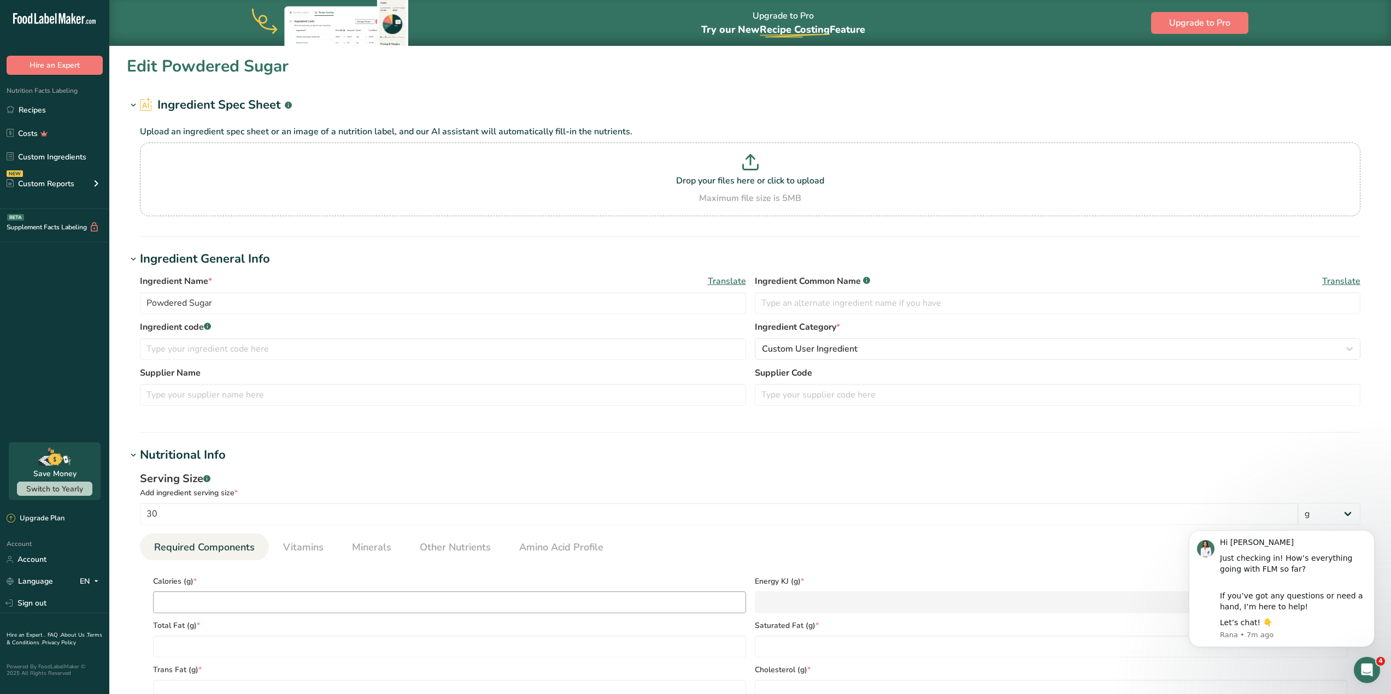
type Sugars "29"
type input "0"
type D "0"
click at [303, 550] on span "Vitamins" at bounding box center [303, 547] width 40 height 15
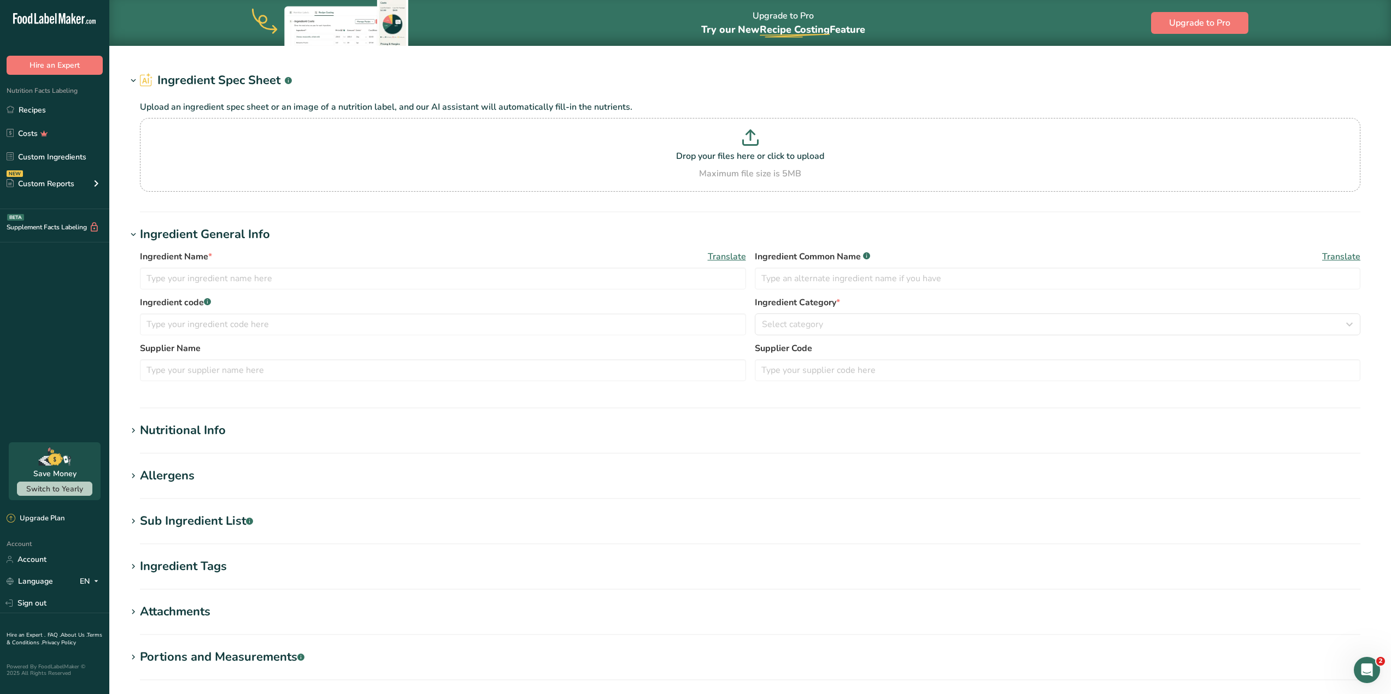
click at [189, 444] on section "Nutritional Info Serving Size .a-a{fill:#347362;}.b-a{fill:#fff;} Add ingredien…" at bounding box center [750, 438] width 1246 height 32
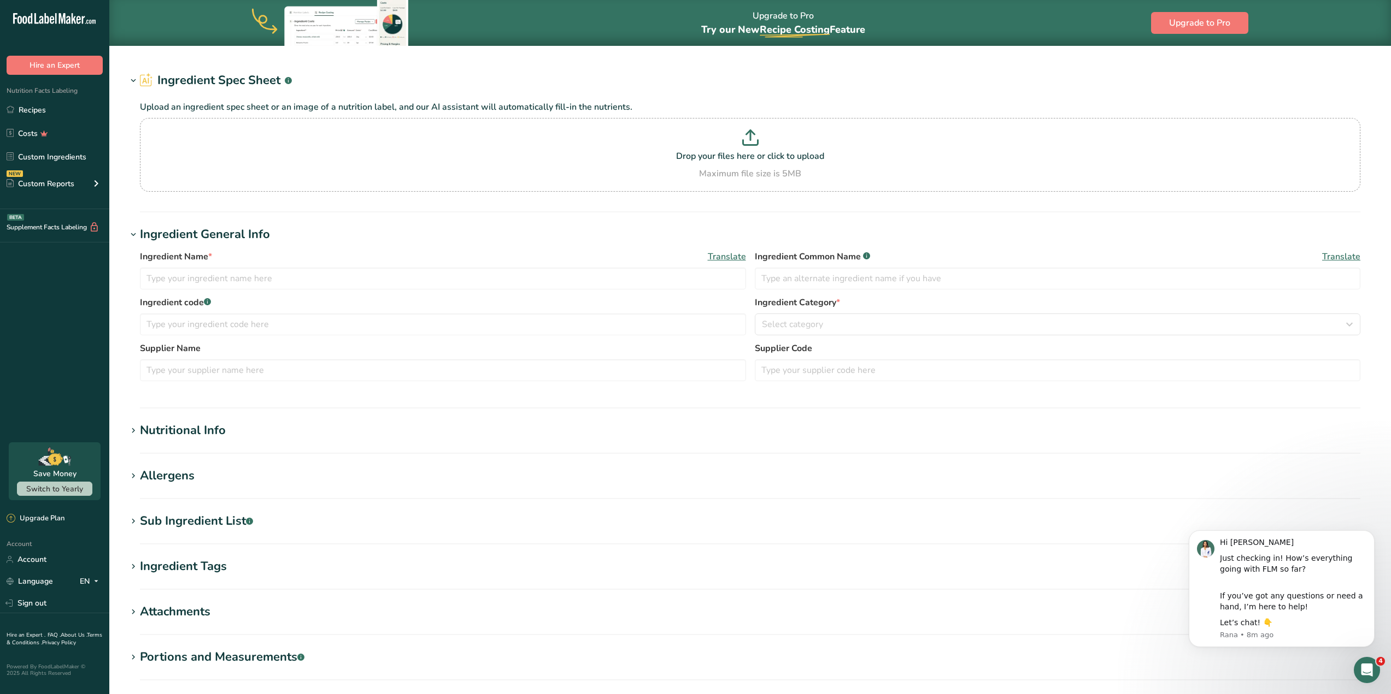
click at [189, 437] on div "Nutritional Info" at bounding box center [183, 431] width 86 height 18
type input "Milk Chocolate Chips"
type input "Hershey"
type input "15"
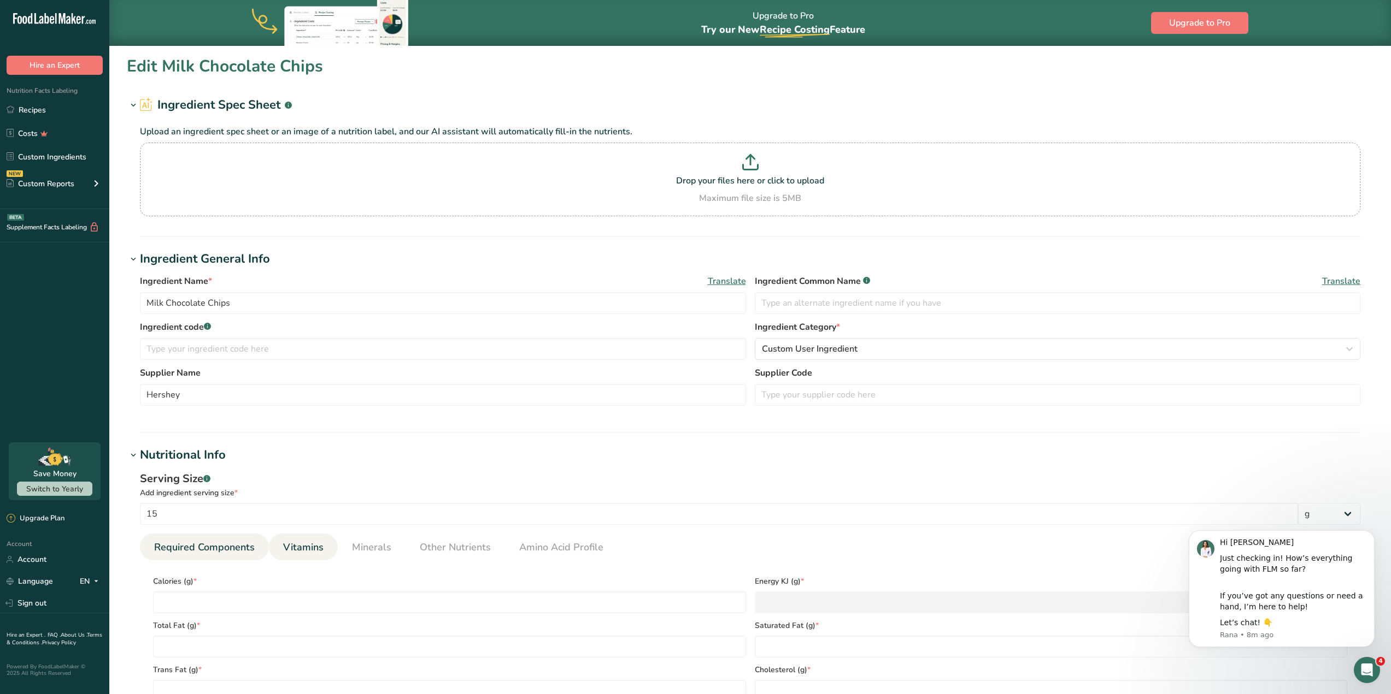
click at [298, 550] on span "Vitamins" at bounding box center [303, 547] width 40 height 15
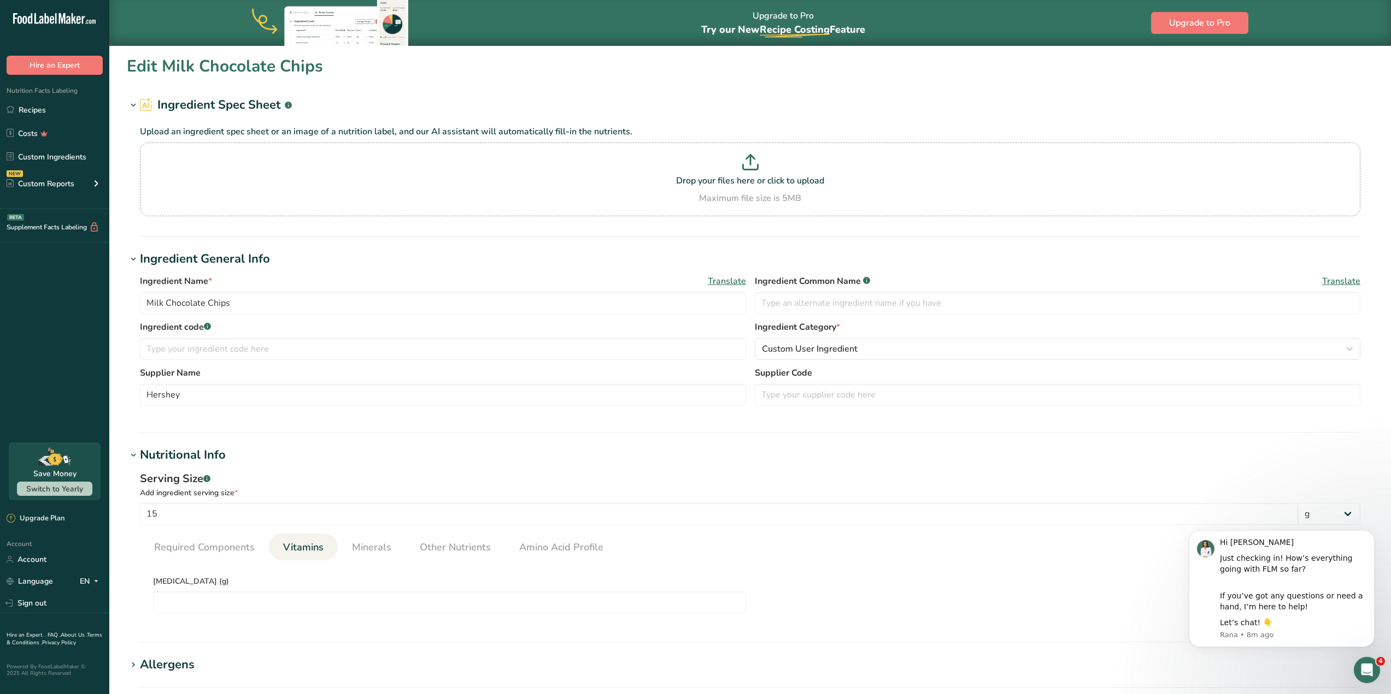
type D "0.1"
